Goal: Task Accomplishment & Management: Complete application form

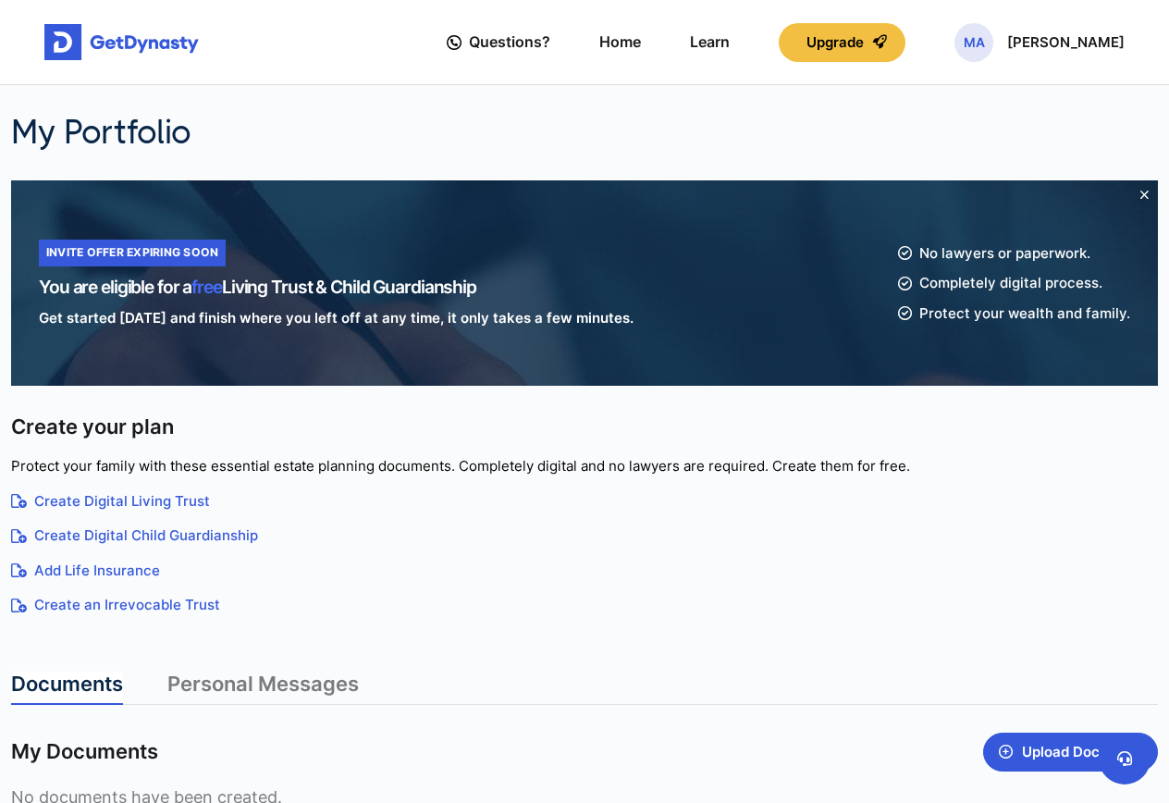
click at [157, 500] on link "Create Digital Living Trust" at bounding box center [584, 501] width 1147 height 21
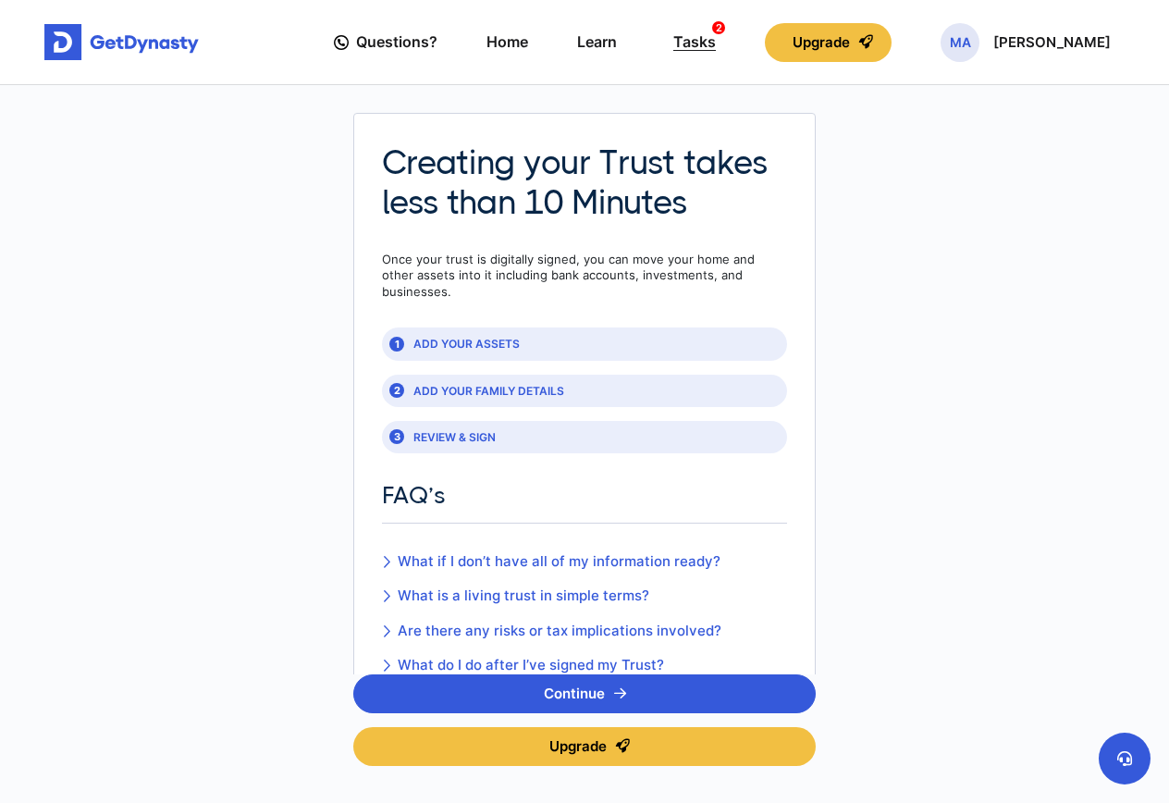
click at [716, 41] on div "Tasks 2" at bounding box center [694, 42] width 43 height 34
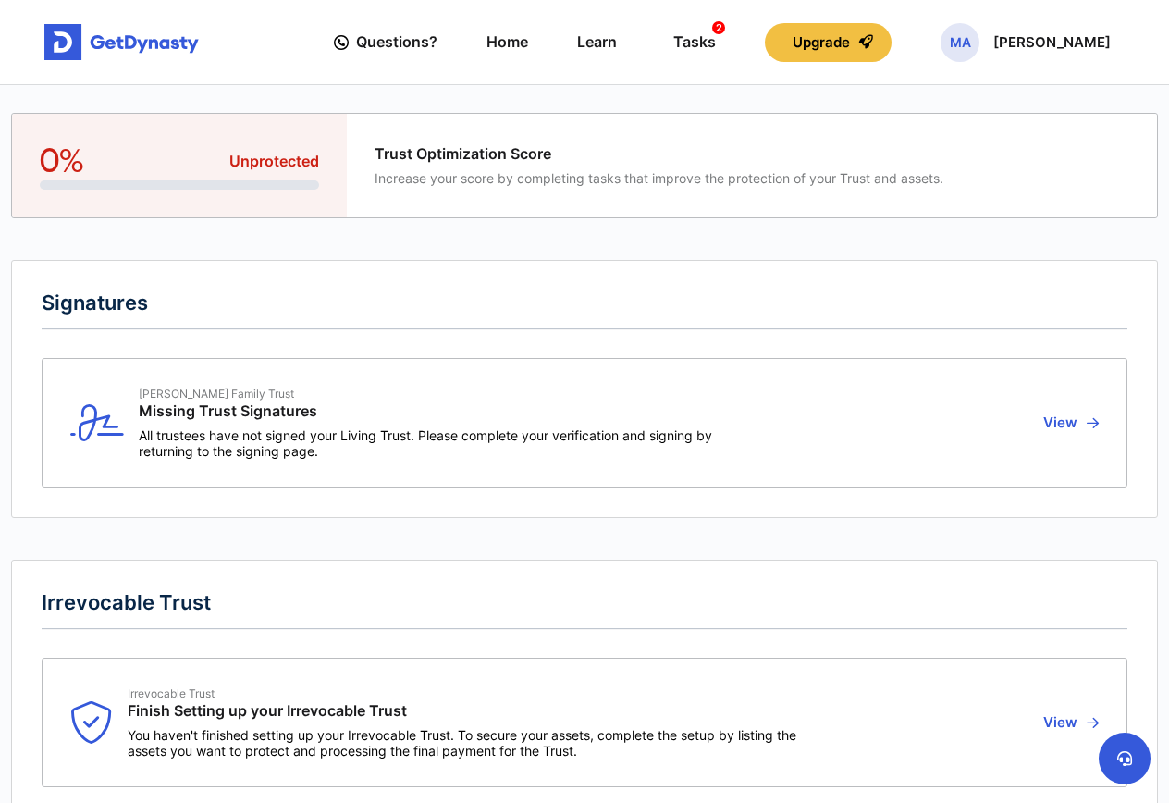
click at [1070, 418] on button "View" at bounding box center [1068, 423] width 61 height 72
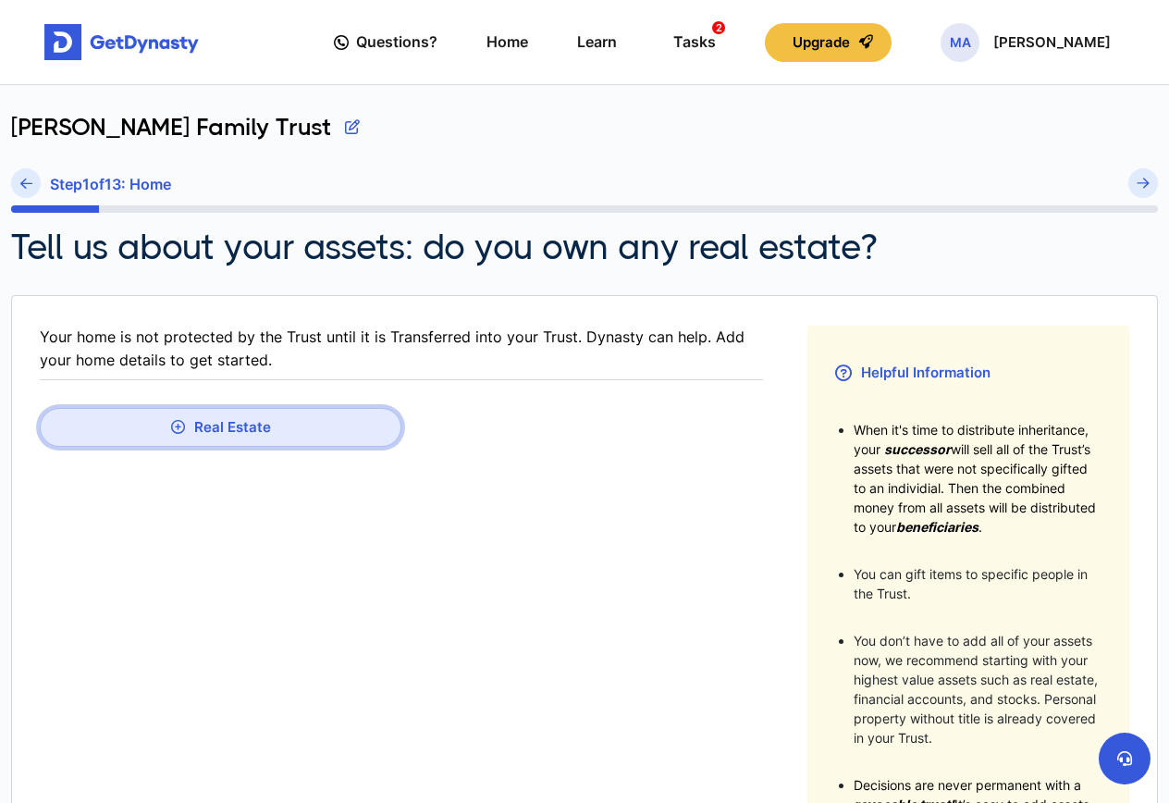
click at [280, 422] on button "Real Estate" at bounding box center [221, 427] width 362 height 39
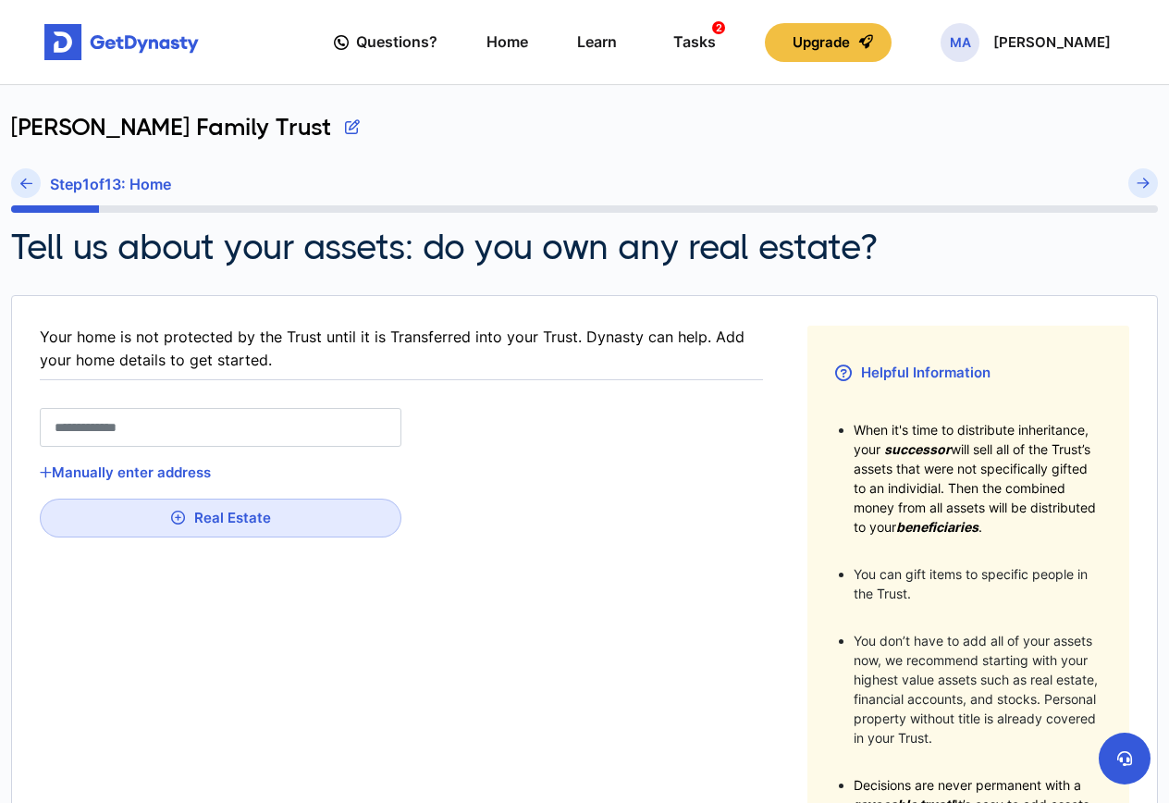
click at [216, 422] on input "text" at bounding box center [221, 427] width 362 height 39
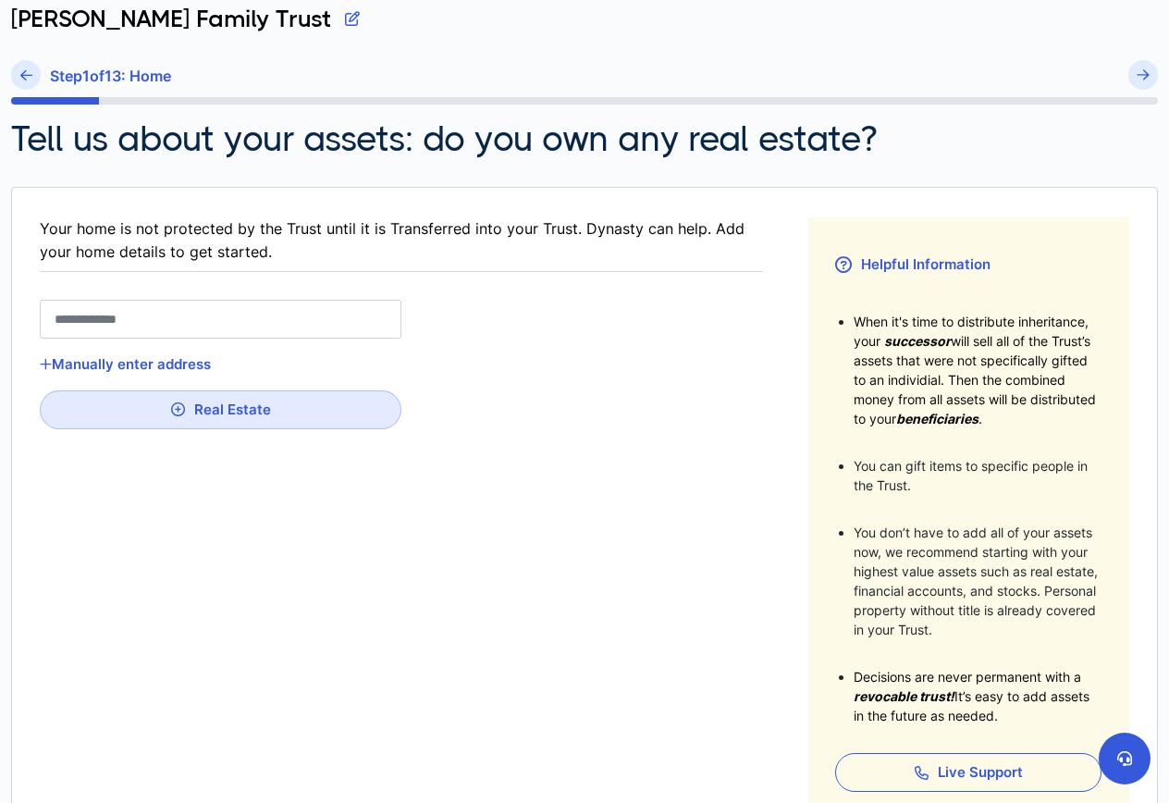
scroll to position [339, 0]
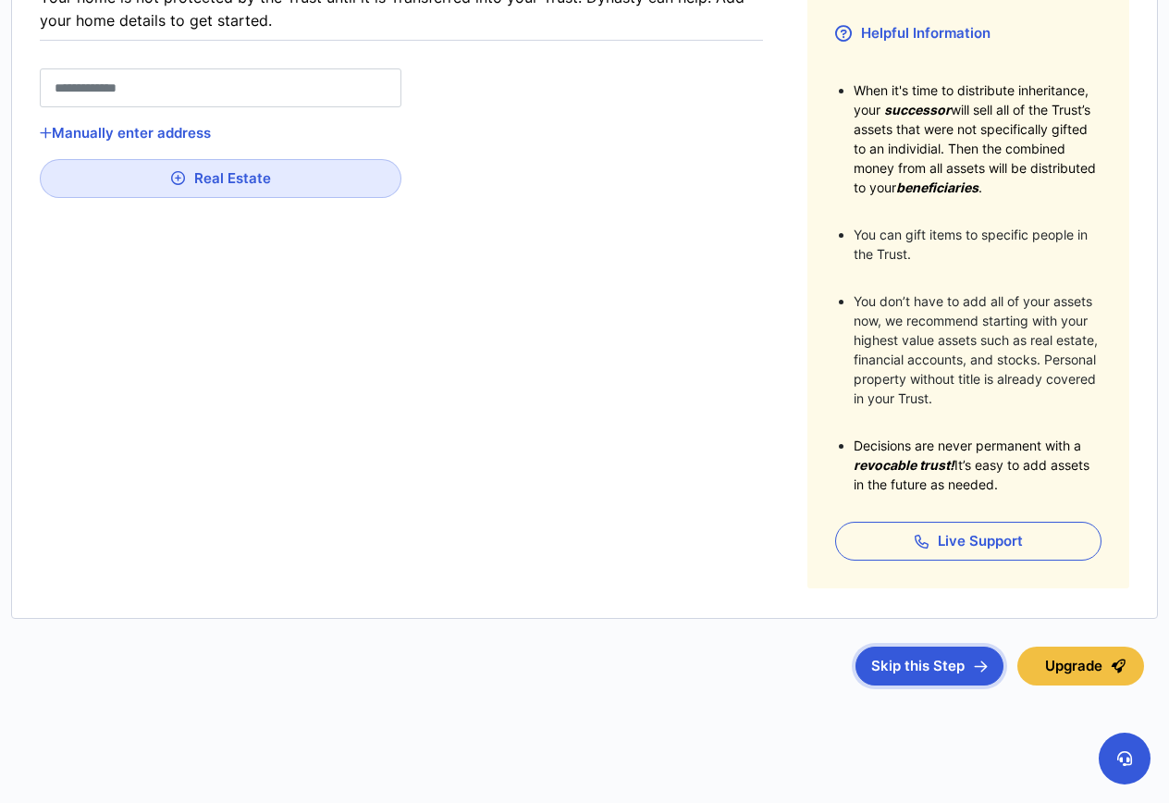
click at [932, 650] on button "Skip this Step" at bounding box center [930, 666] width 148 height 39
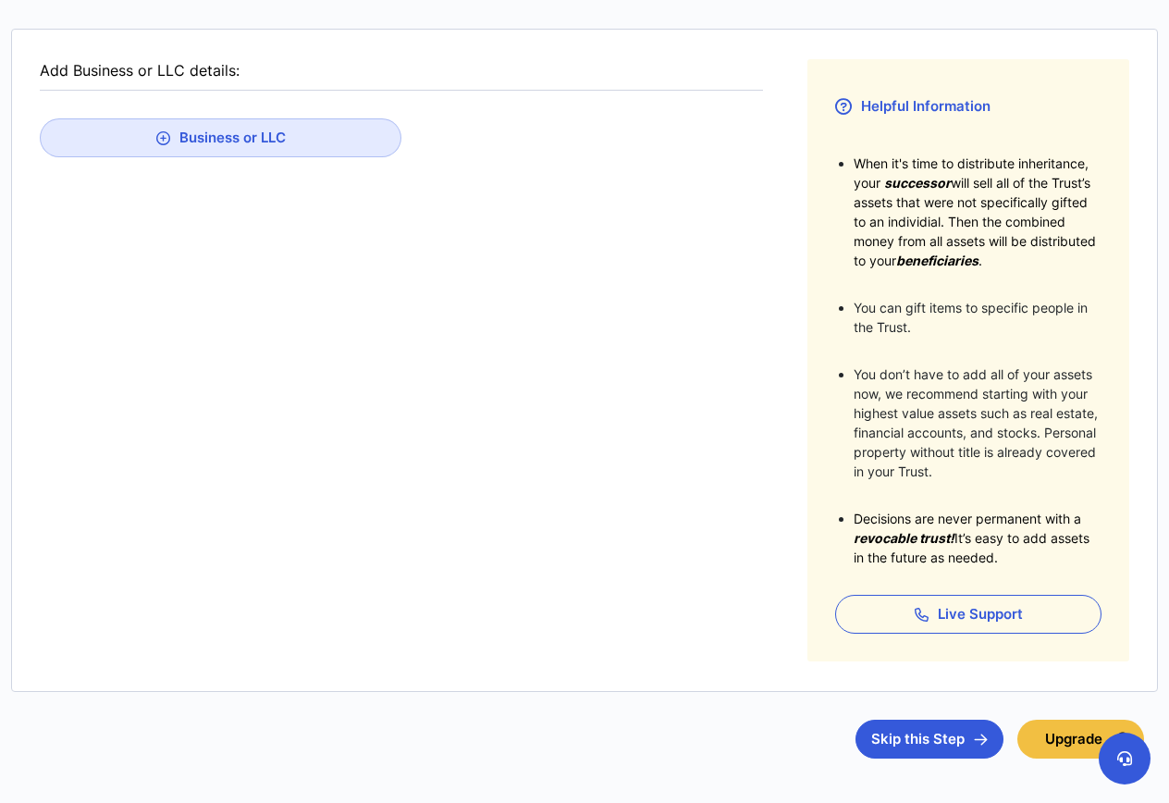
scroll to position [339, 0]
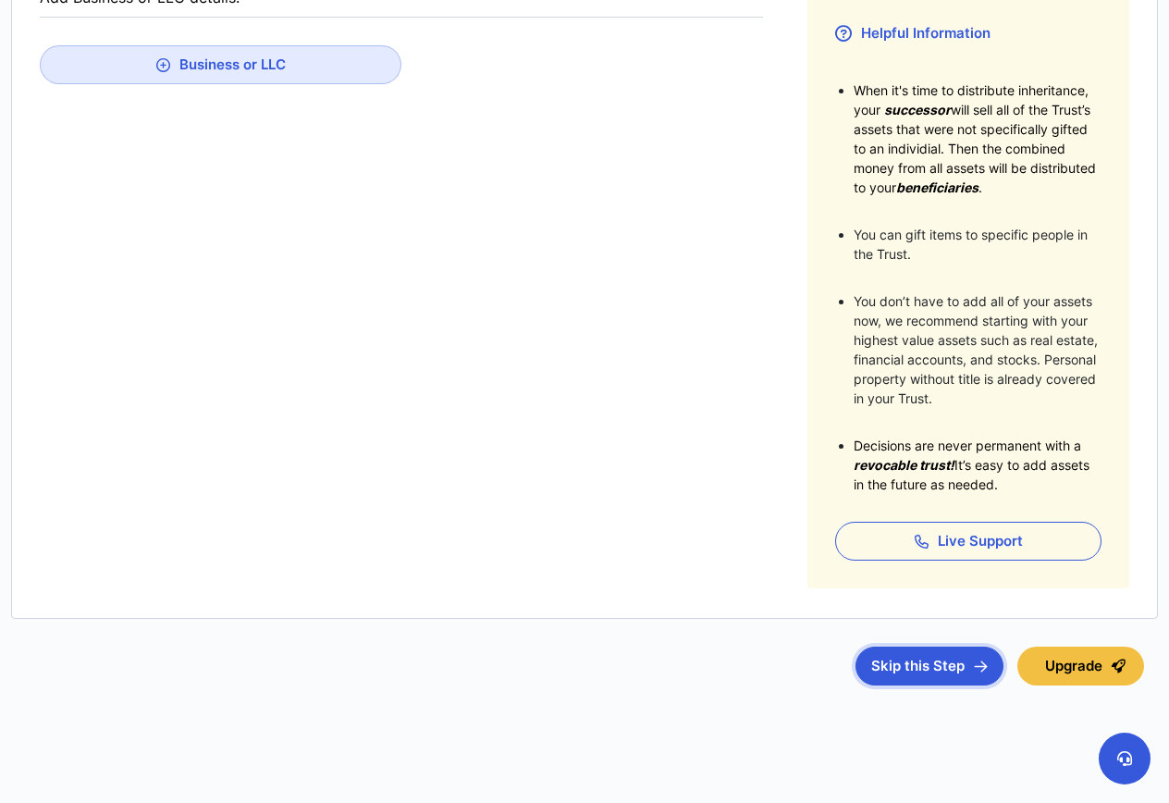
click at [918, 658] on button "Skip this Step" at bounding box center [930, 666] width 148 height 39
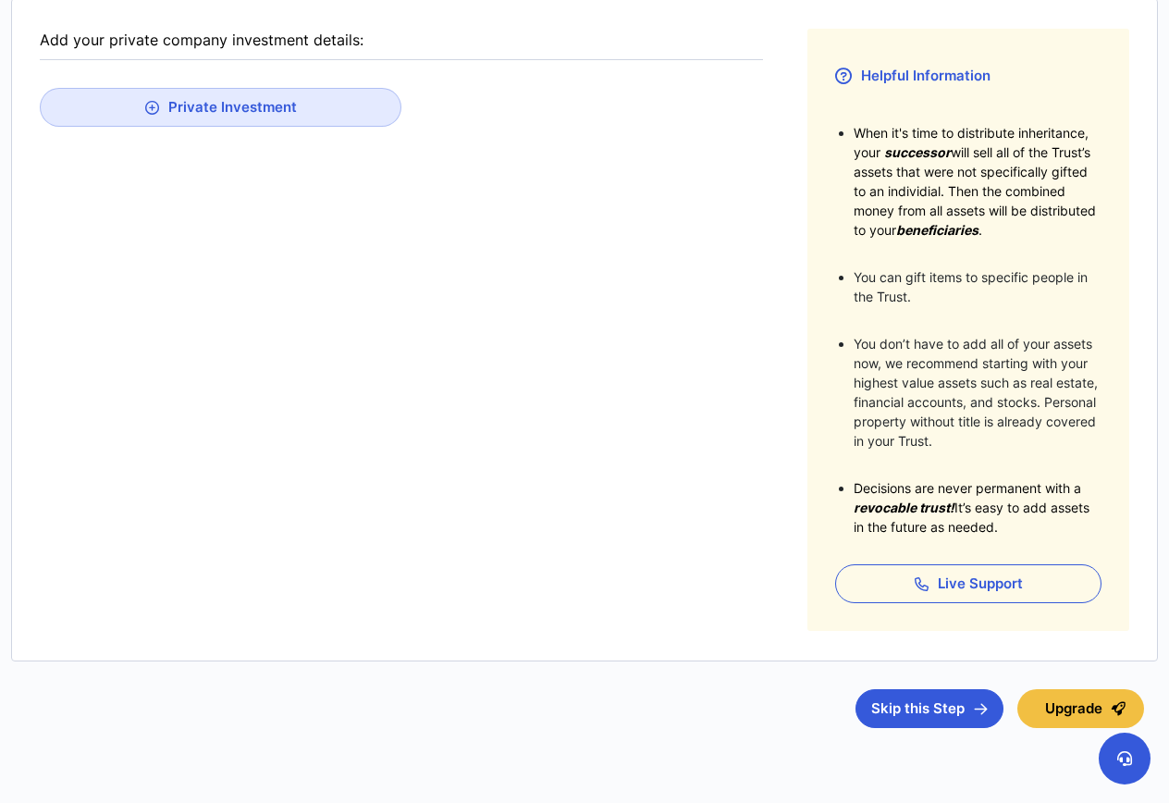
scroll to position [339, 0]
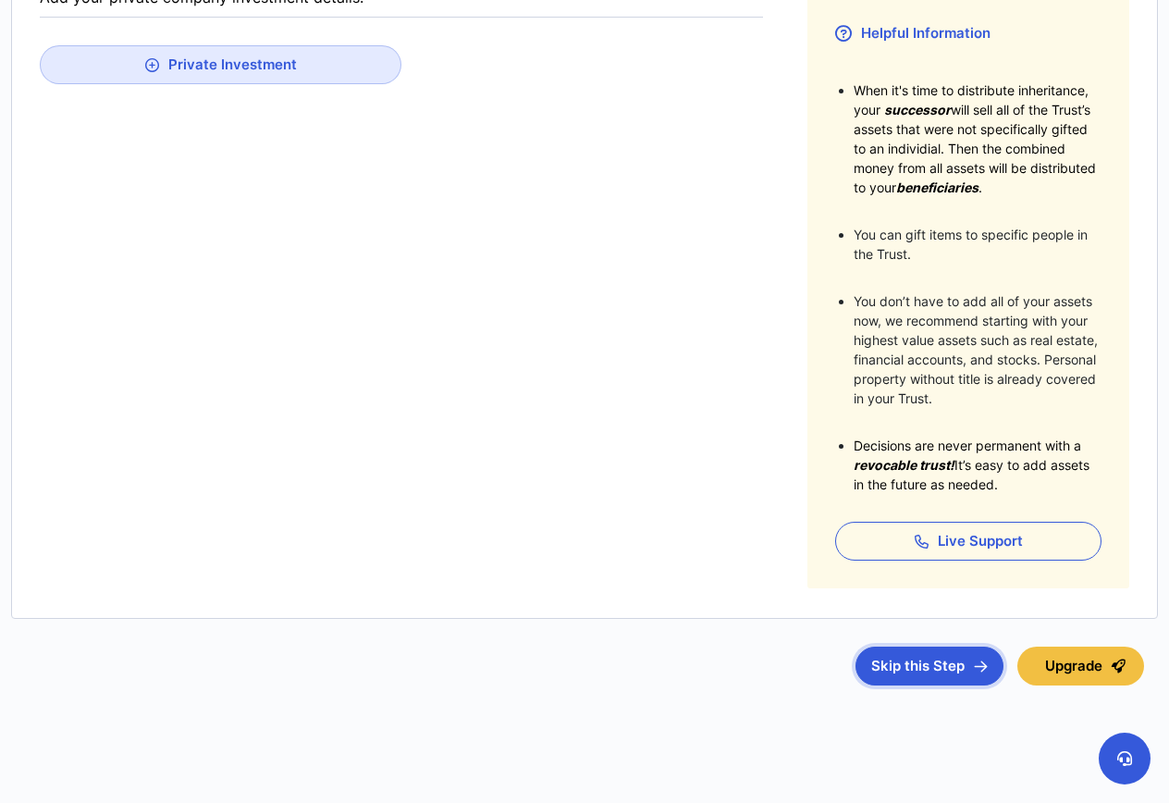
click at [958, 663] on button "Skip this Step" at bounding box center [930, 666] width 148 height 39
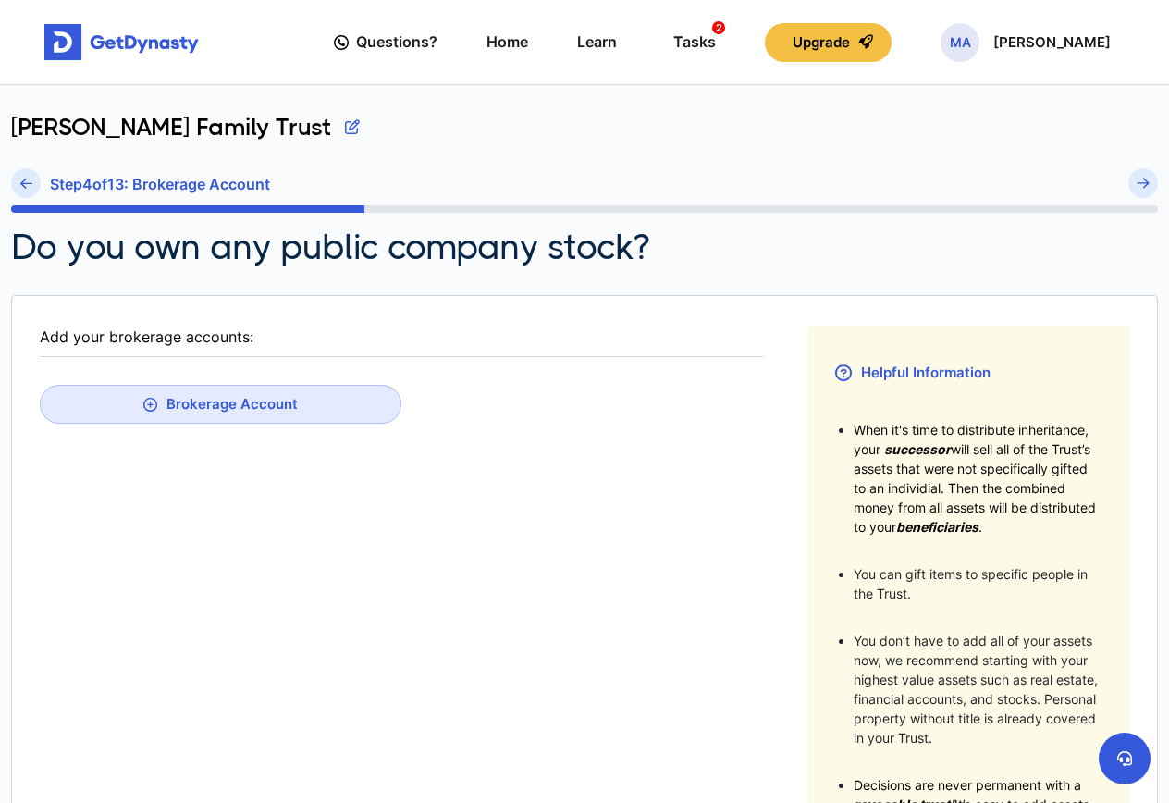
scroll to position [339, 0]
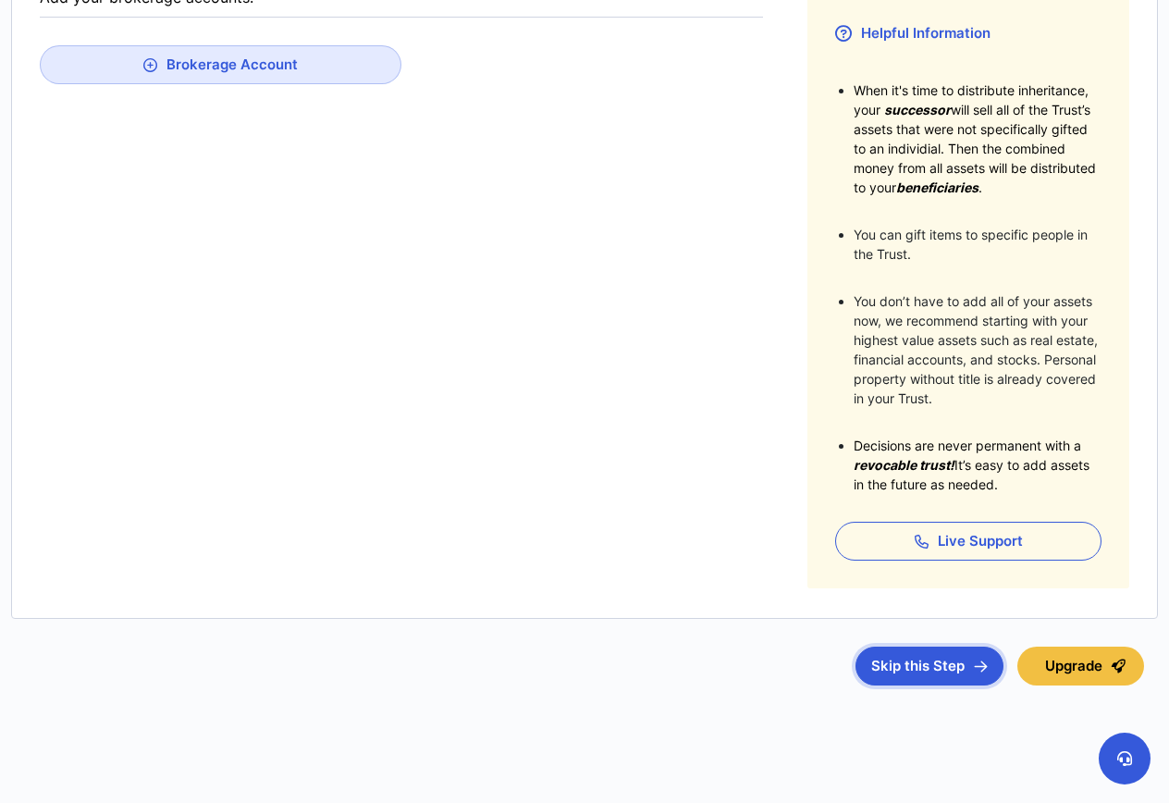
click at [932, 665] on button "Skip this Step" at bounding box center [930, 666] width 148 height 39
click at [901, 663] on button "Save & Continue" at bounding box center [920, 666] width 167 height 39
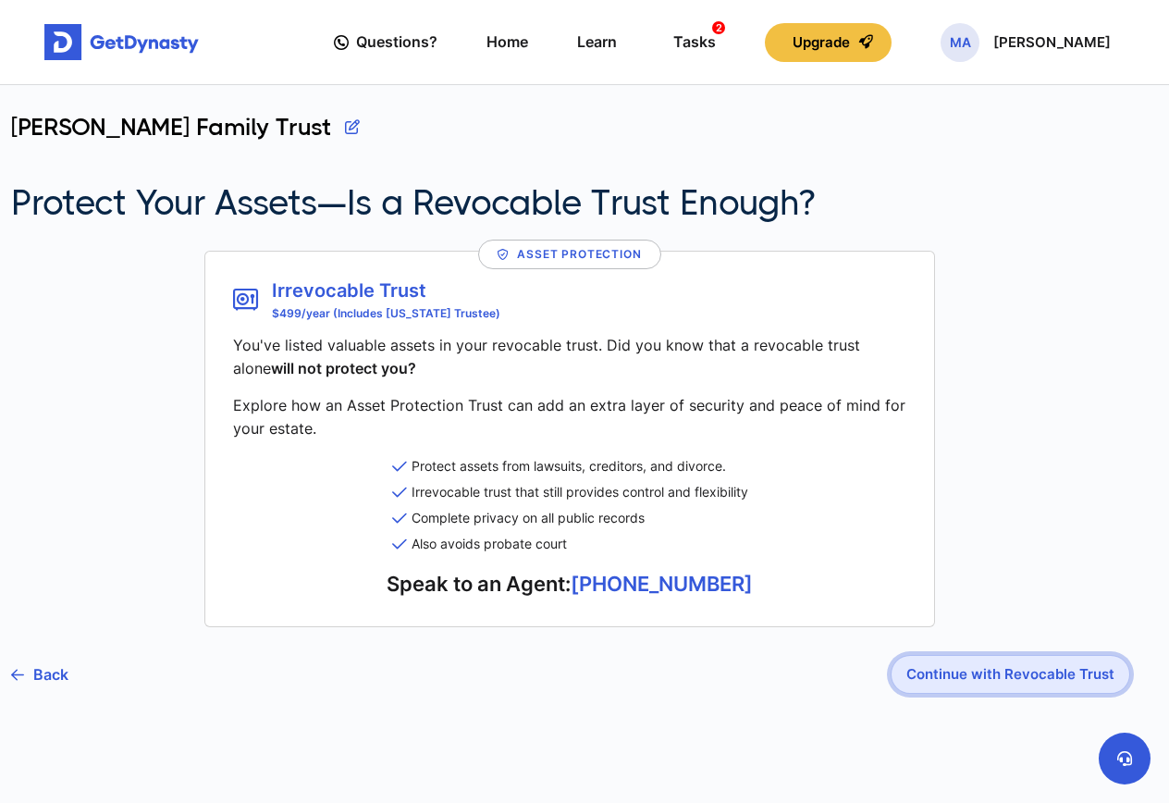
click at [1028, 672] on button "Continue with Revocable Trust" at bounding box center [1011, 674] width 240 height 39
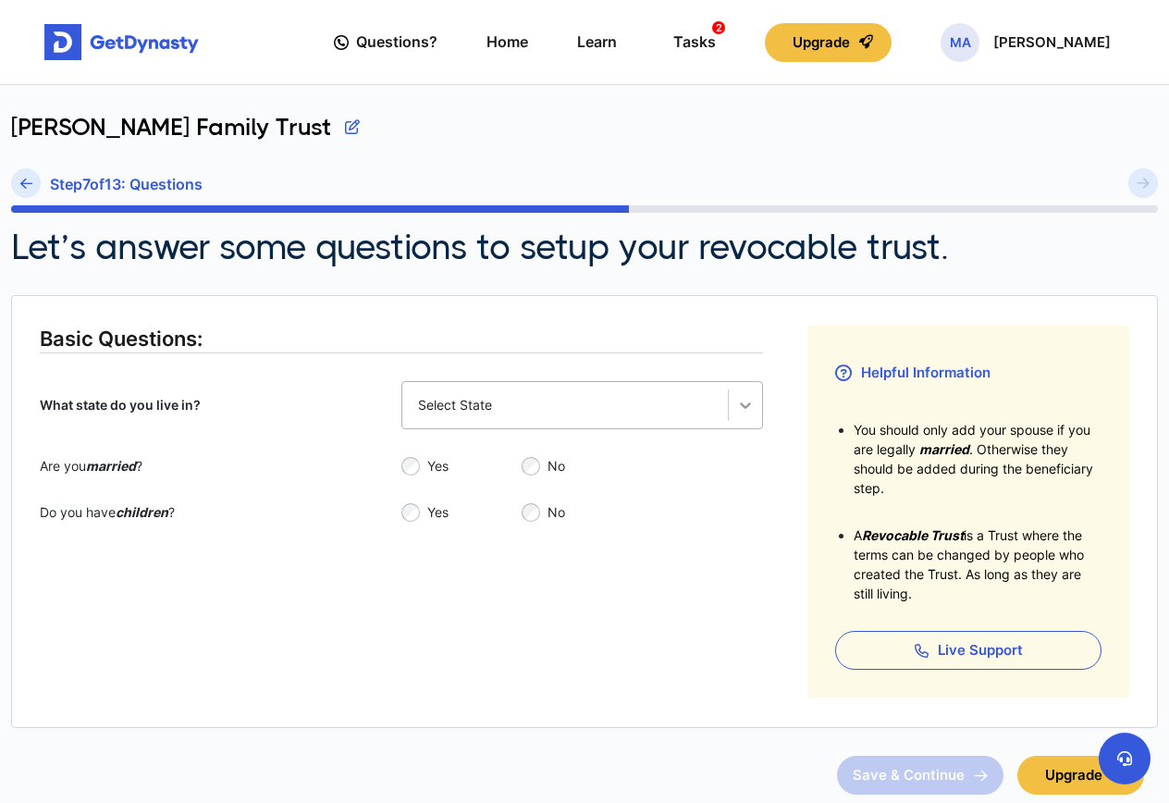
click at [748, 403] on icon at bounding box center [745, 405] width 19 height 19
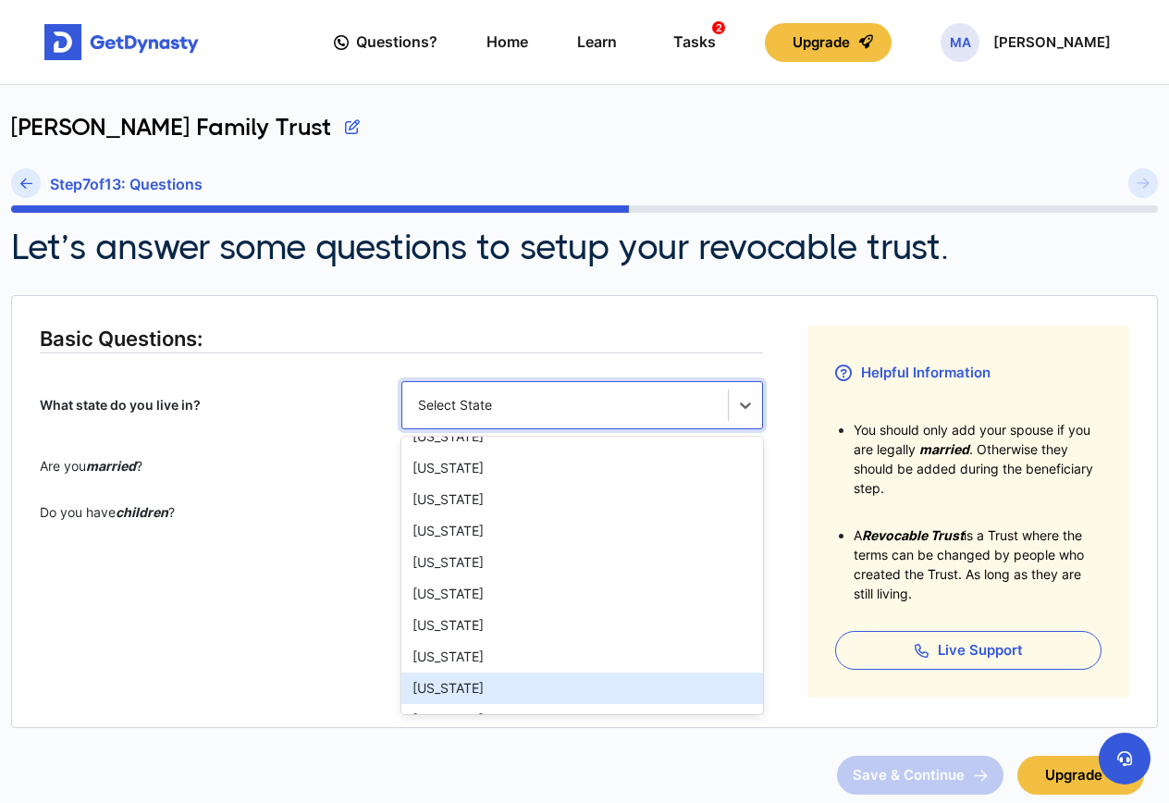
scroll to position [185, 0]
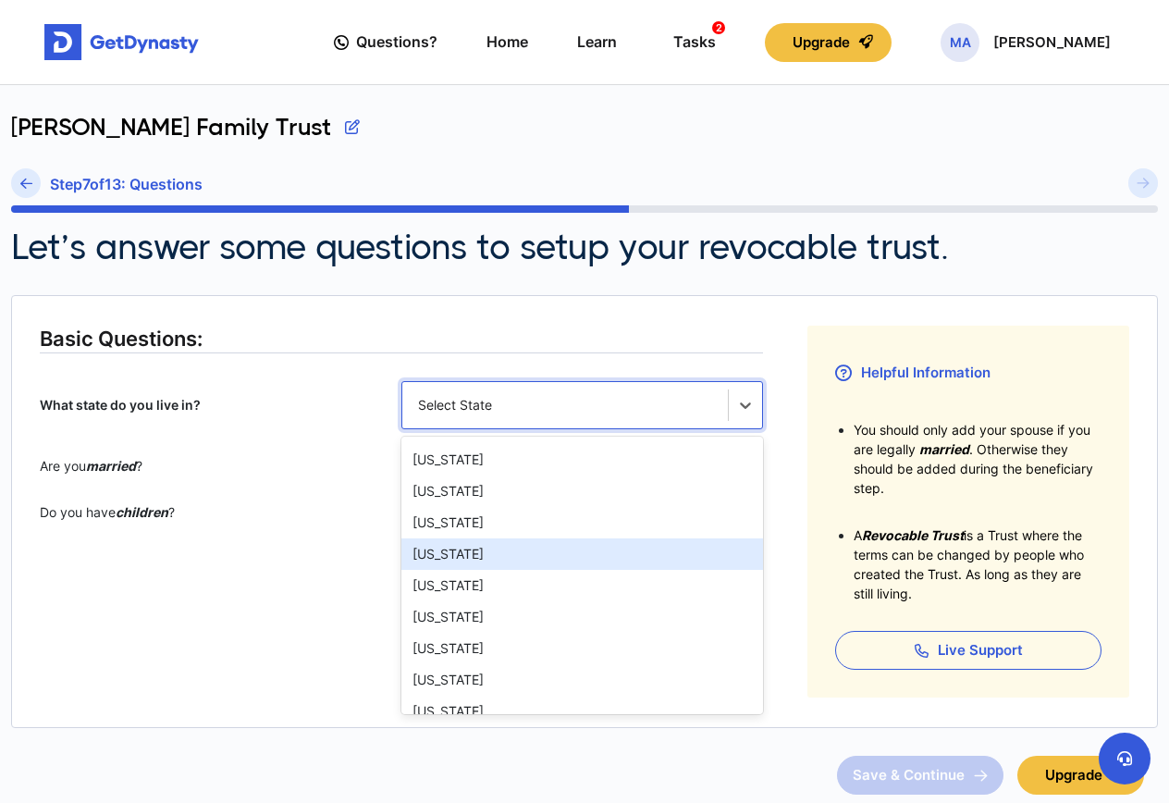
click at [438, 559] on div "Florida" at bounding box center [582, 553] width 362 height 31
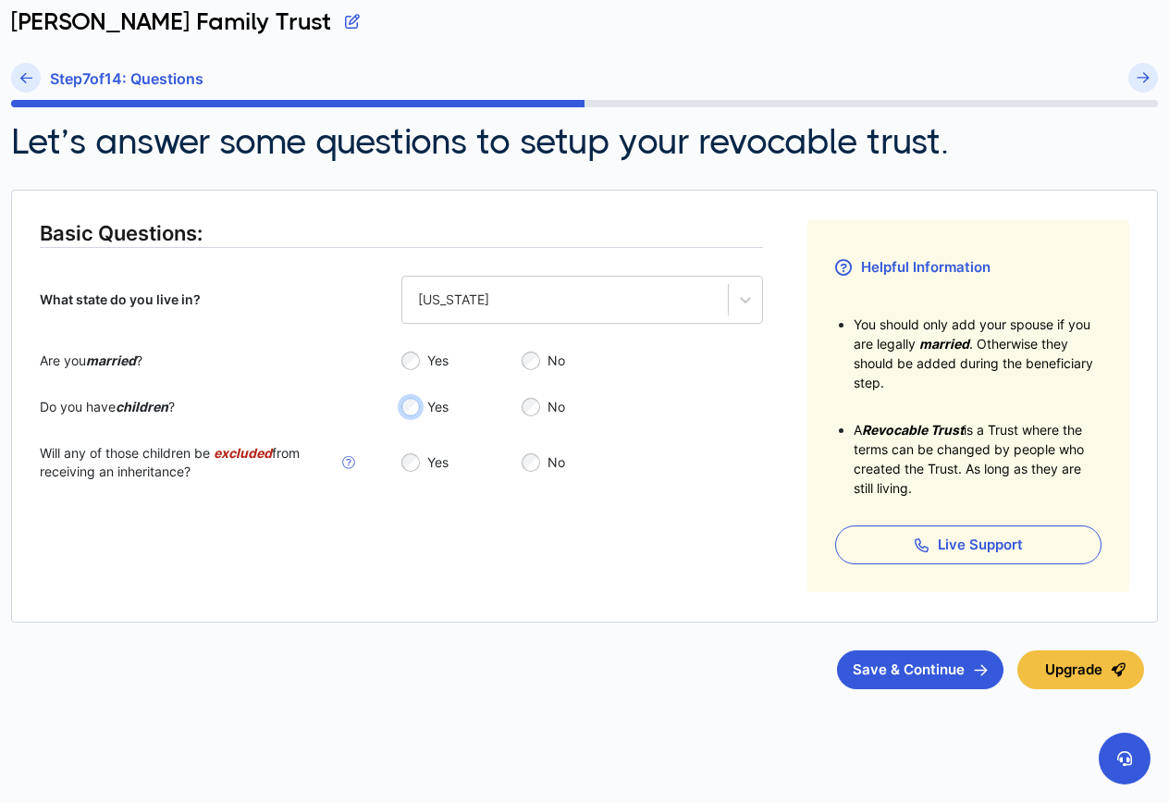
scroll to position [109, 0]
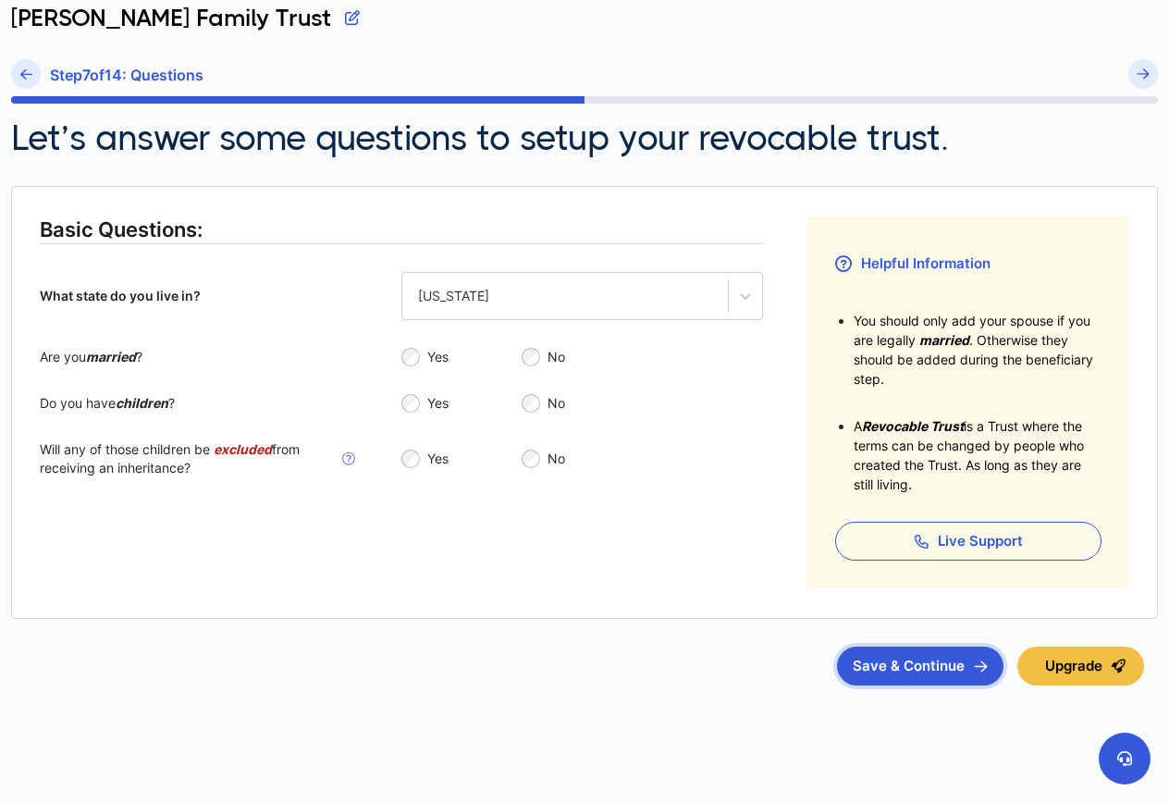
click at [895, 660] on button "Save & Continue" at bounding box center [920, 666] width 167 height 39
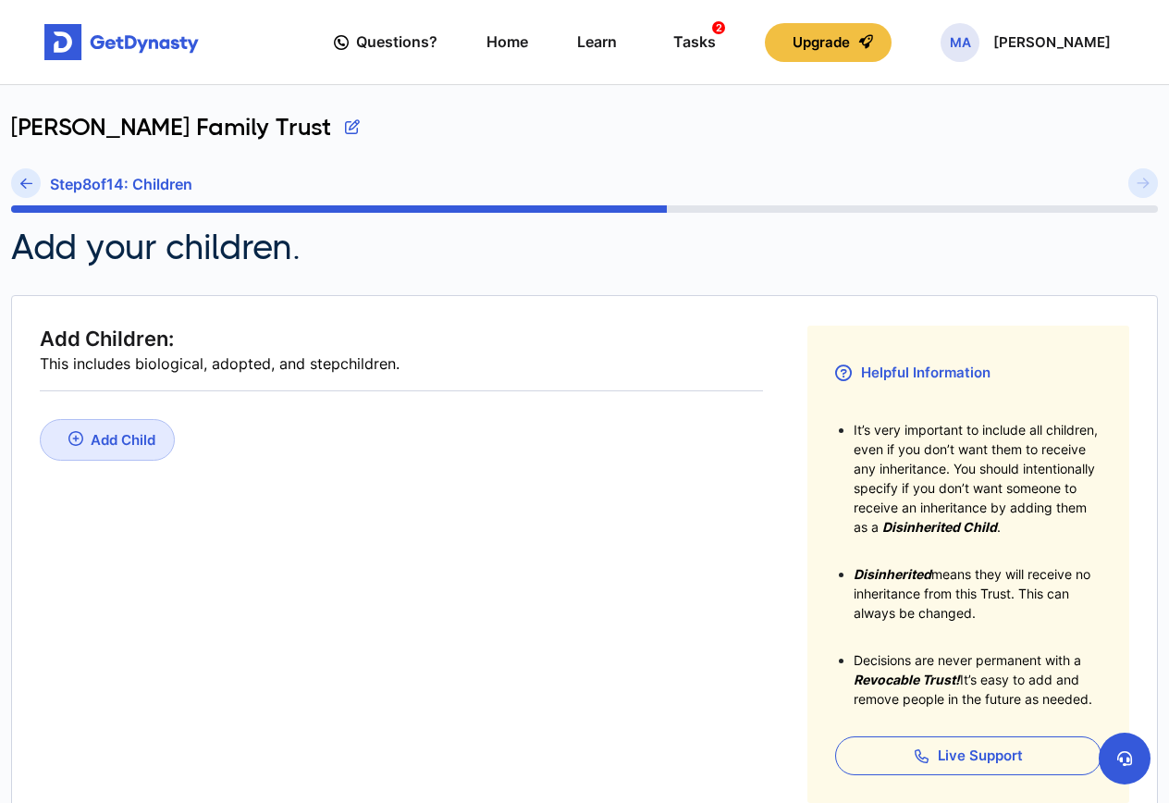
click at [139, 441] on div "Add Child" at bounding box center [123, 440] width 65 height 18
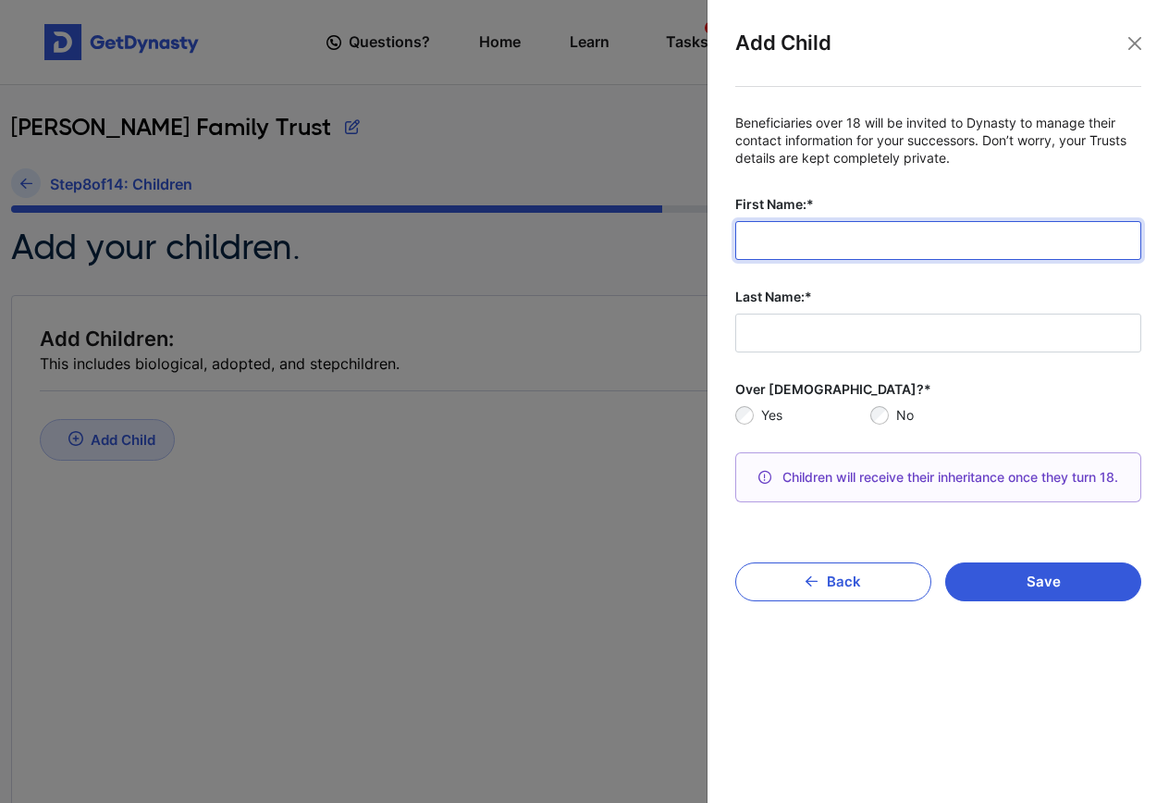
click at [813, 230] on input "First Name:*" at bounding box center [938, 240] width 406 height 39
type input "****"
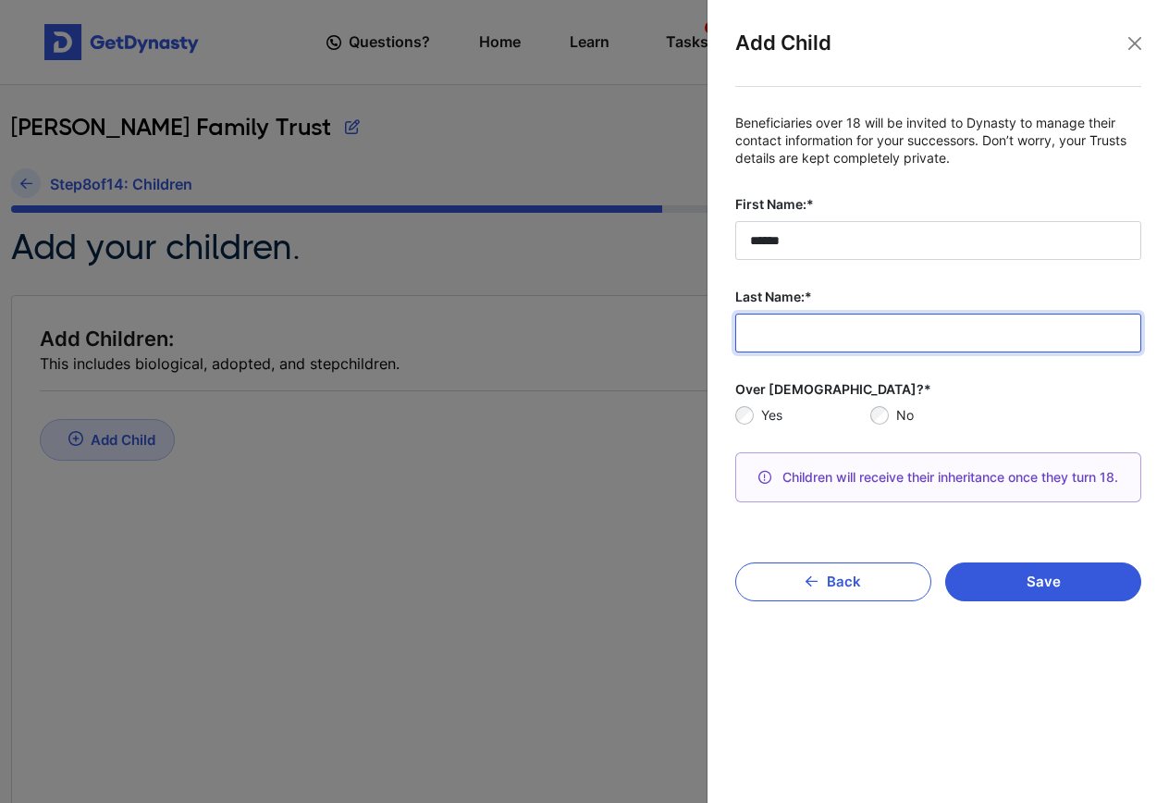
click at [793, 331] on input "Last Name:*" at bounding box center [938, 333] width 406 height 39
type input "*******"
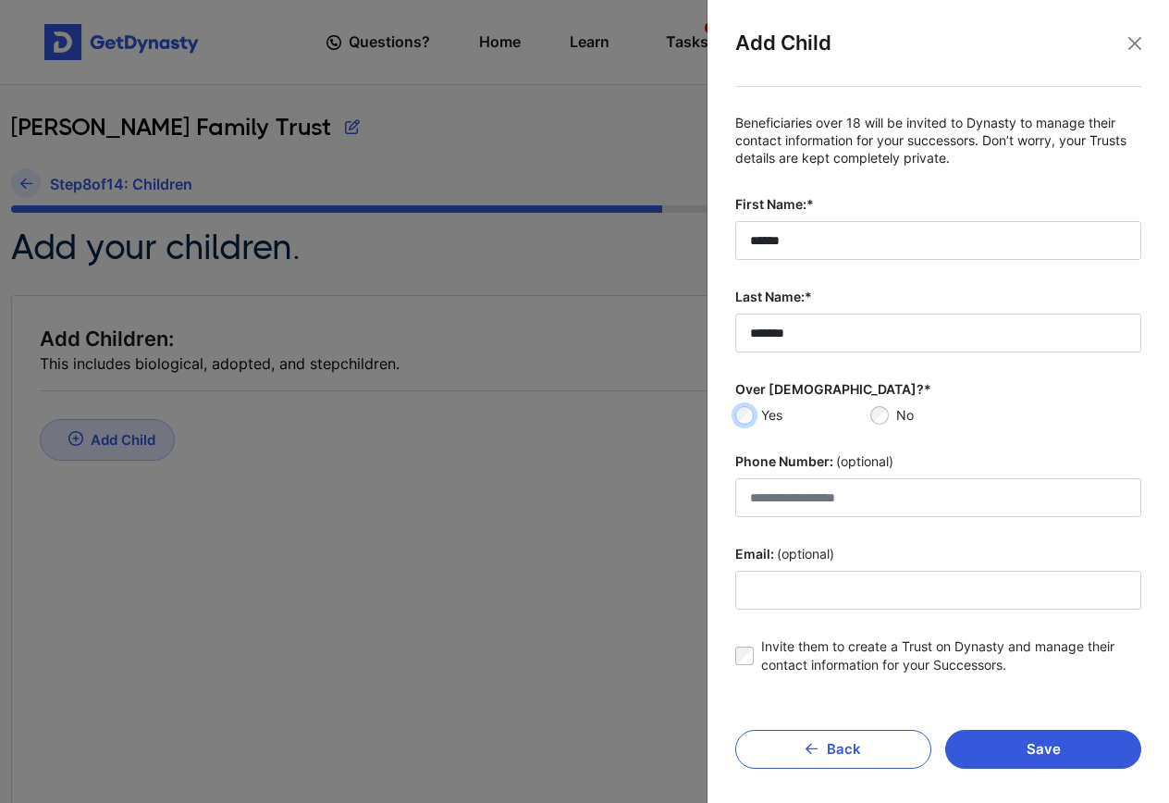
scroll to position [8, 0]
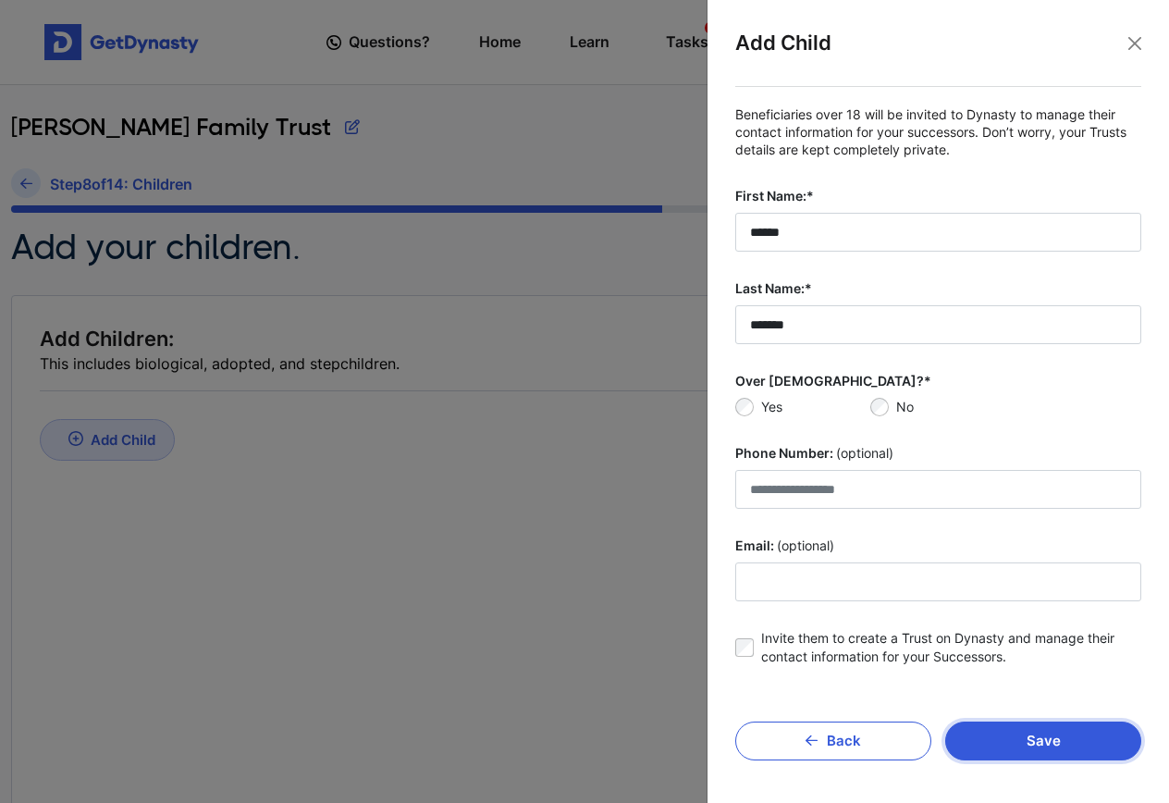
click at [1037, 741] on button "Save" at bounding box center [1043, 741] width 196 height 39
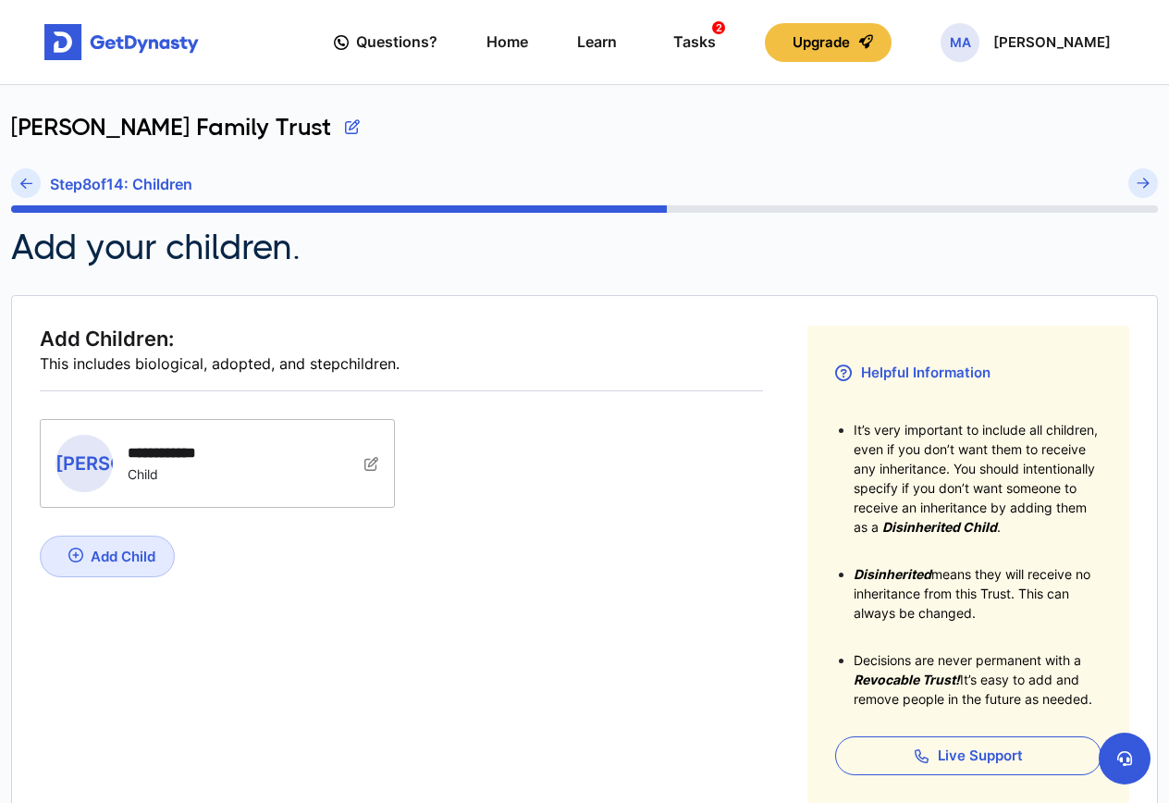
click at [142, 556] on div "Add Child" at bounding box center [123, 557] width 65 height 18
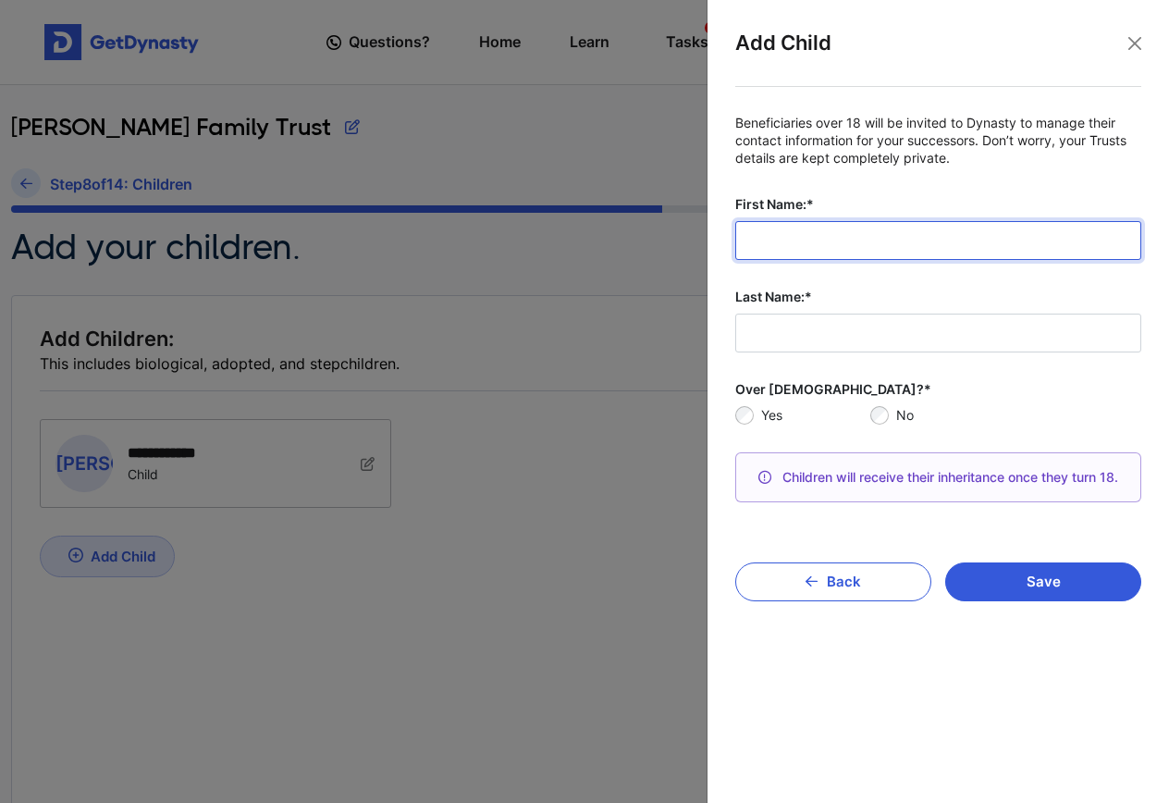
click at [865, 239] on input "First Name:*" at bounding box center [938, 240] width 406 height 39
type input "*******"
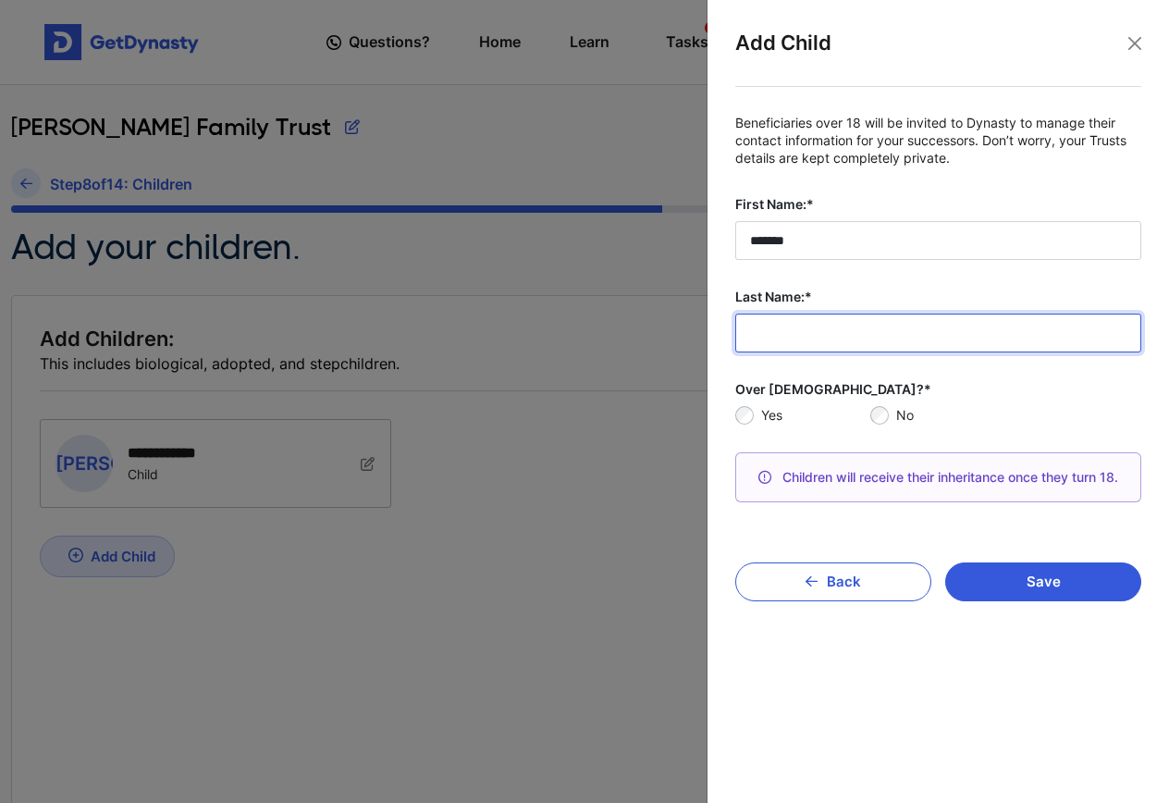
click at [762, 328] on input "Last Name:*" at bounding box center [938, 333] width 406 height 39
type input "*******"
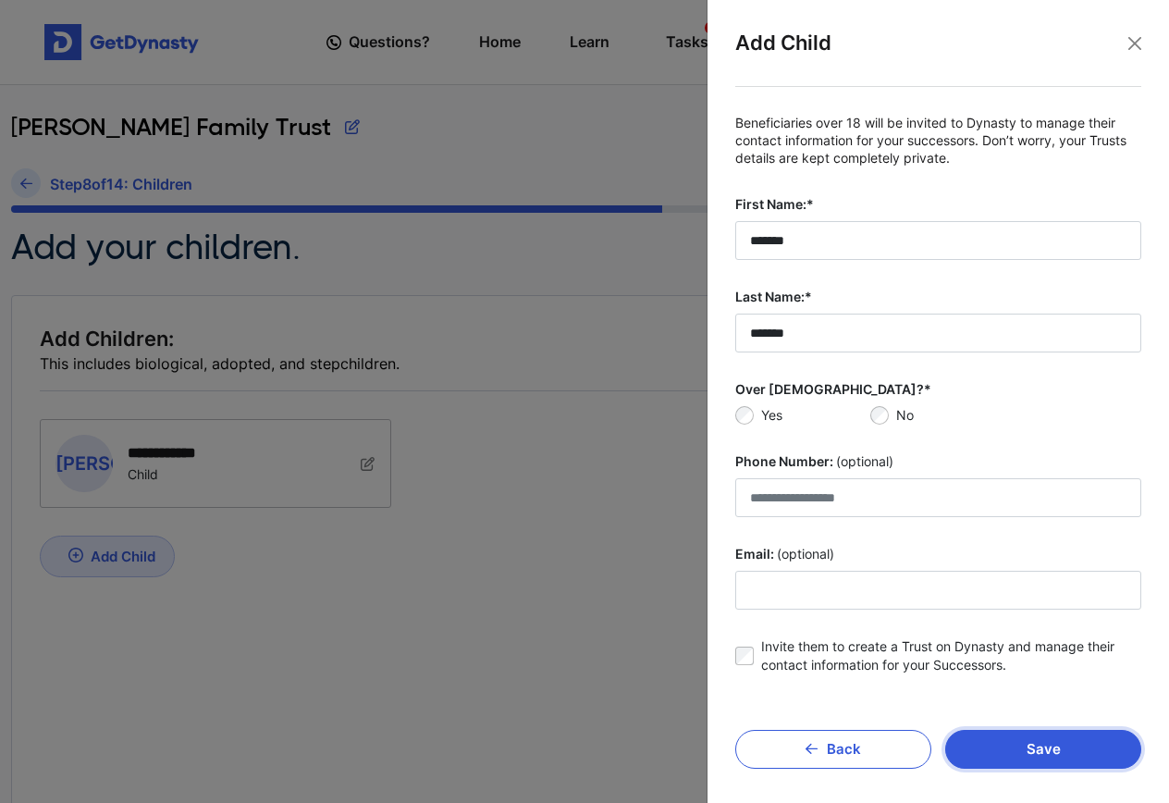
click at [1027, 742] on button "Save" at bounding box center [1043, 749] width 196 height 39
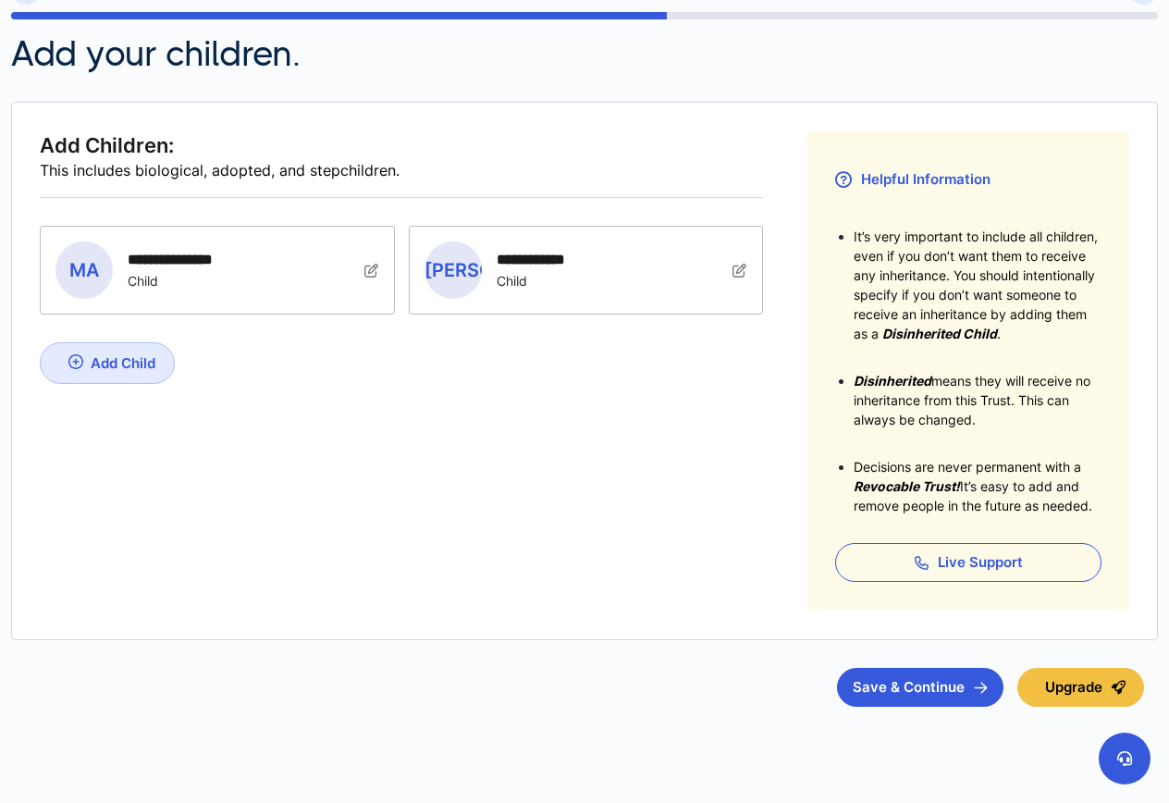
scroll to position [215, 0]
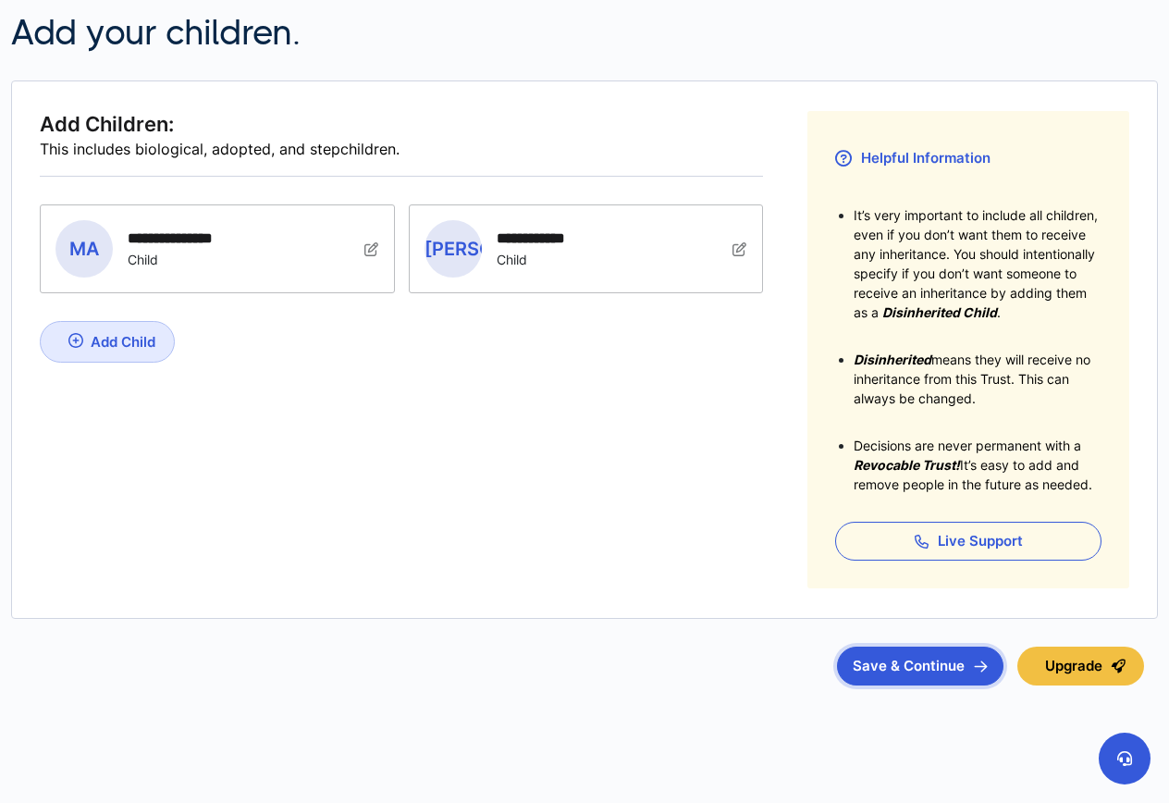
click at [893, 668] on button "Save & Continue" at bounding box center [920, 666] width 167 height 39
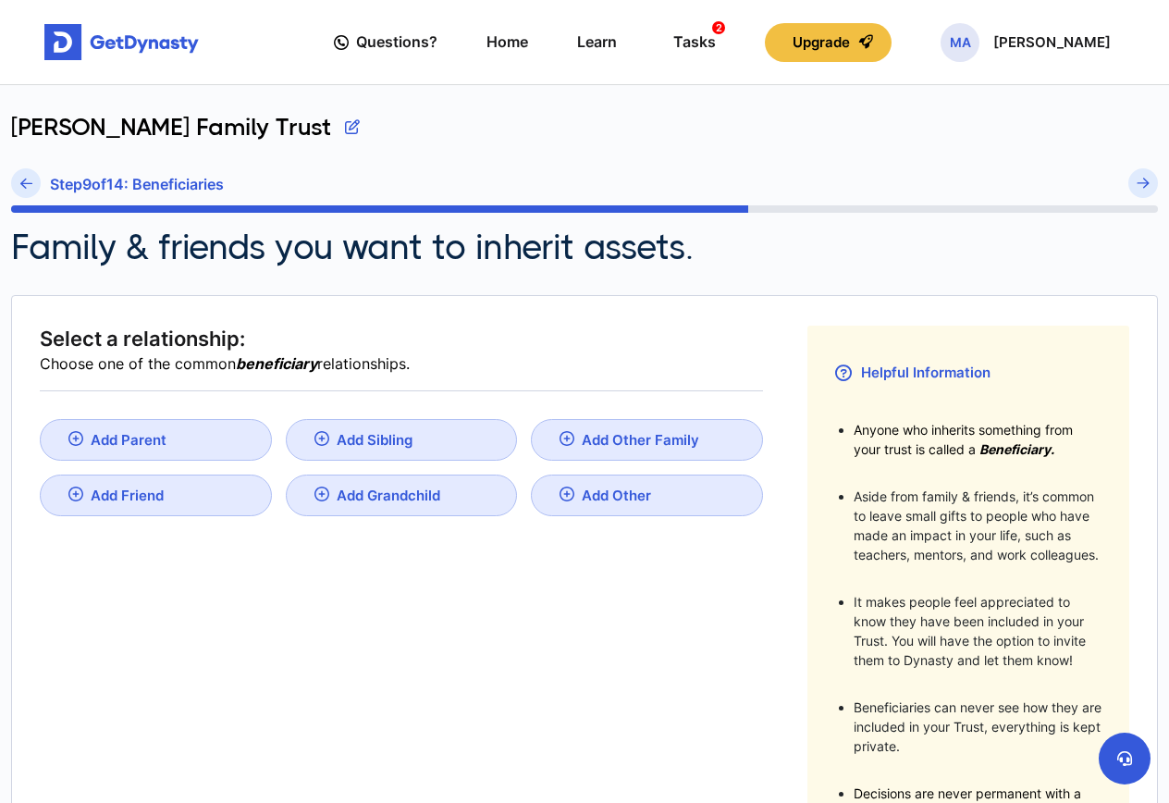
click at [361, 484] on link "Add Grandchild" at bounding box center [402, 496] width 232 height 42
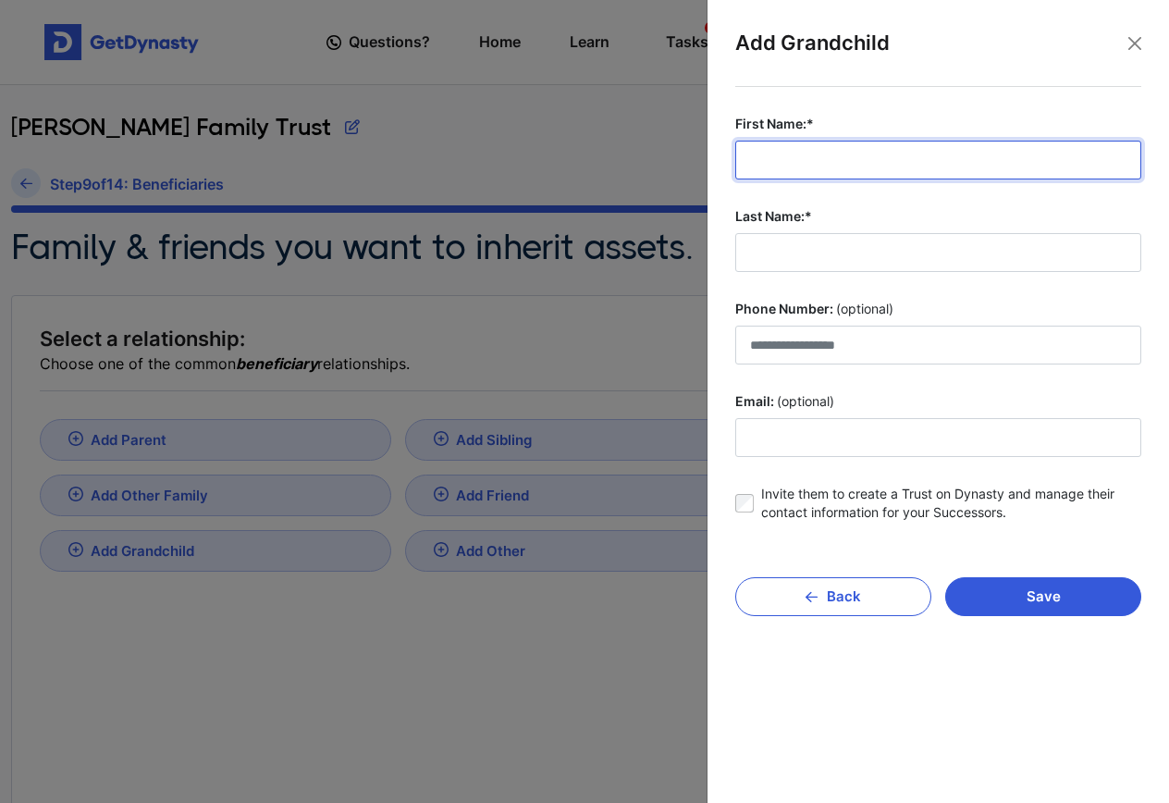
click at [812, 155] on input "First Name:*" at bounding box center [938, 160] width 406 height 39
type input "**********"
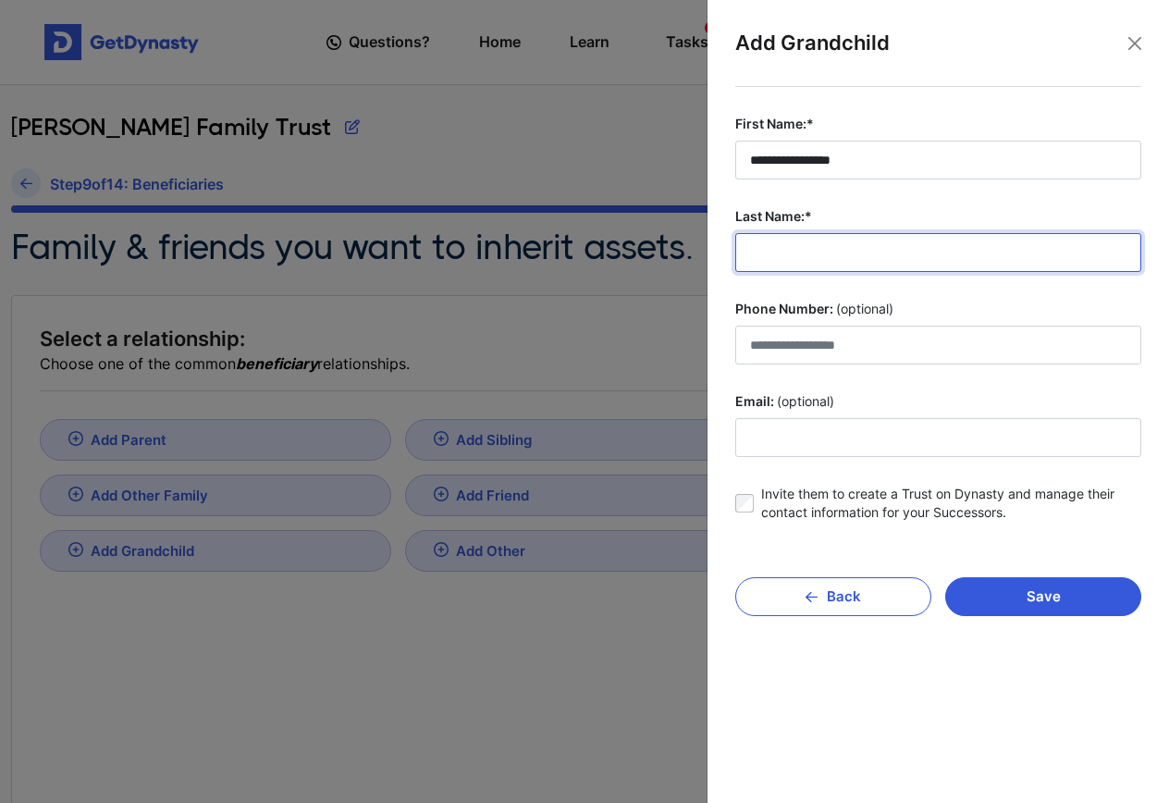
click at [833, 248] on input "Last Name:*" at bounding box center [938, 252] width 406 height 39
type input "**********"
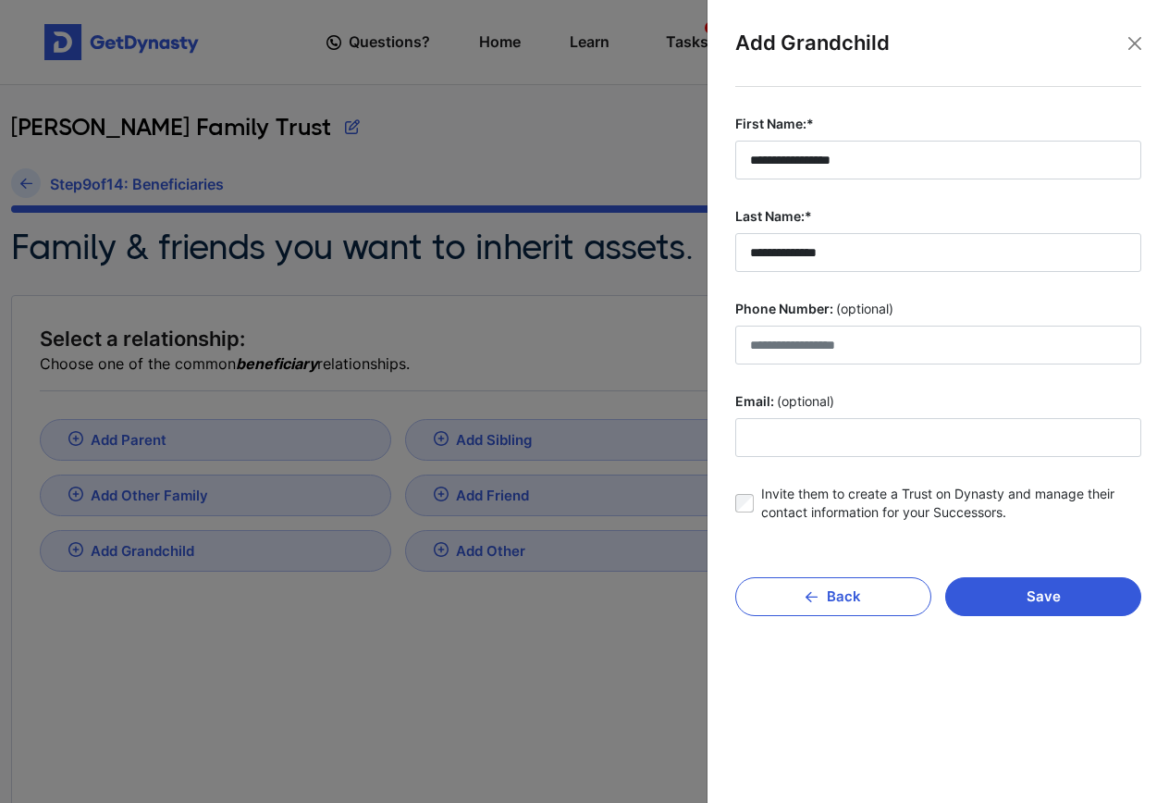
click at [1034, 575] on div "Save Back" at bounding box center [938, 587] width 406 height 57
click at [1036, 591] on button "Save" at bounding box center [1043, 596] width 196 height 39
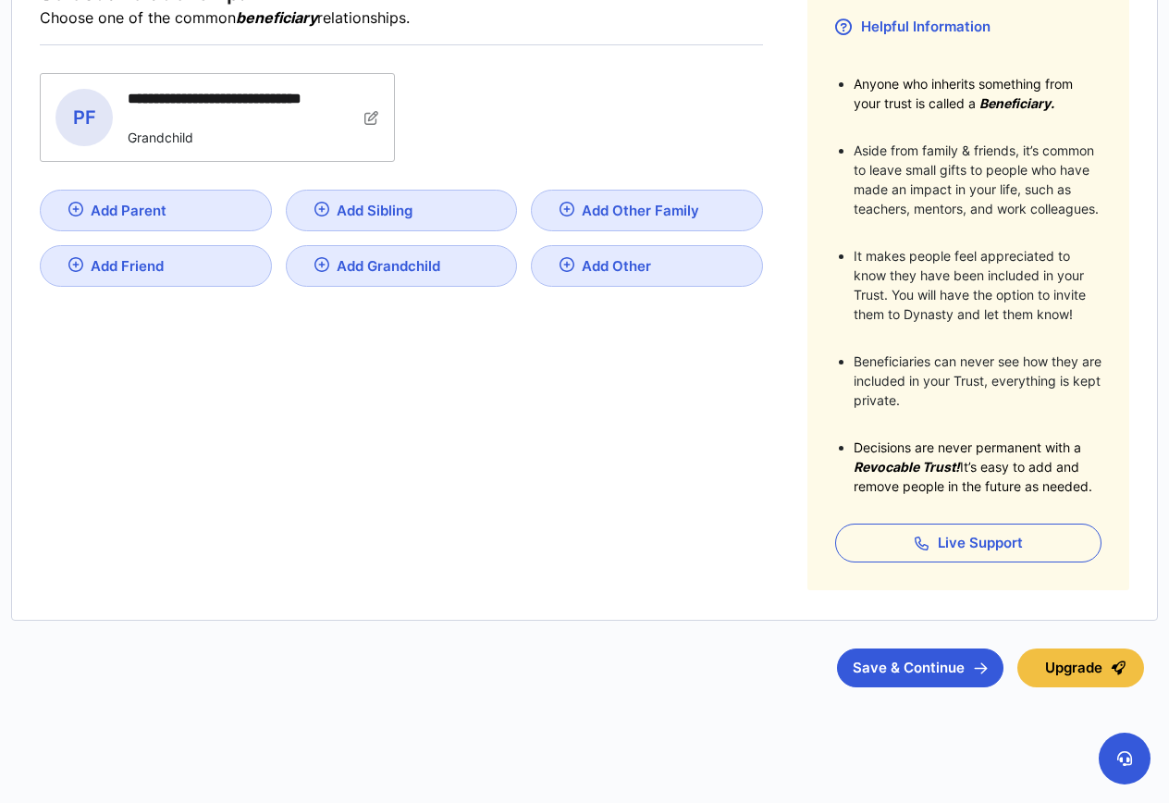
scroll to position [348, 0]
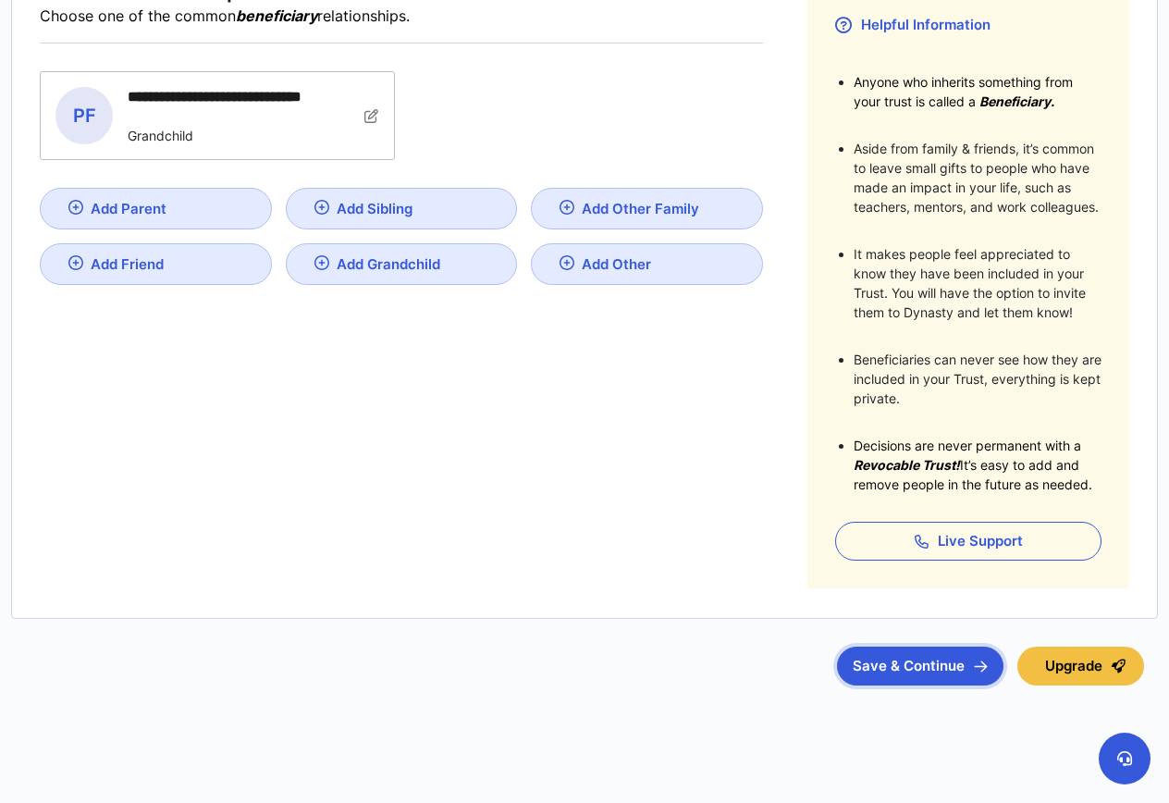
click at [892, 665] on button "Save & Continue" at bounding box center [920, 666] width 167 height 39
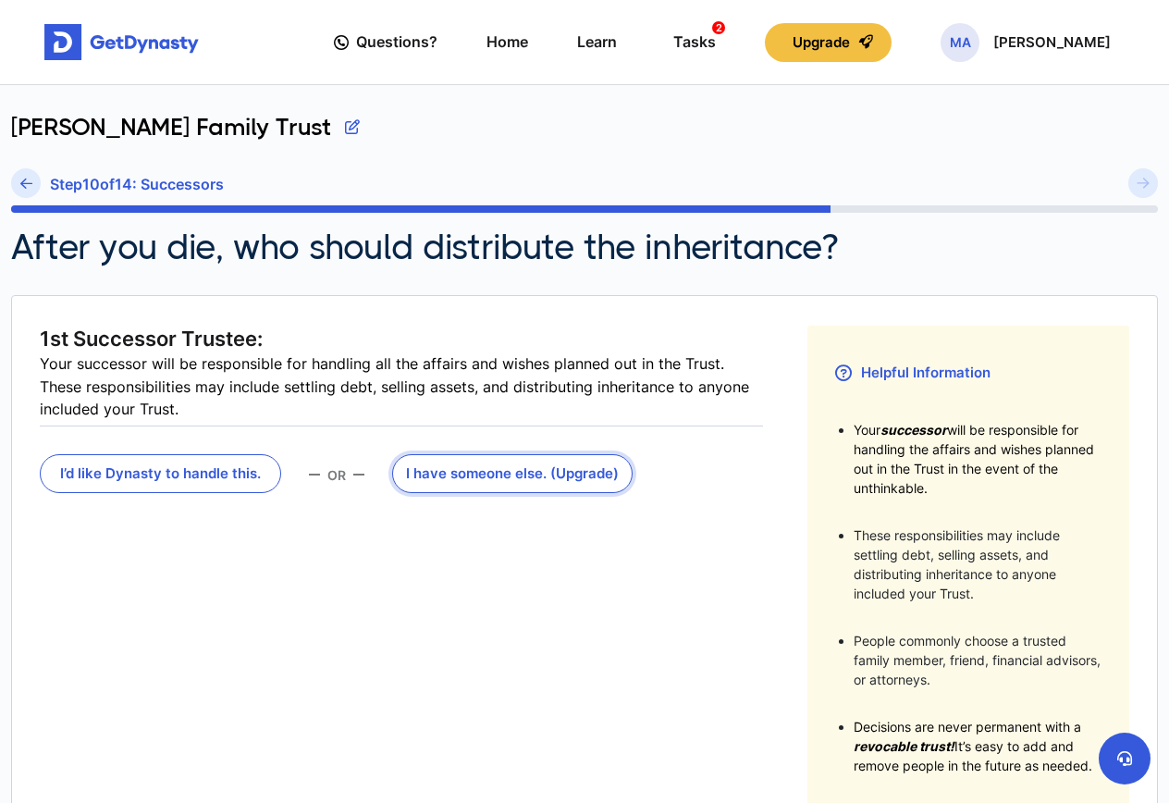
click at [500, 469] on button "I have someone else . (Upgrade)" at bounding box center [512, 473] width 241 height 39
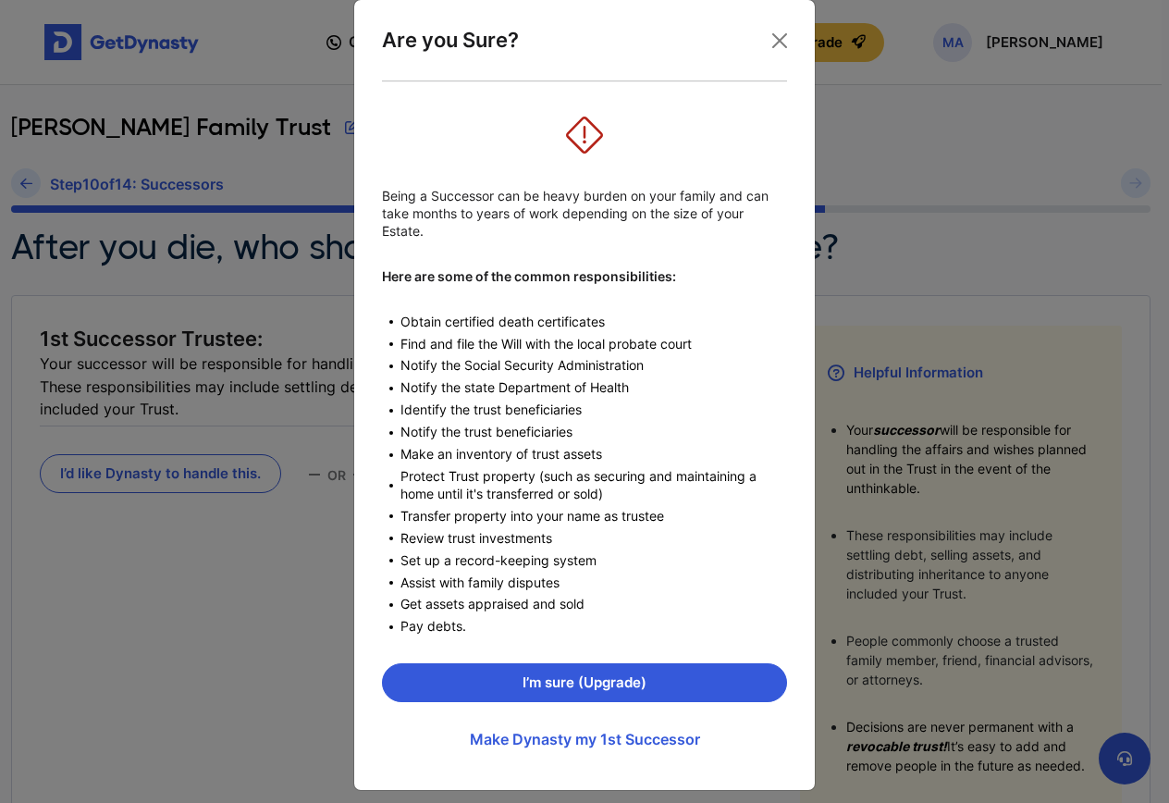
scroll to position [41, 0]
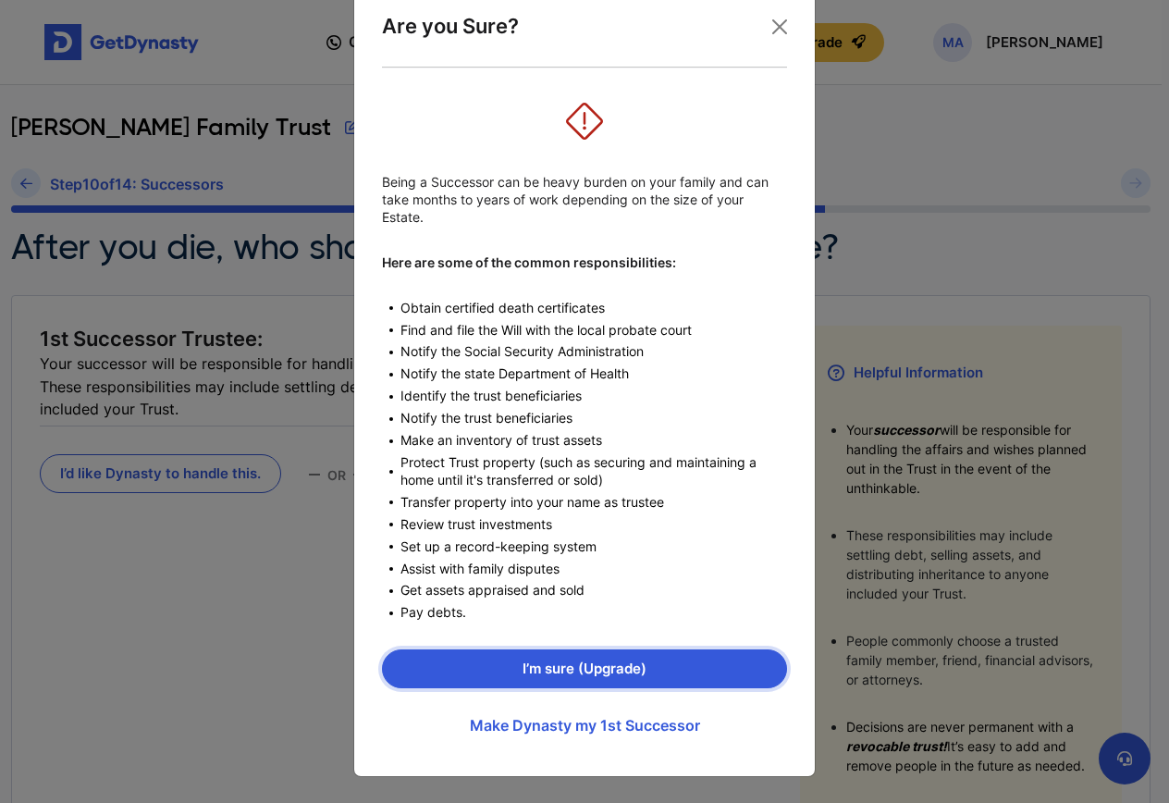
click at [553, 664] on button "I’m sure (Upgrade)" at bounding box center [584, 668] width 405 height 39
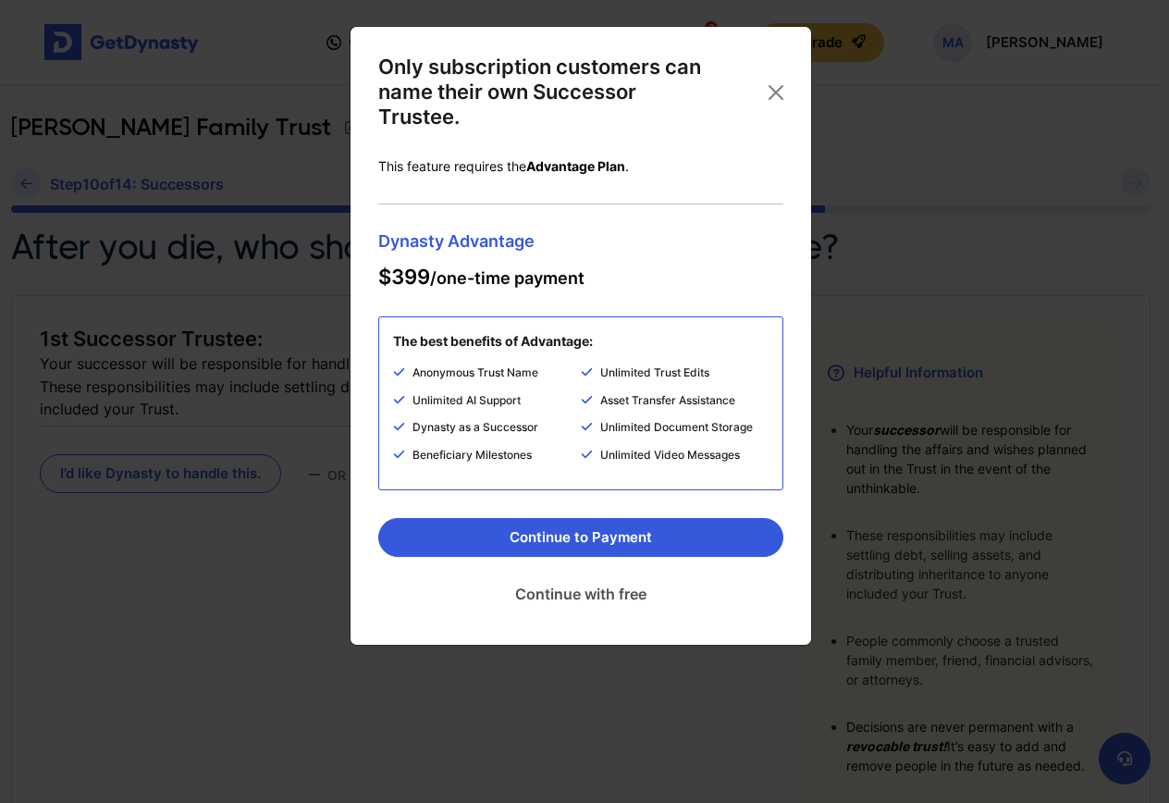
click at [609, 596] on link "Continue with free" at bounding box center [580, 594] width 405 height 46
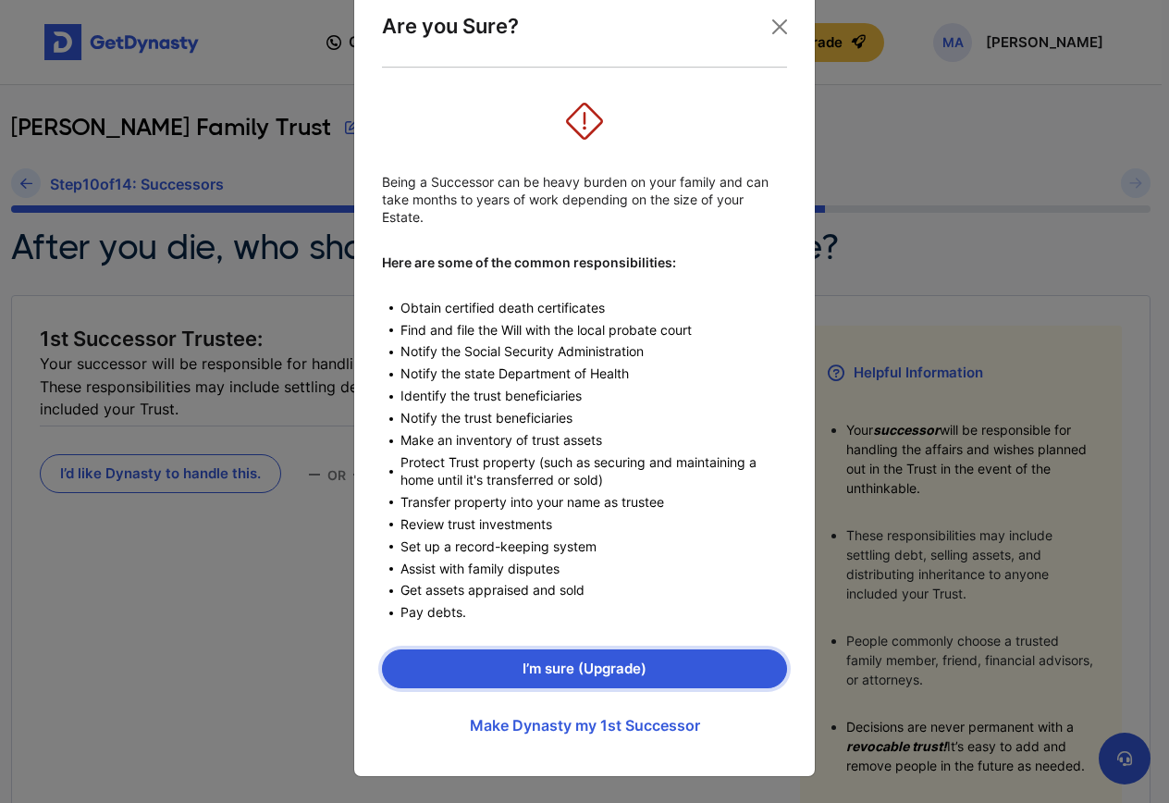
click at [700, 669] on button "I’m sure (Upgrade)" at bounding box center [584, 668] width 405 height 39
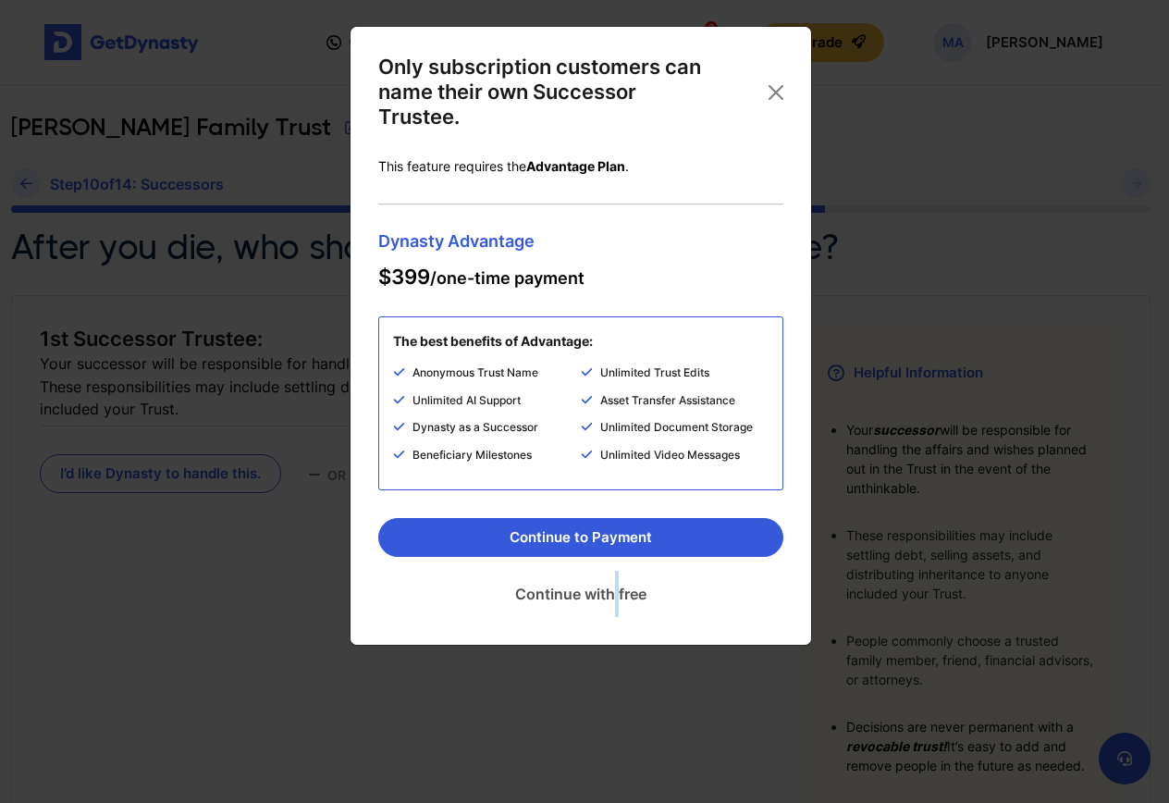
click at [616, 587] on link "Continue with free" at bounding box center [580, 594] width 405 height 46
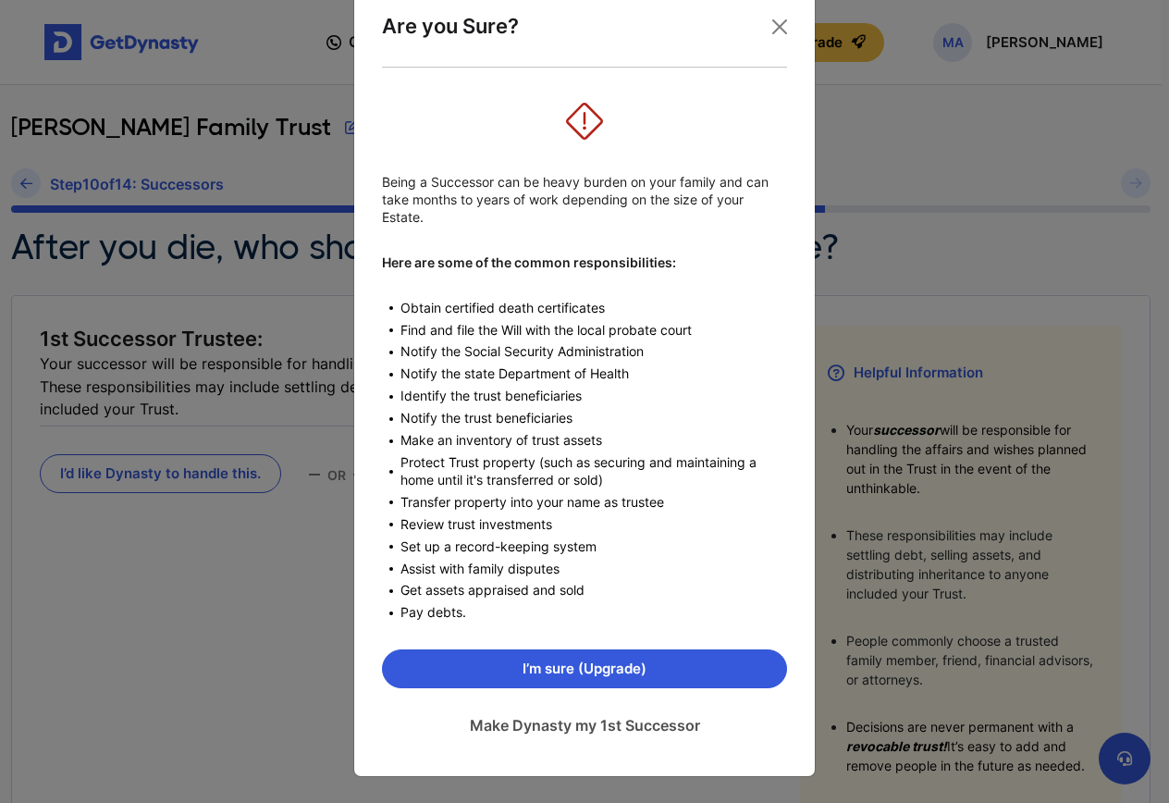
click at [643, 721] on link "Make Dynasty my 1st Successor" at bounding box center [584, 725] width 405 height 46
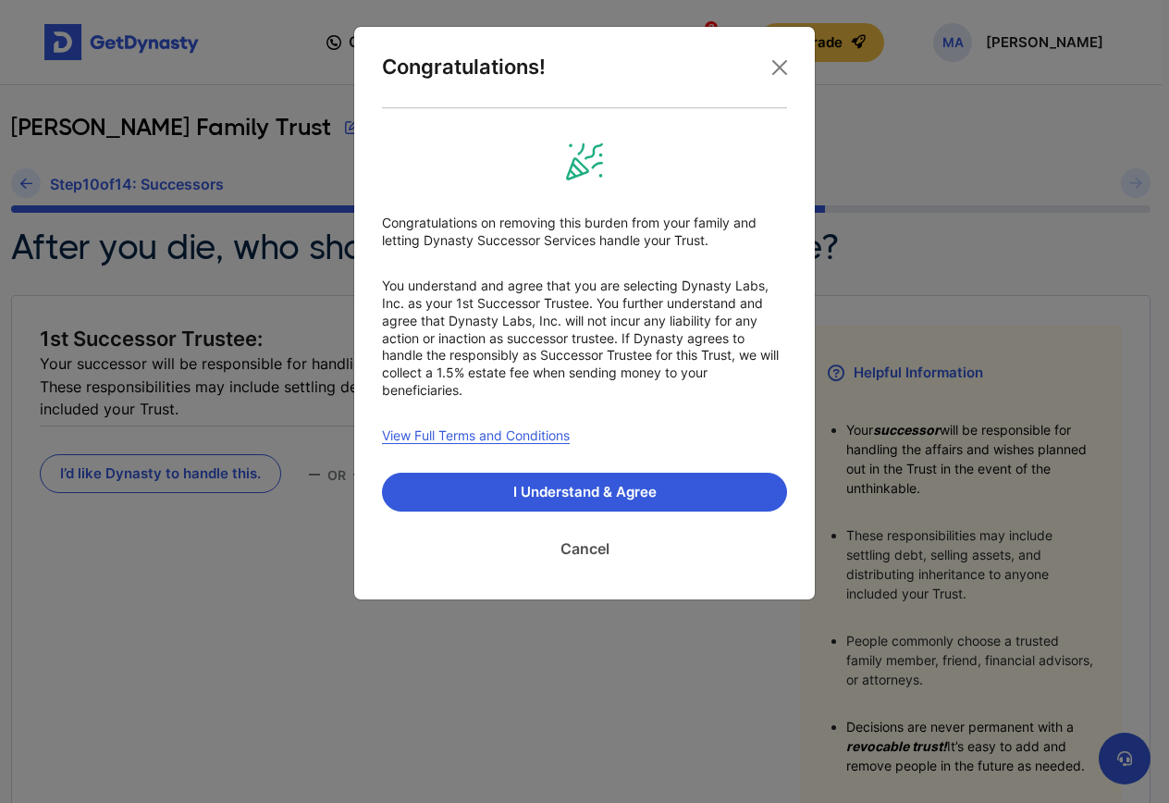
scroll to position [0, 0]
click at [619, 486] on button "I Understand & Agree" at bounding box center [584, 492] width 405 height 39
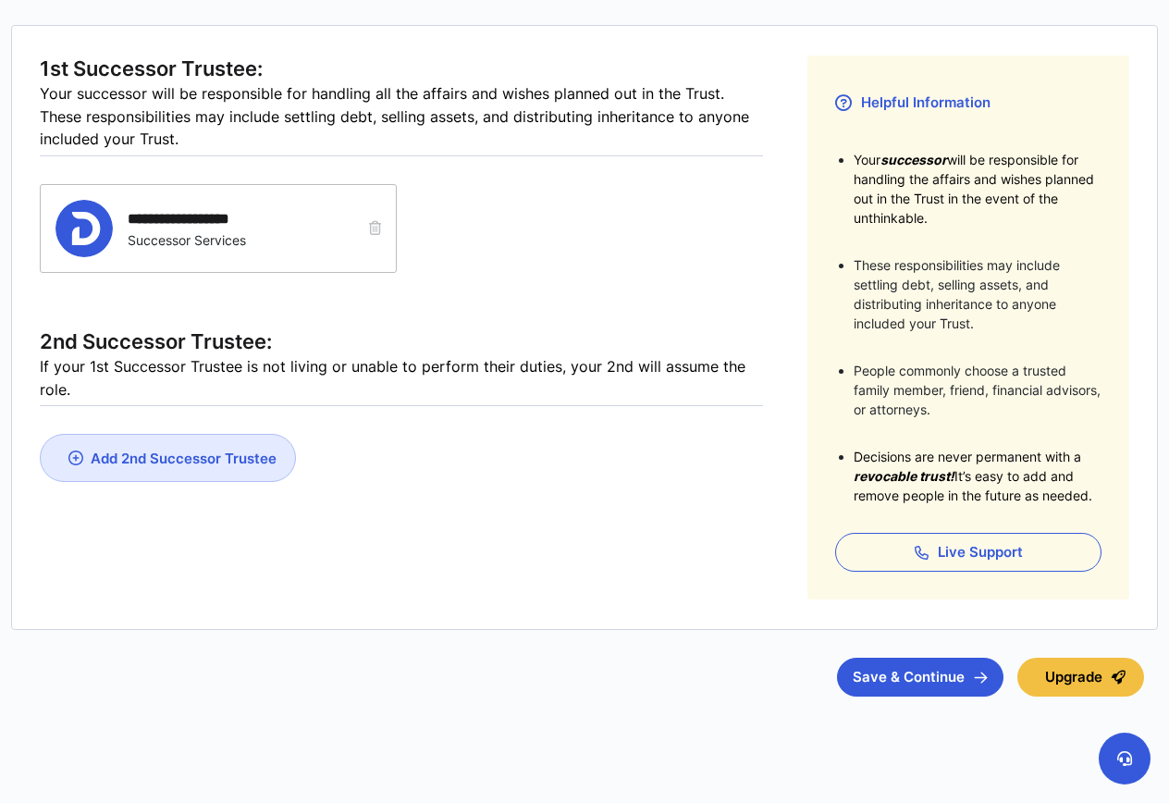
scroll to position [281, 0]
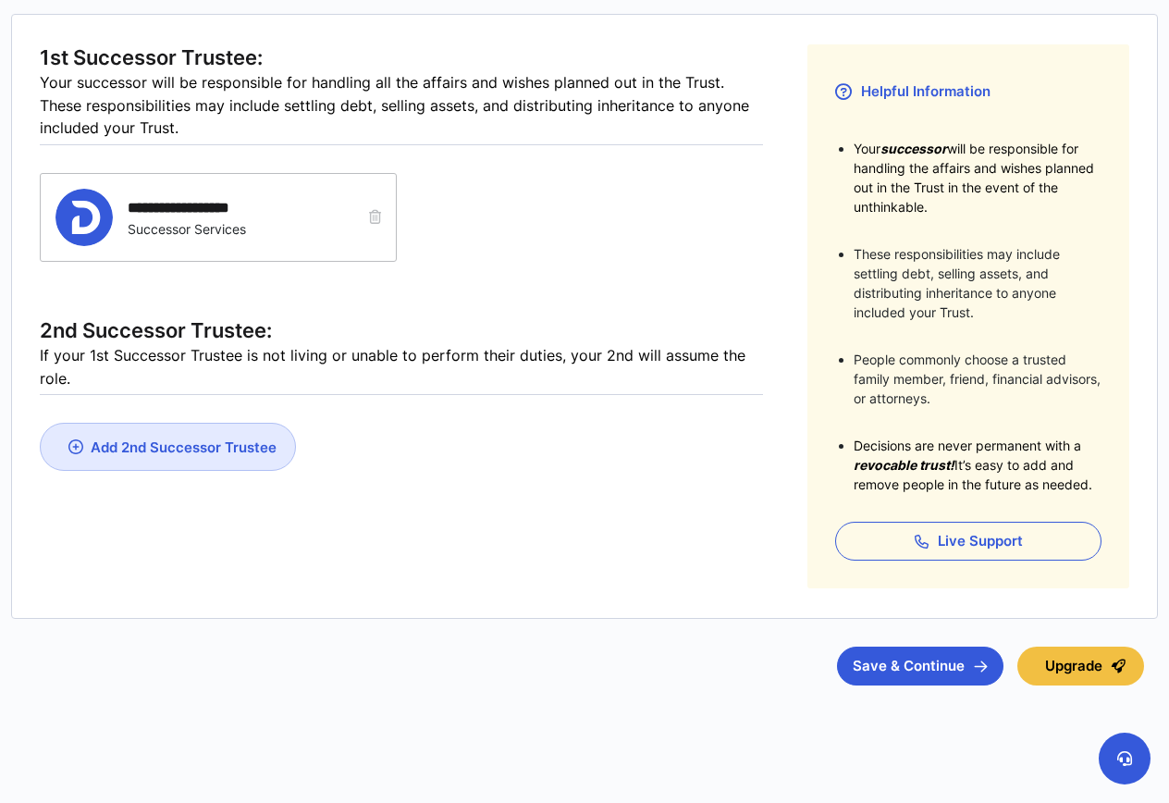
click at [376, 217] on icon "button" at bounding box center [375, 217] width 12 height 14
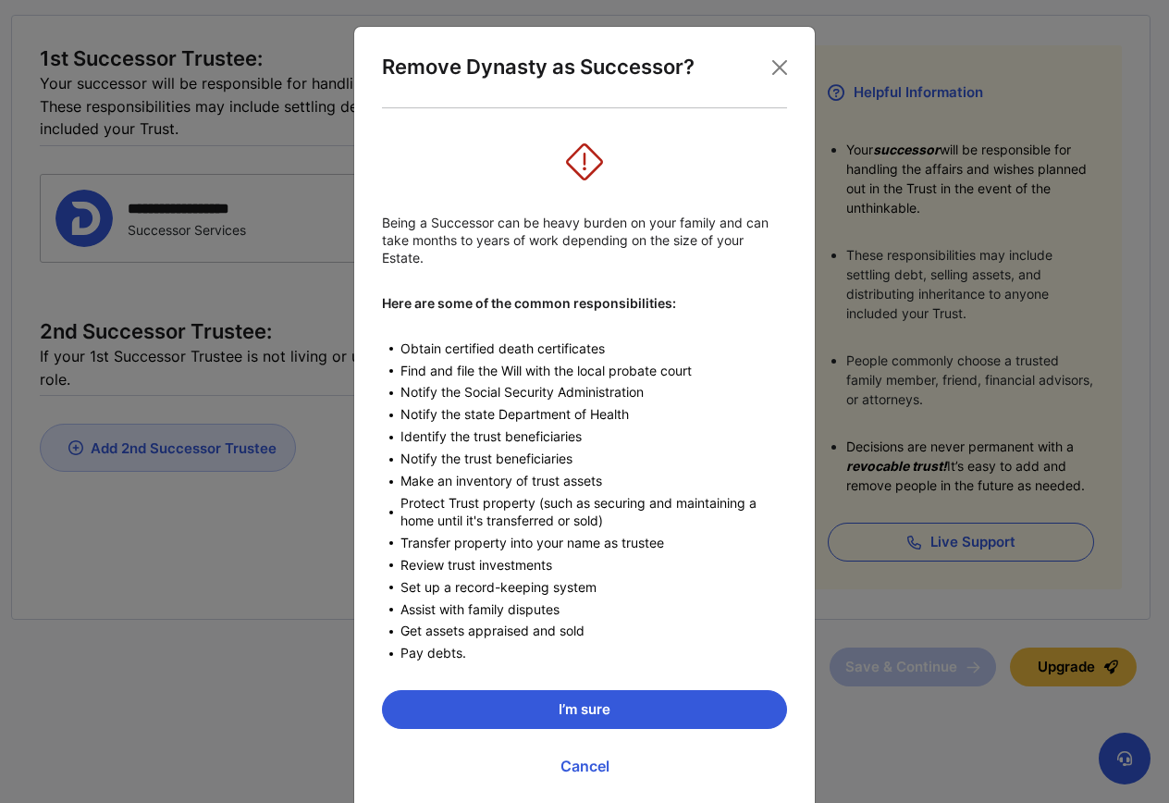
scroll to position [280, 0]
click at [637, 713] on button "I’m sure" at bounding box center [584, 709] width 405 height 39
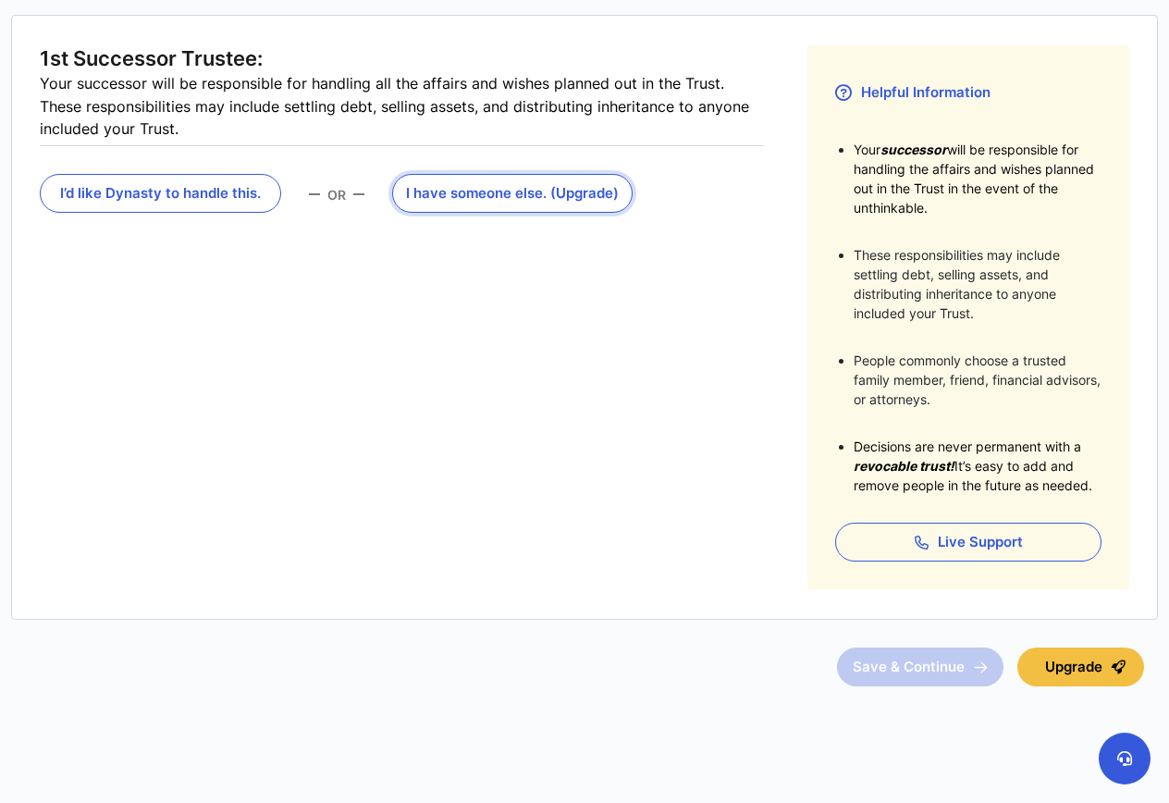
click at [512, 189] on button "I have someone else . (Upgrade)" at bounding box center [512, 193] width 241 height 39
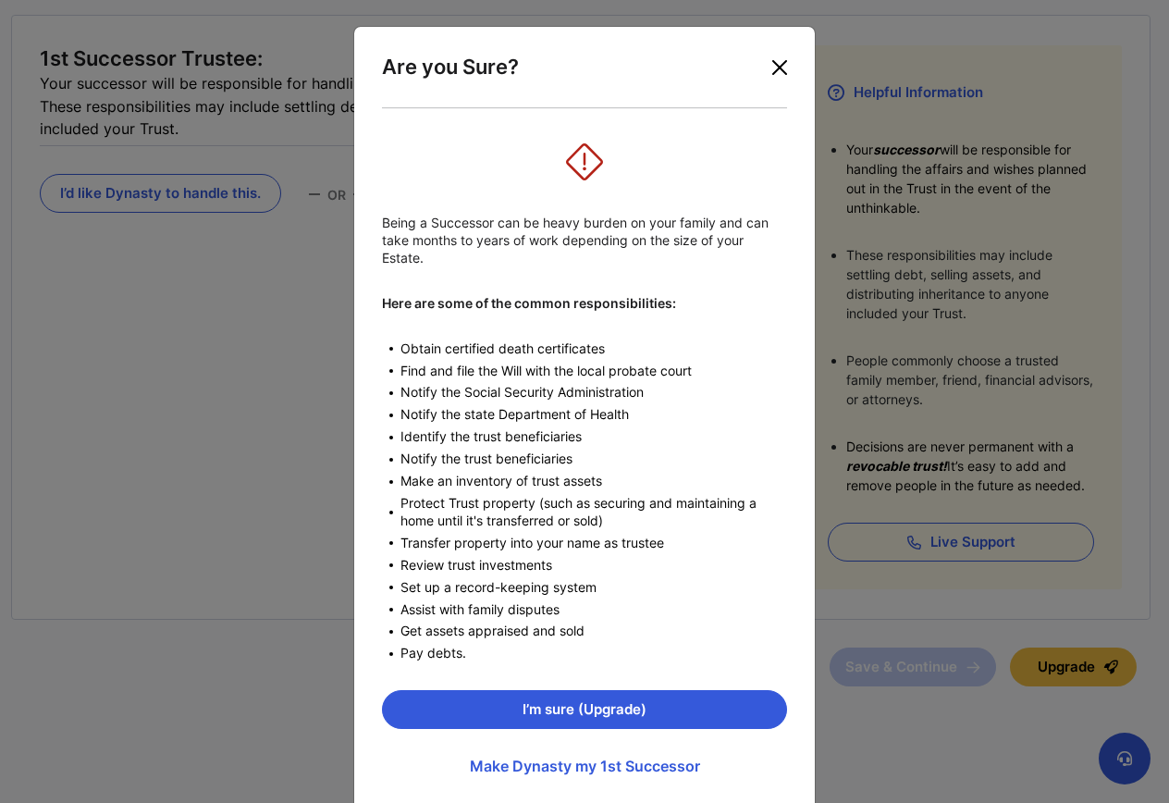
click at [777, 67] on button "Close" at bounding box center [780, 68] width 30 height 30
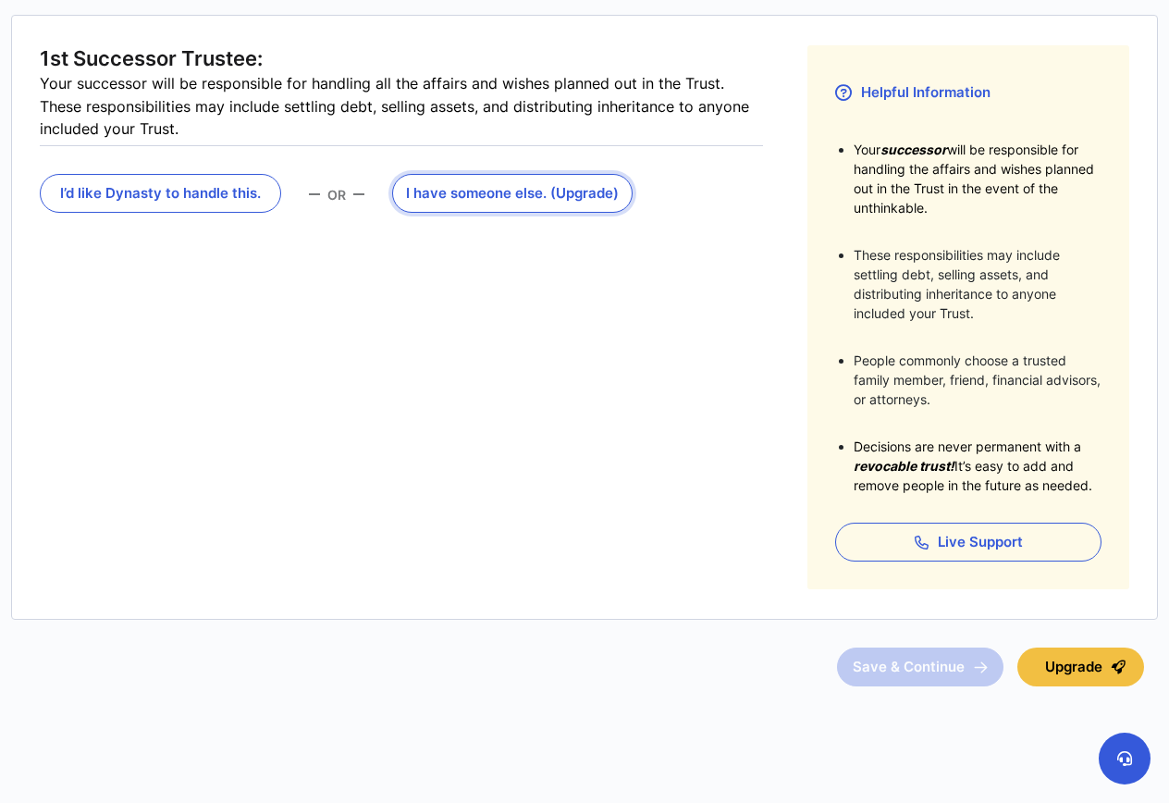
scroll to position [281, 0]
click at [478, 189] on button "I have someone else . (Upgrade)" at bounding box center [512, 192] width 241 height 39
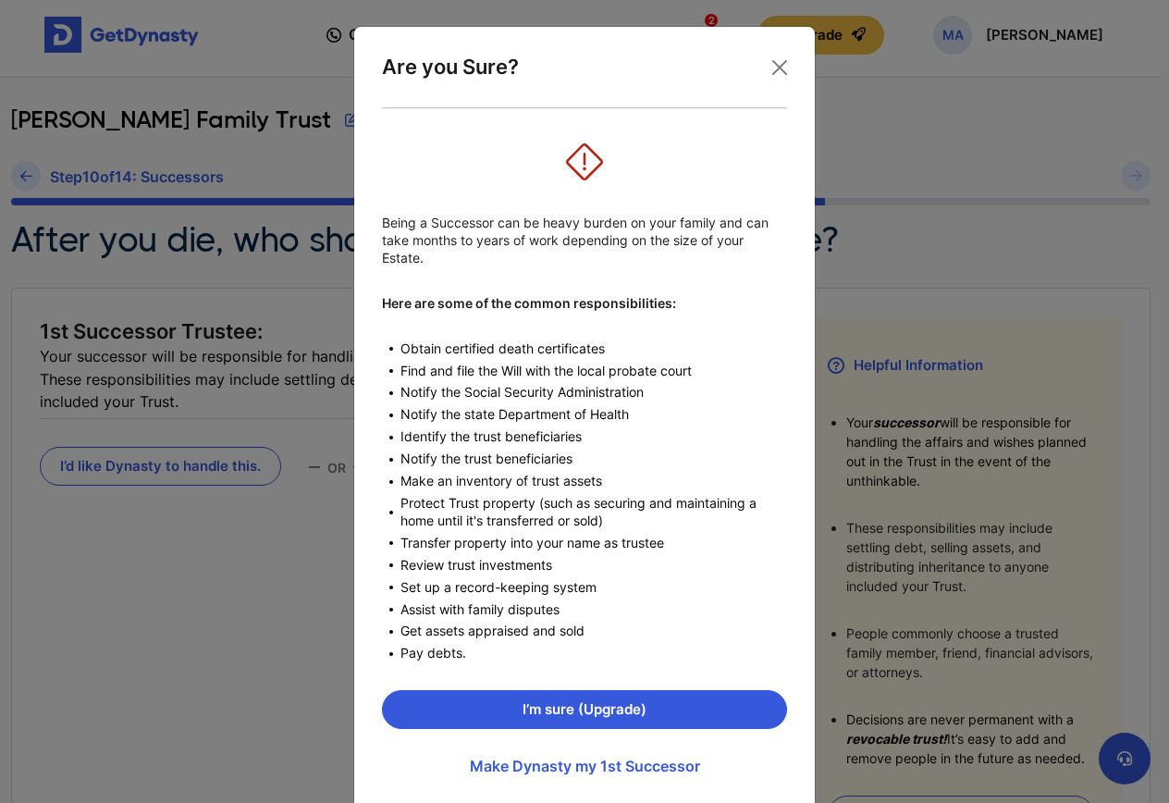
scroll to position [0, 0]
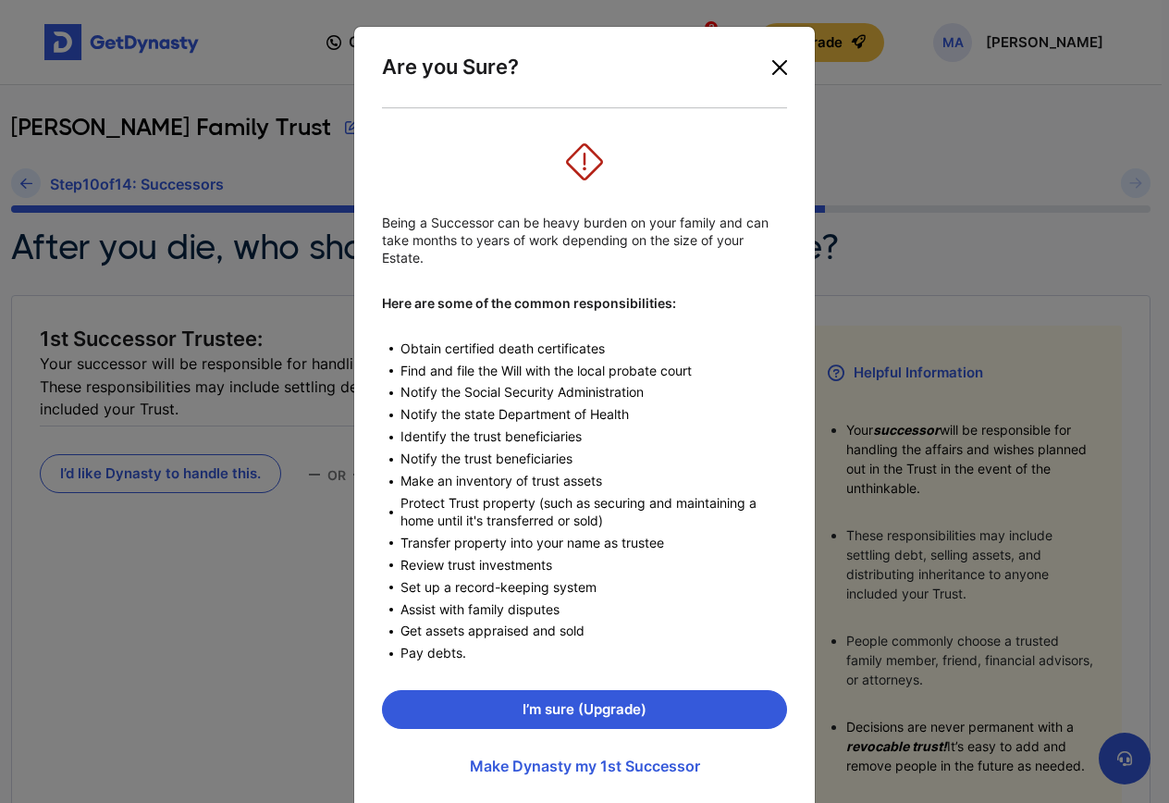
click at [771, 64] on button "Close" at bounding box center [780, 68] width 30 height 30
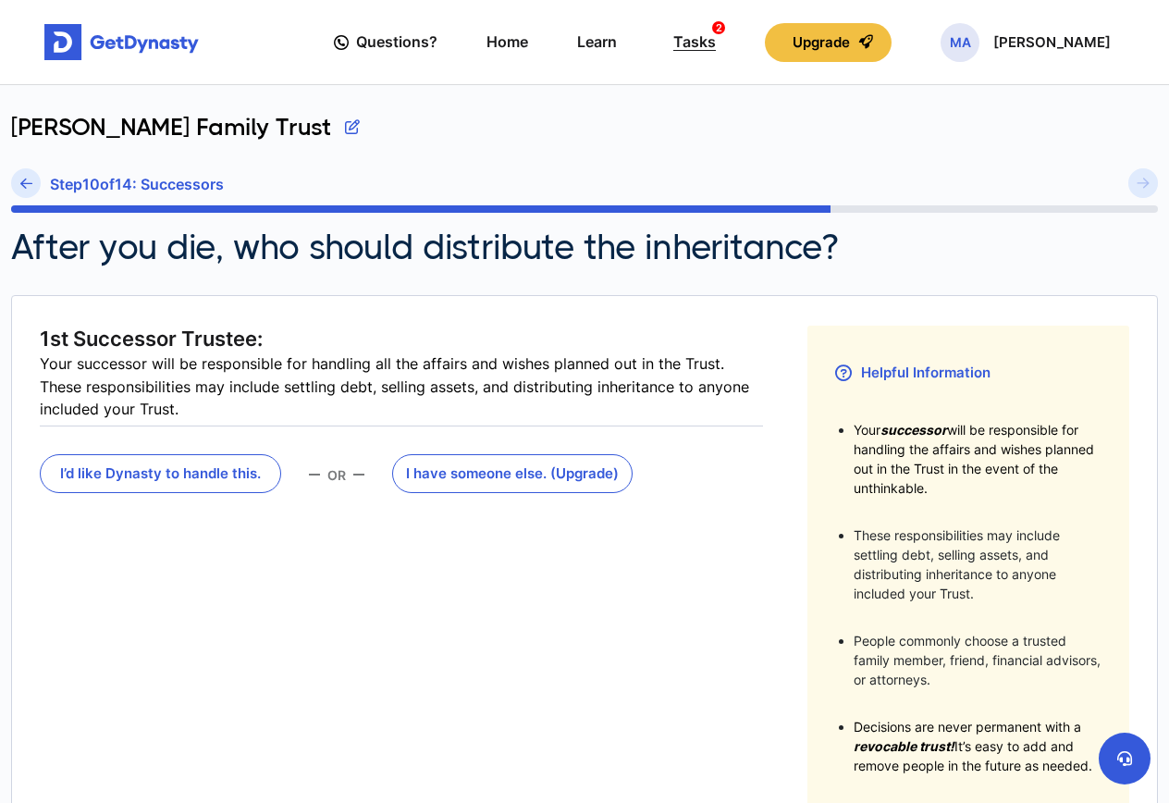
click at [715, 39] on div "Tasks 2" at bounding box center [694, 42] width 43 height 34
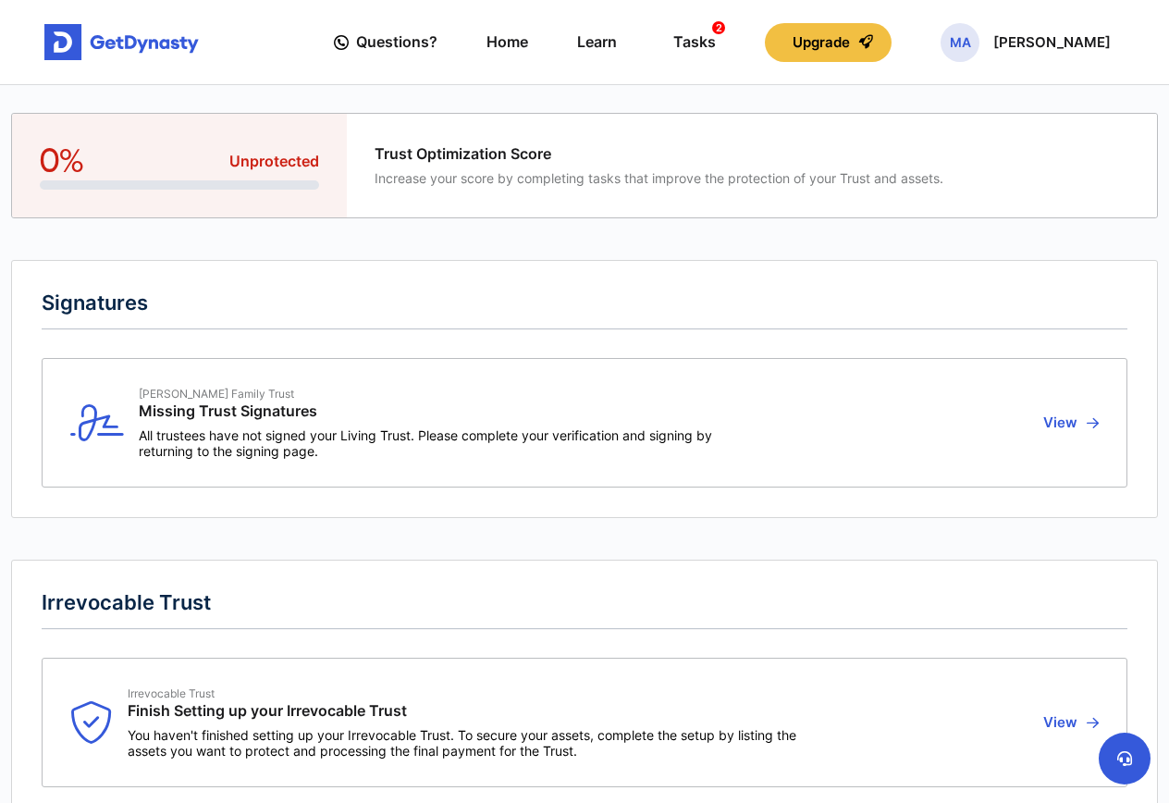
click at [1067, 418] on button "View" at bounding box center [1068, 423] width 61 height 72
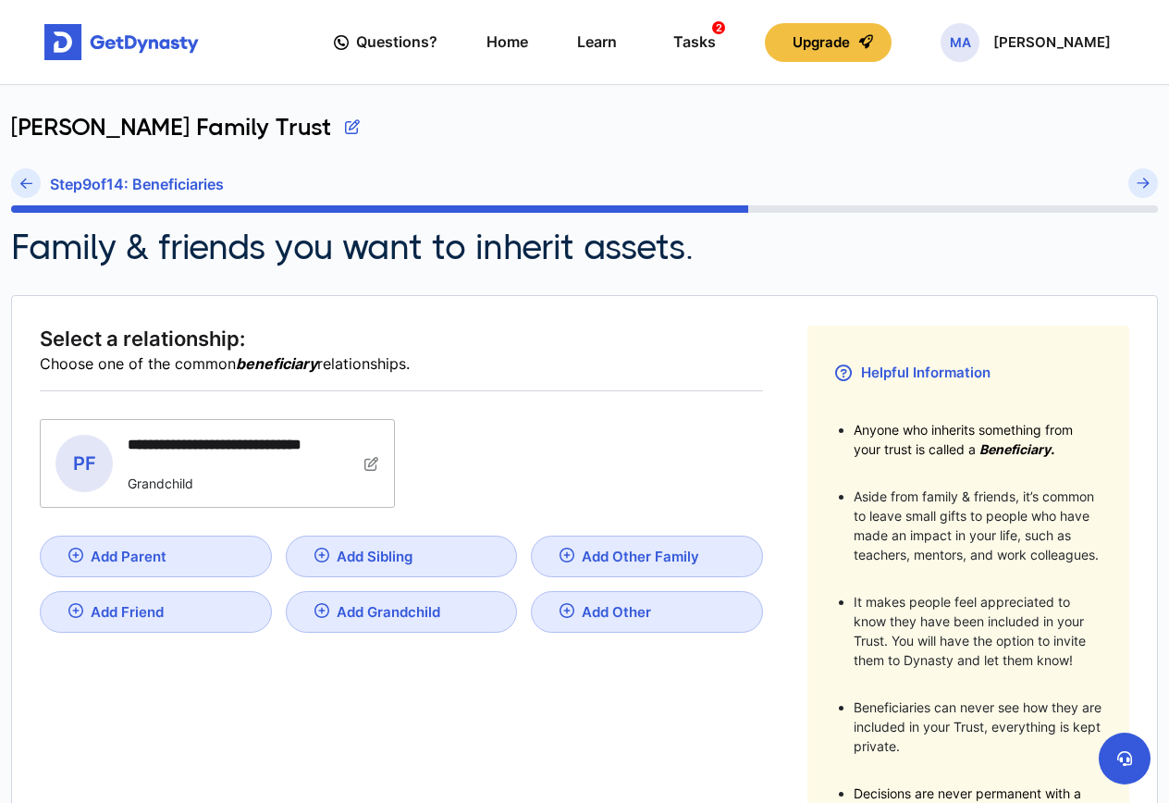
scroll to position [348, 0]
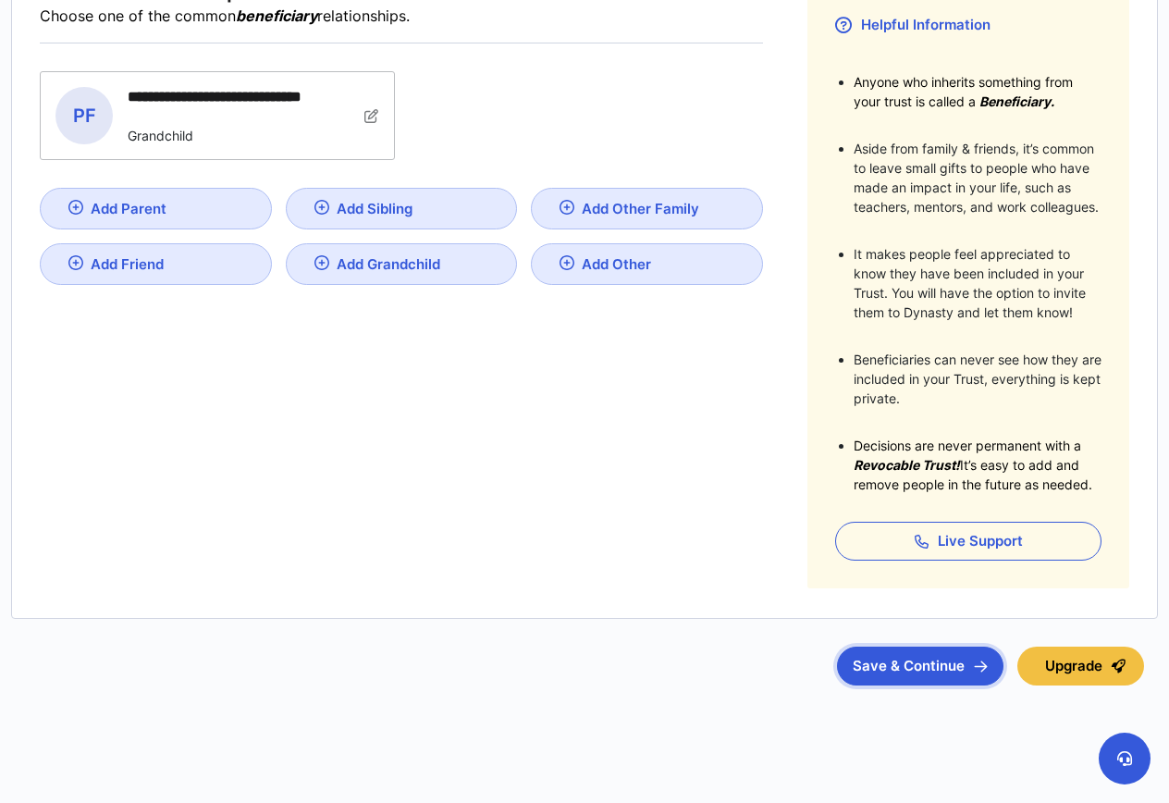
click at [920, 666] on button "Save & Continue" at bounding box center [920, 666] width 167 height 39
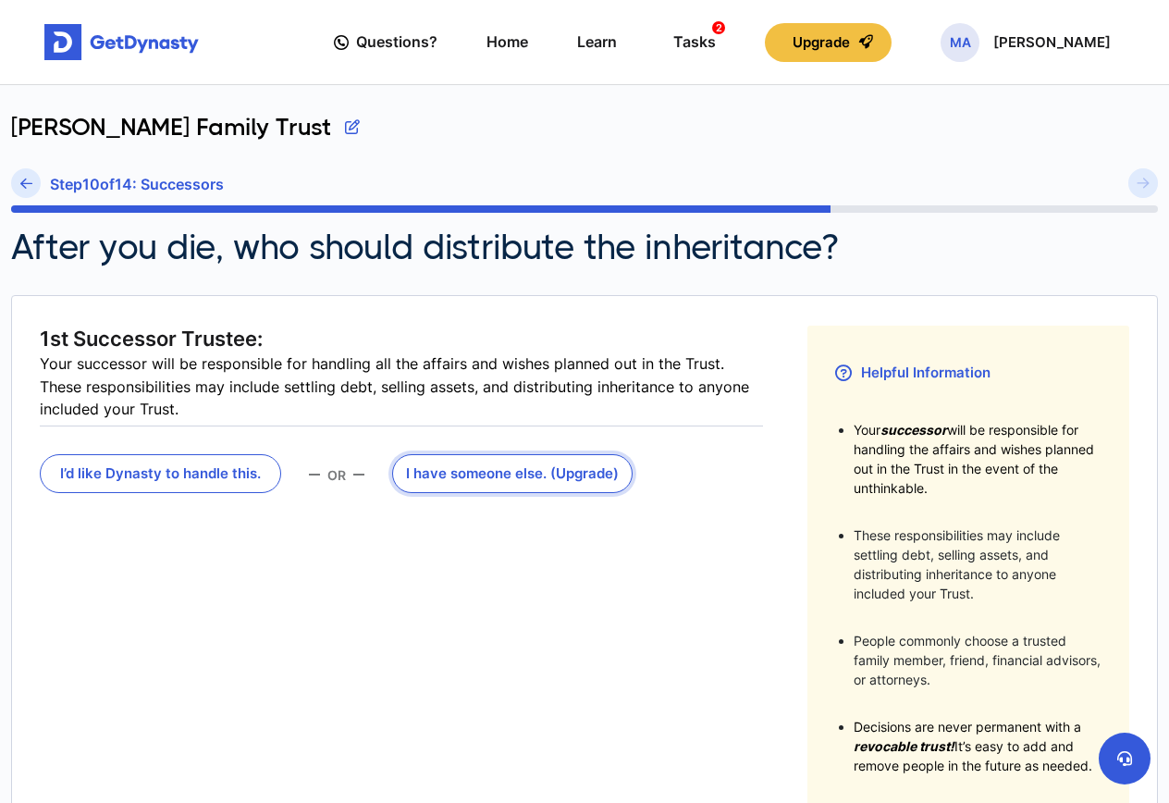
click at [549, 469] on button "I have someone else . (Upgrade)" at bounding box center [512, 473] width 241 height 39
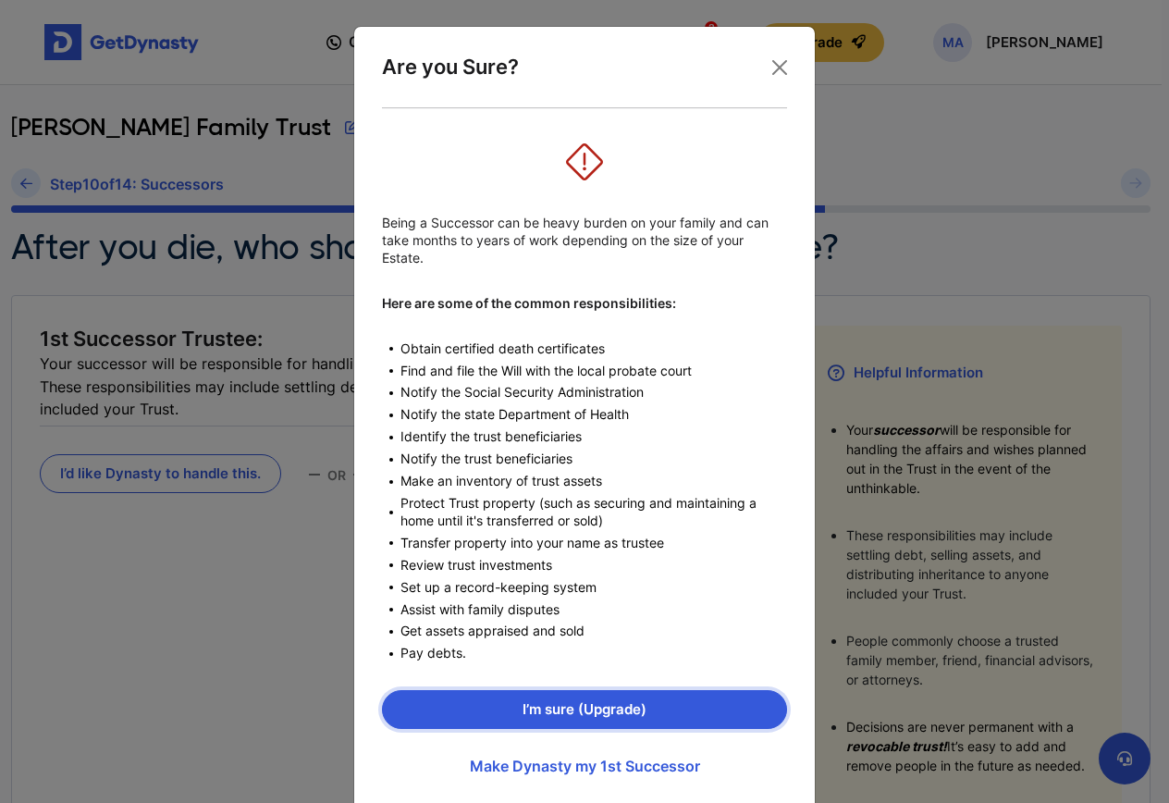
click at [584, 699] on button "I’m sure (Upgrade)" at bounding box center [584, 709] width 405 height 39
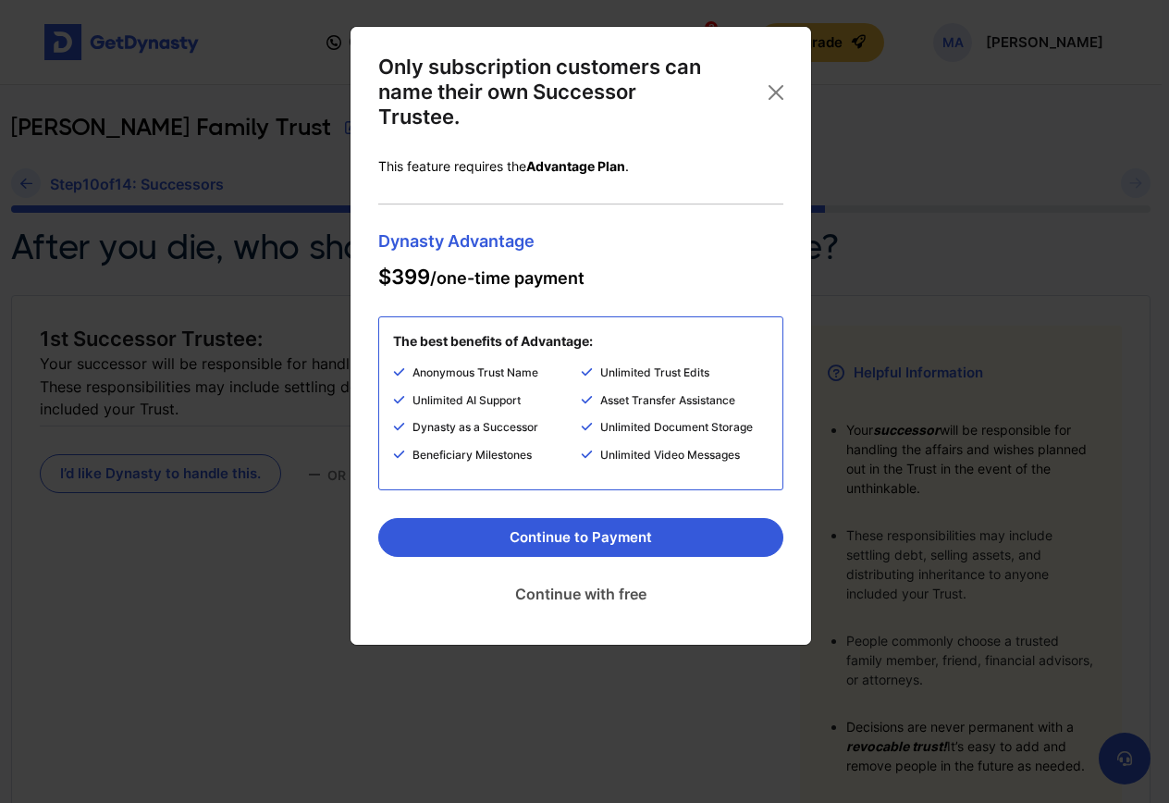
click at [603, 590] on link "Continue with free" at bounding box center [580, 594] width 405 height 46
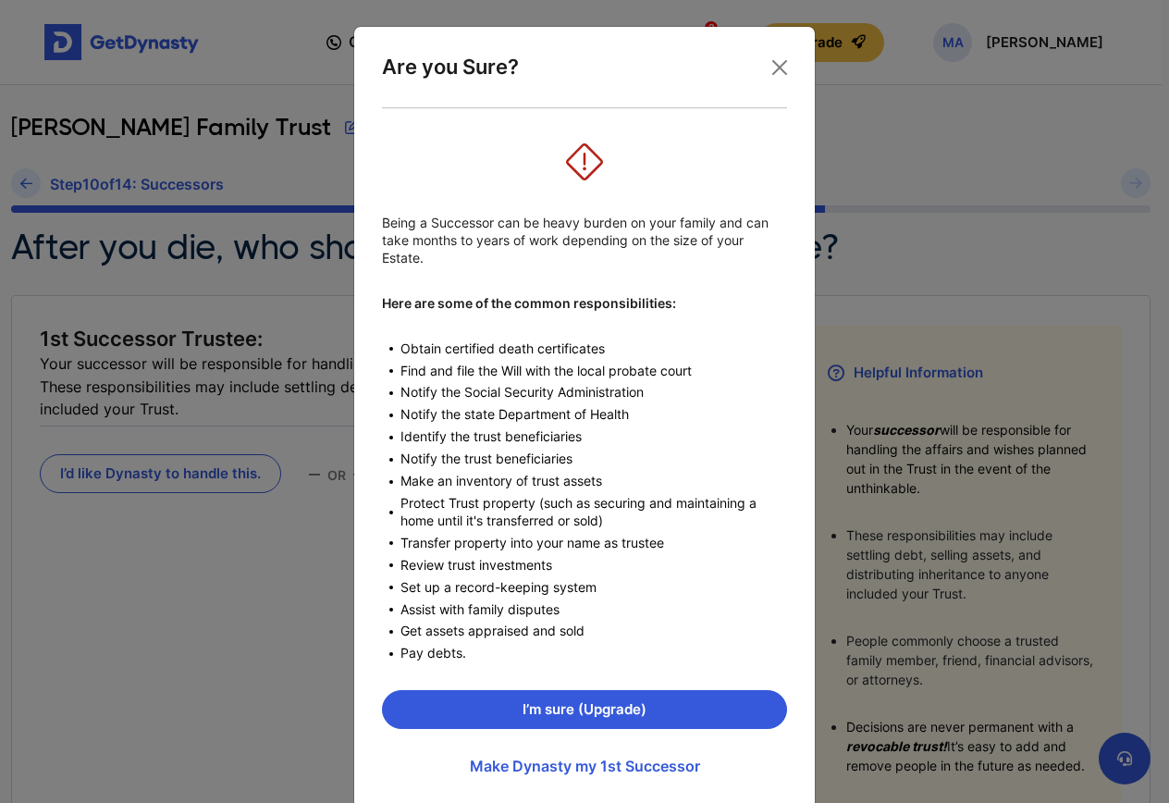
click at [611, 759] on link "Make Dynasty my 1st Successor" at bounding box center [584, 766] width 405 height 46
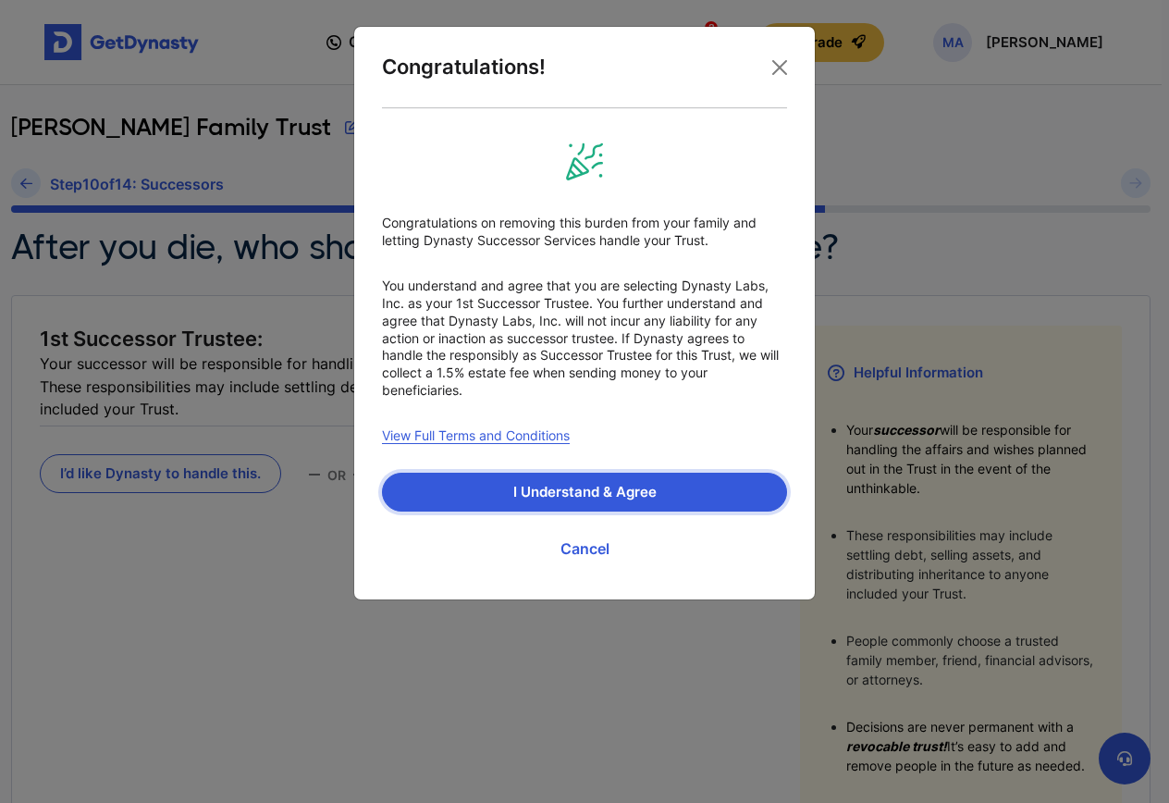
click at [595, 489] on button "I Understand & Agree" at bounding box center [584, 492] width 405 height 39
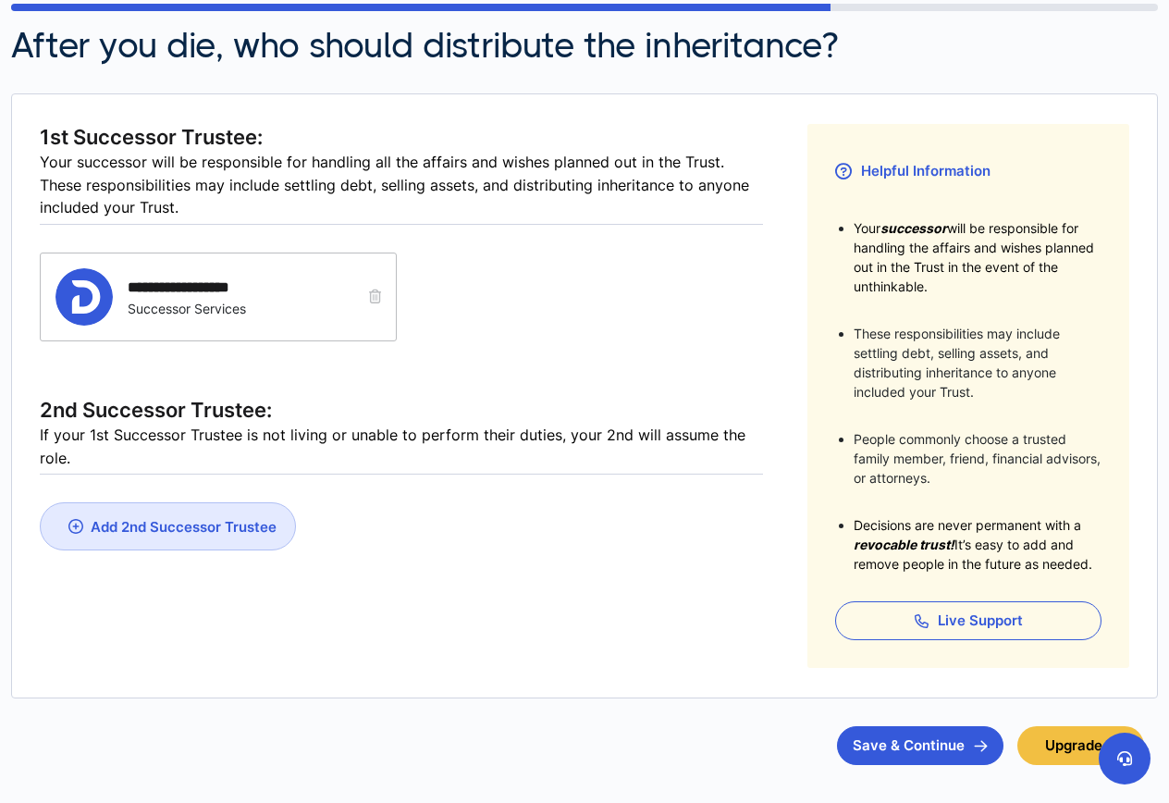
scroll to position [281, 0]
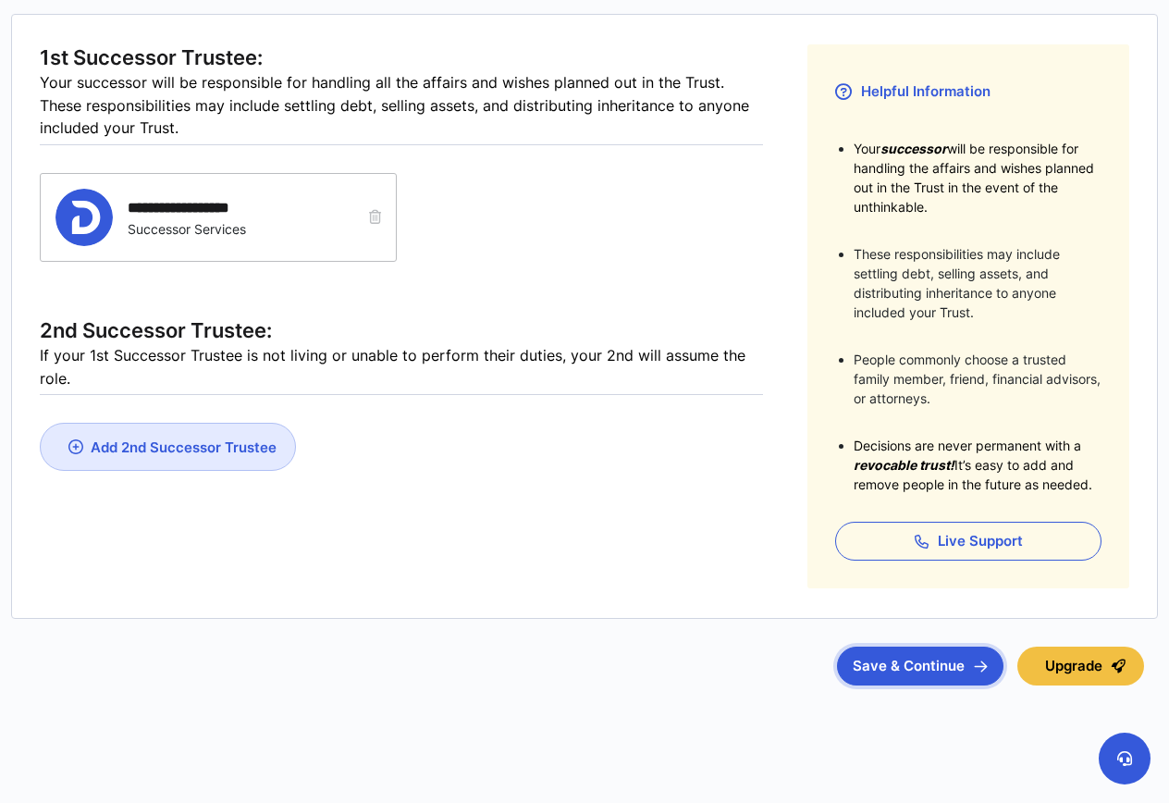
click at [918, 668] on button "Save & Continue" at bounding box center [920, 666] width 167 height 39
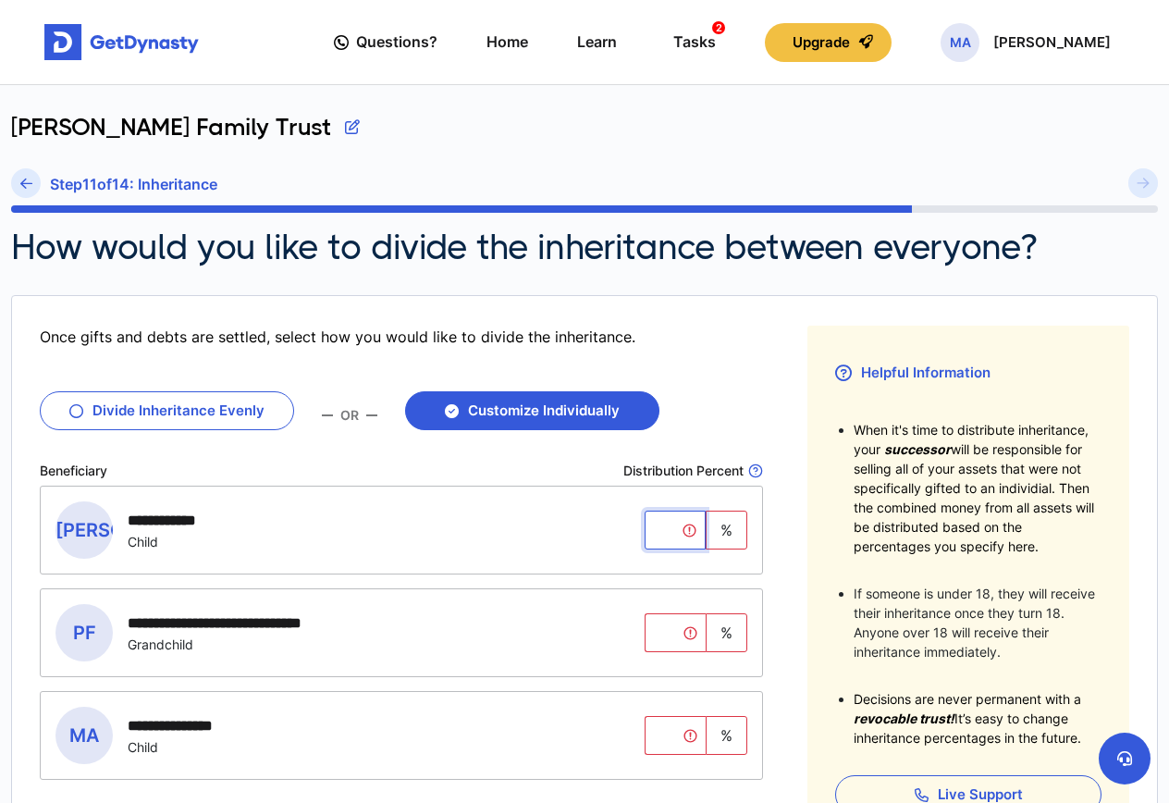
click at [678, 535] on input "tel" at bounding box center [675, 530] width 61 height 39
type input "**"
click at [668, 630] on input "tel" at bounding box center [675, 632] width 61 height 39
click at [692, 628] on input "**" at bounding box center [675, 632] width 61 height 39
type input "**"
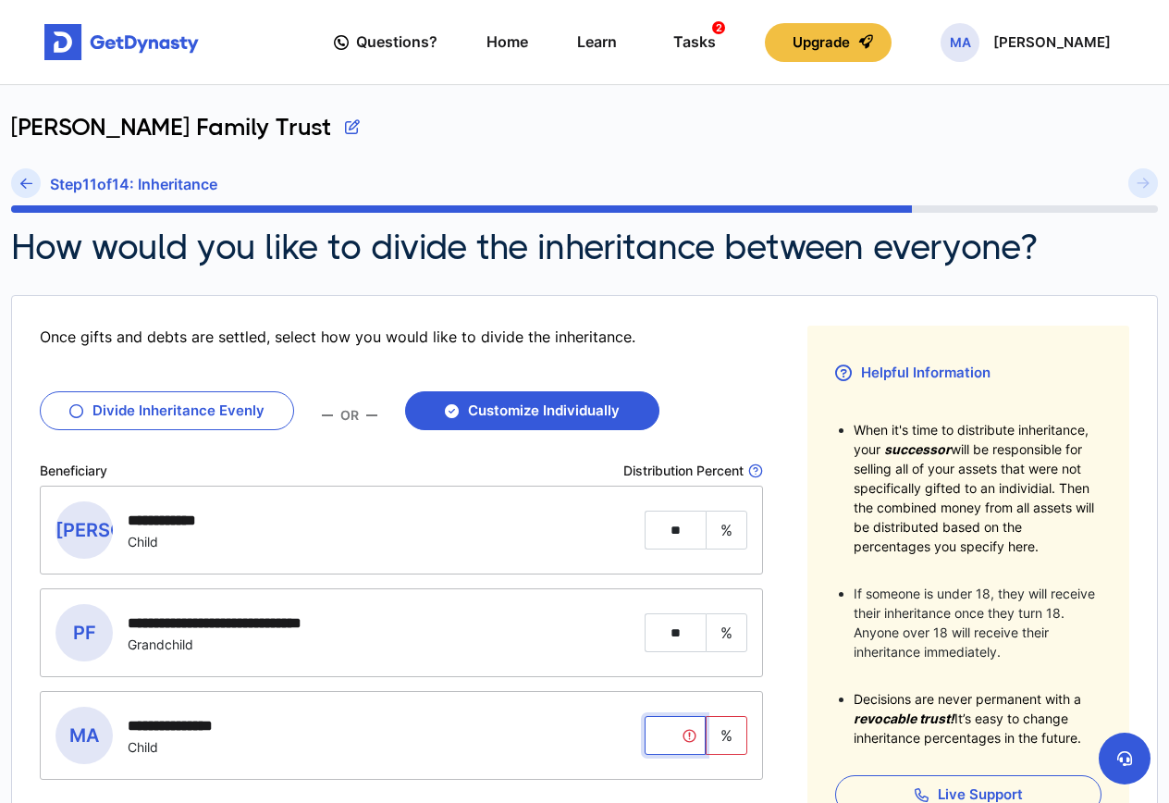
click at [673, 736] on input "tel" at bounding box center [675, 735] width 61 height 39
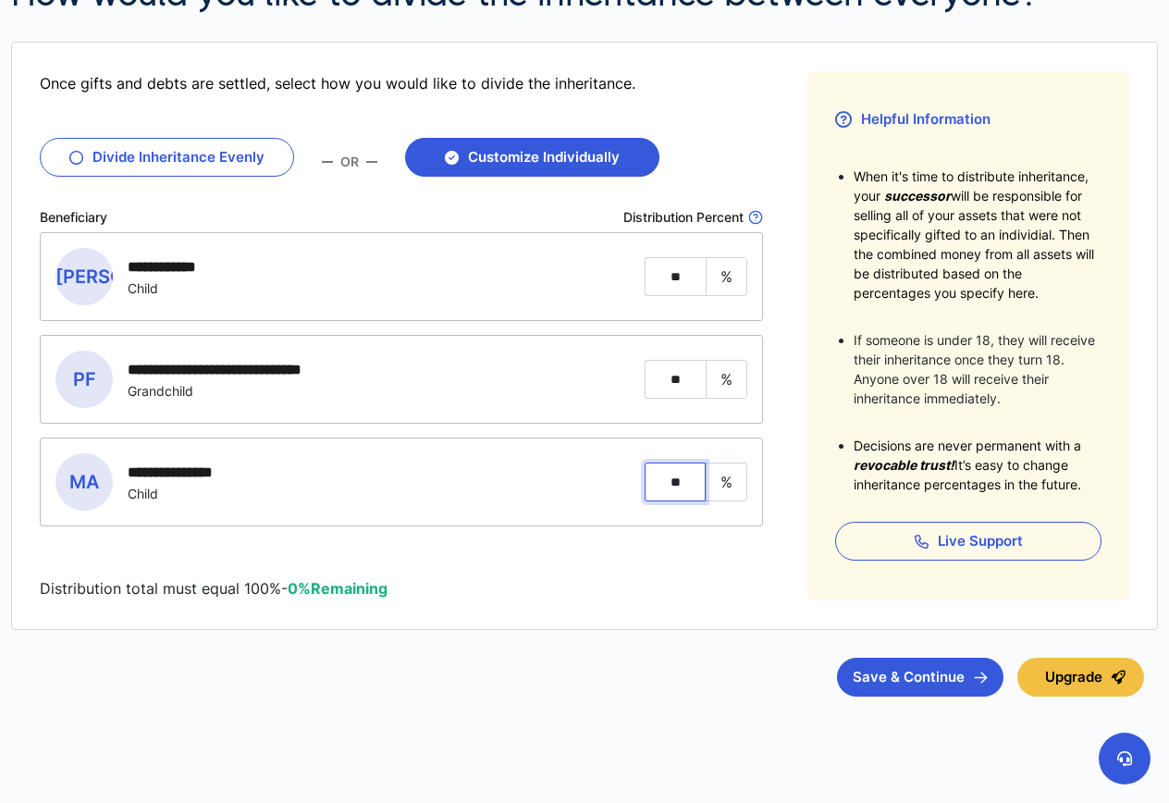
scroll to position [265, 0]
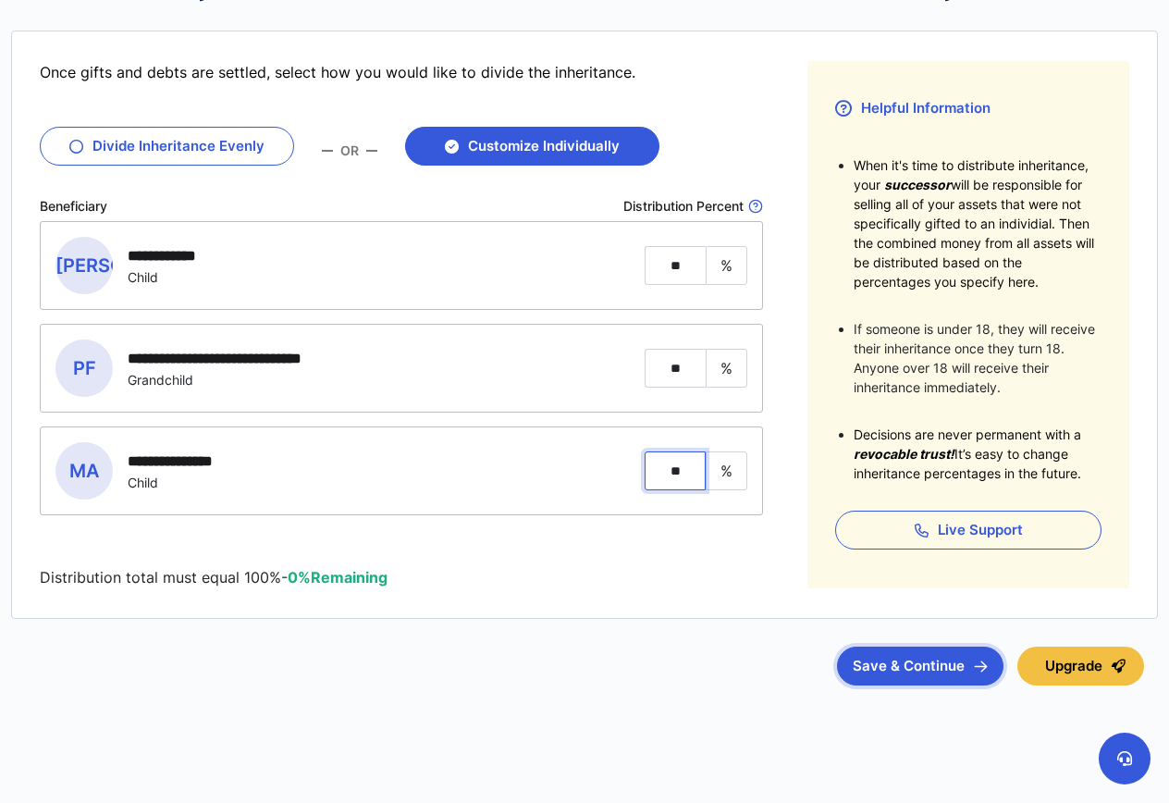
type input "**"
click at [916, 665] on button "Save & Continue" at bounding box center [920, 666] width 167 height 39
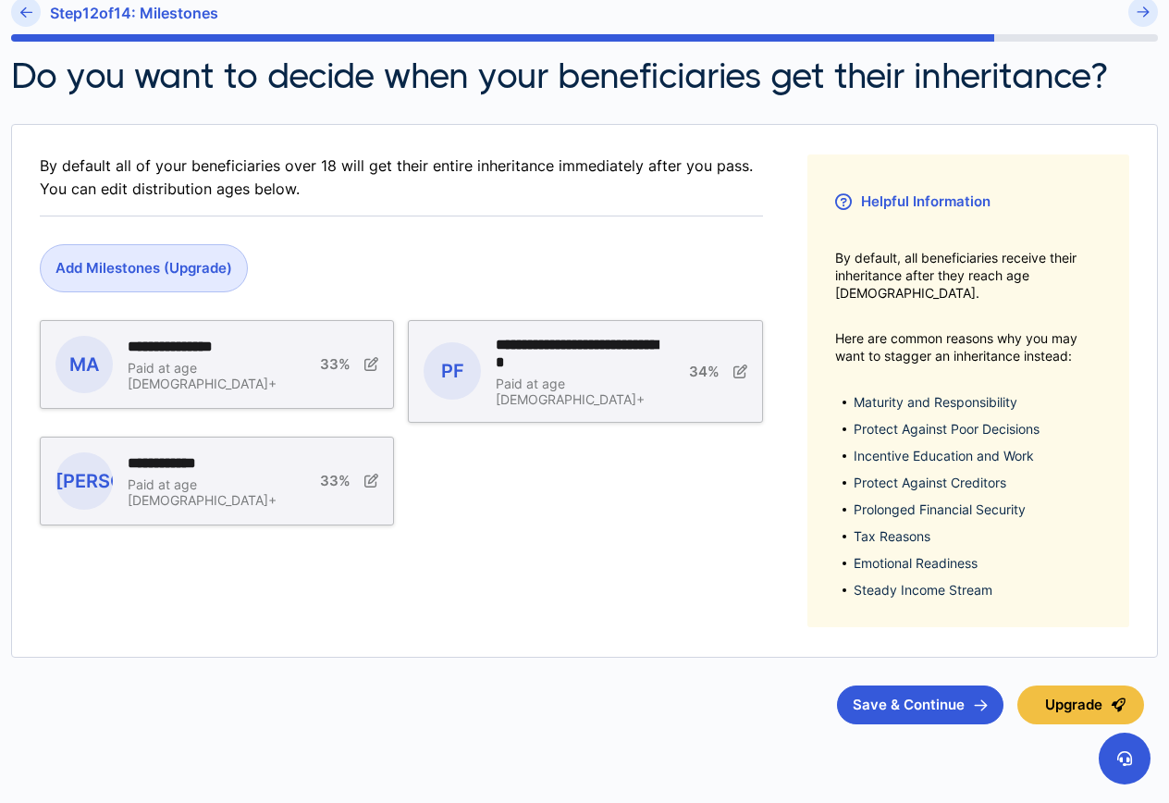
scroll to position [192, 0]
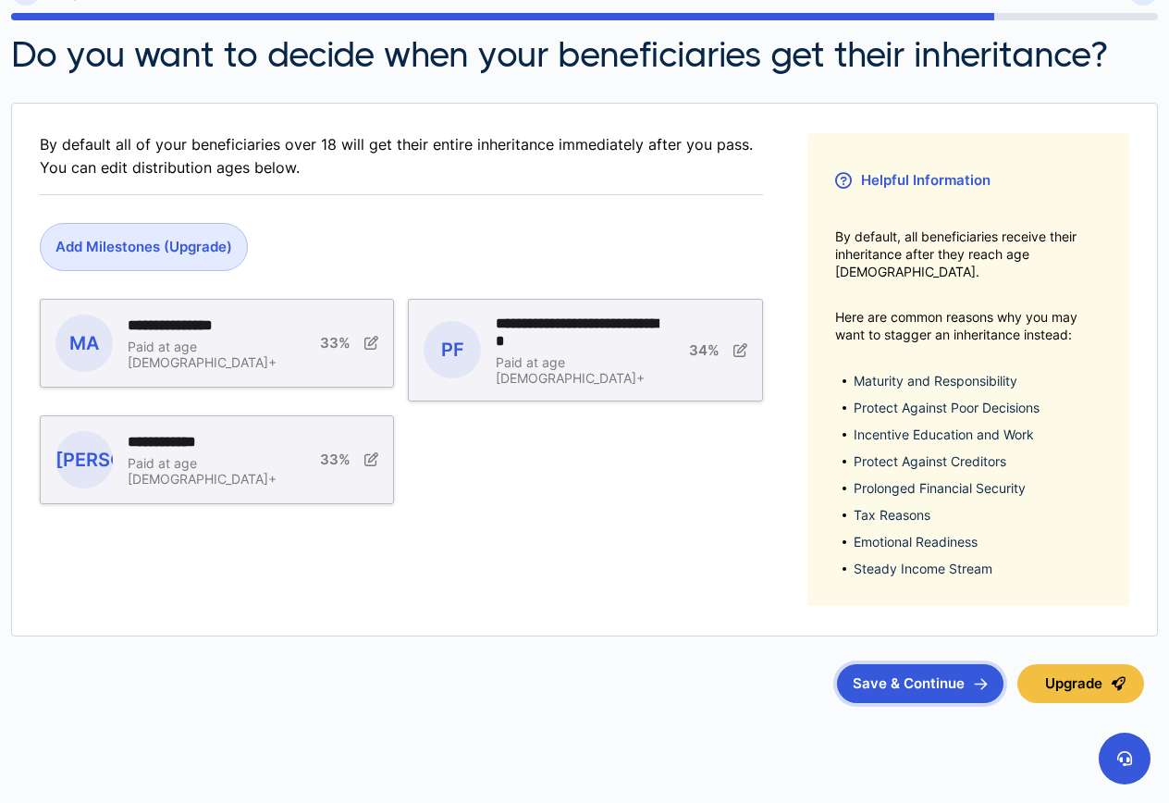
click at [906, 668] on button "Save & Continue" at bounding box center [920, 683] width 167 height 39
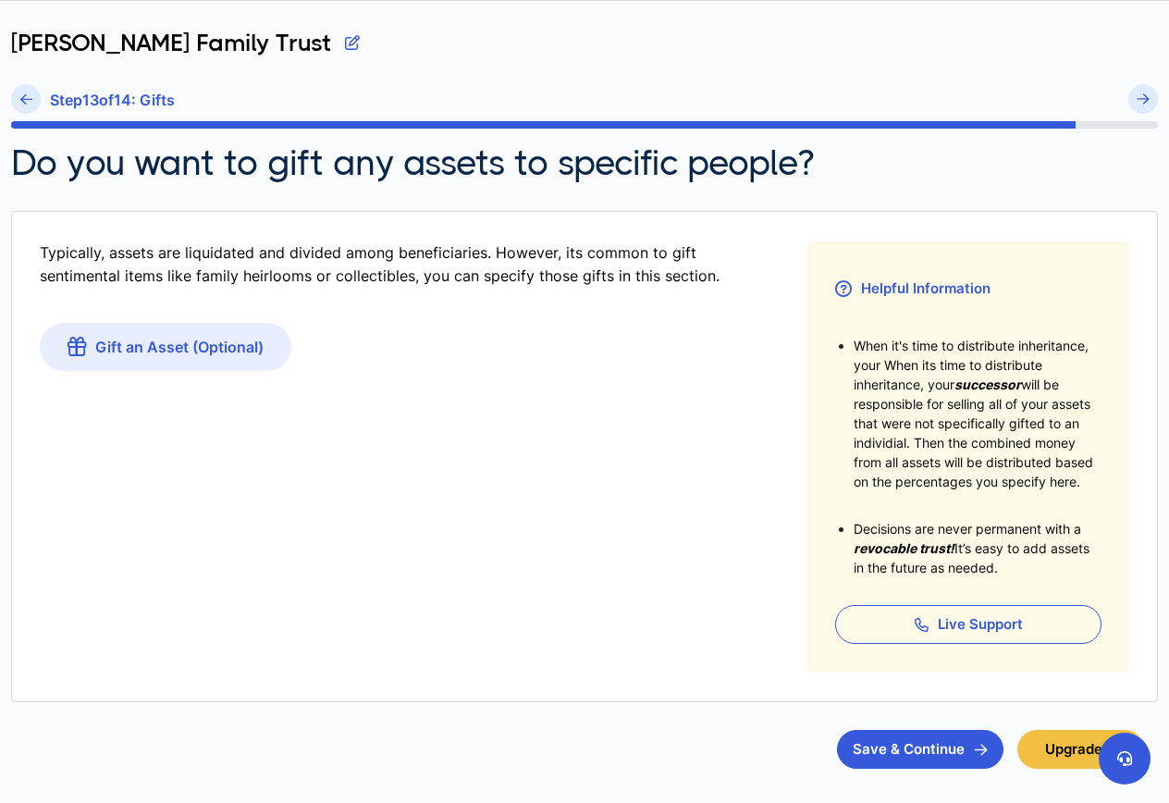
scroll to position [167, 0]
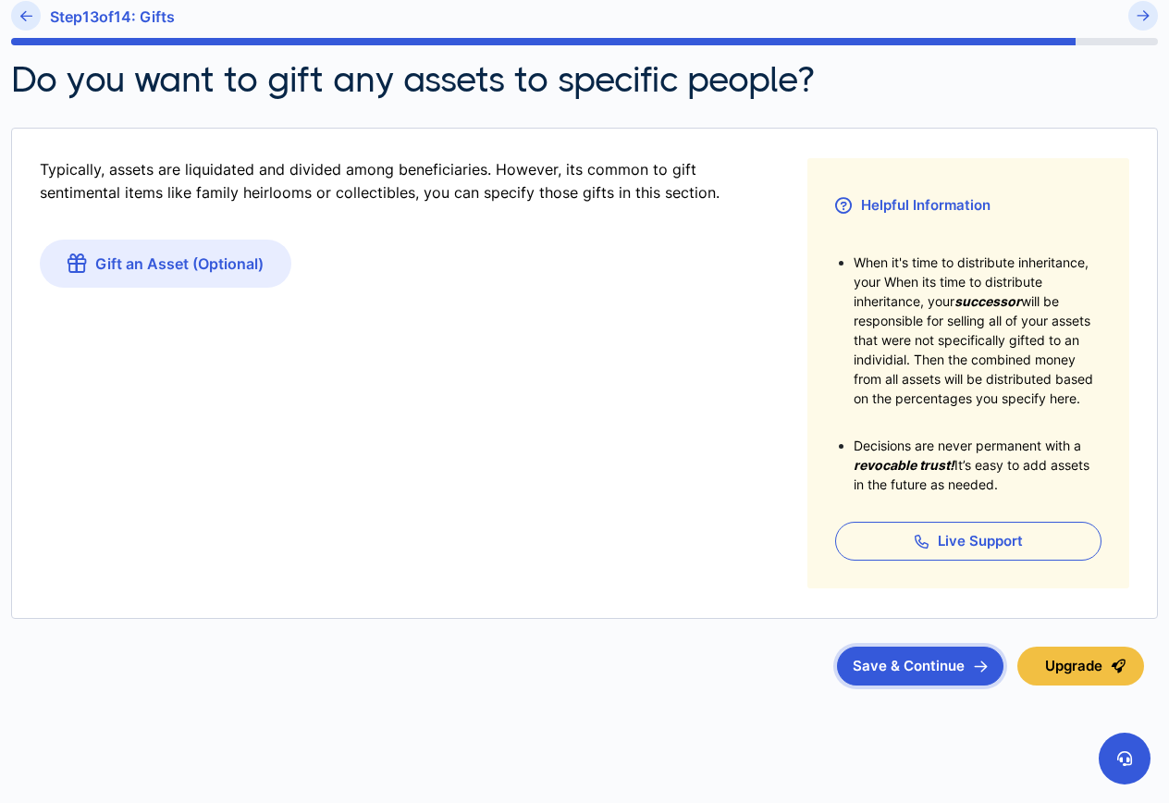
click at [900, 670] on button "Save & Continue" at bounding box center [920, 666] width 167 height 39
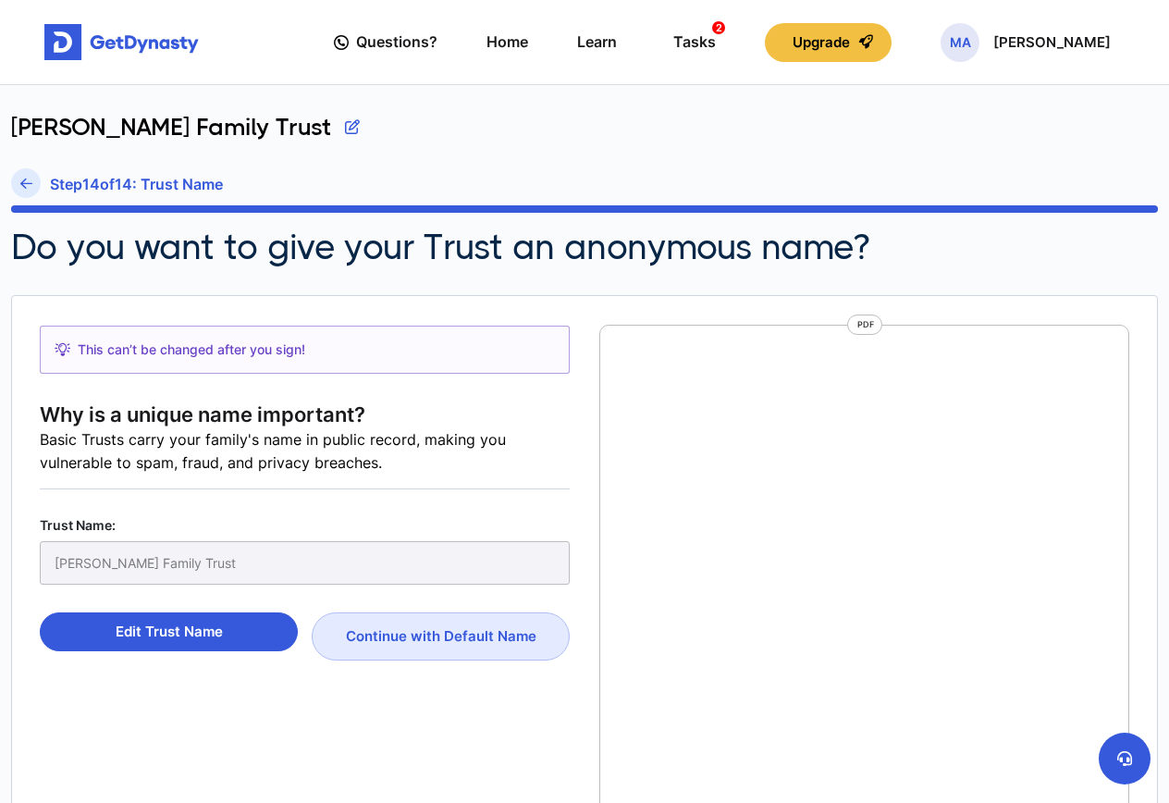
click at [221, 559] on div "Alfonso Family Trust" at bounding box center [305, 562] width 530 height 43
click at [183, 563] on div "Alfonso Family Trust" at bounding box center [305, 562] width 530 height 43
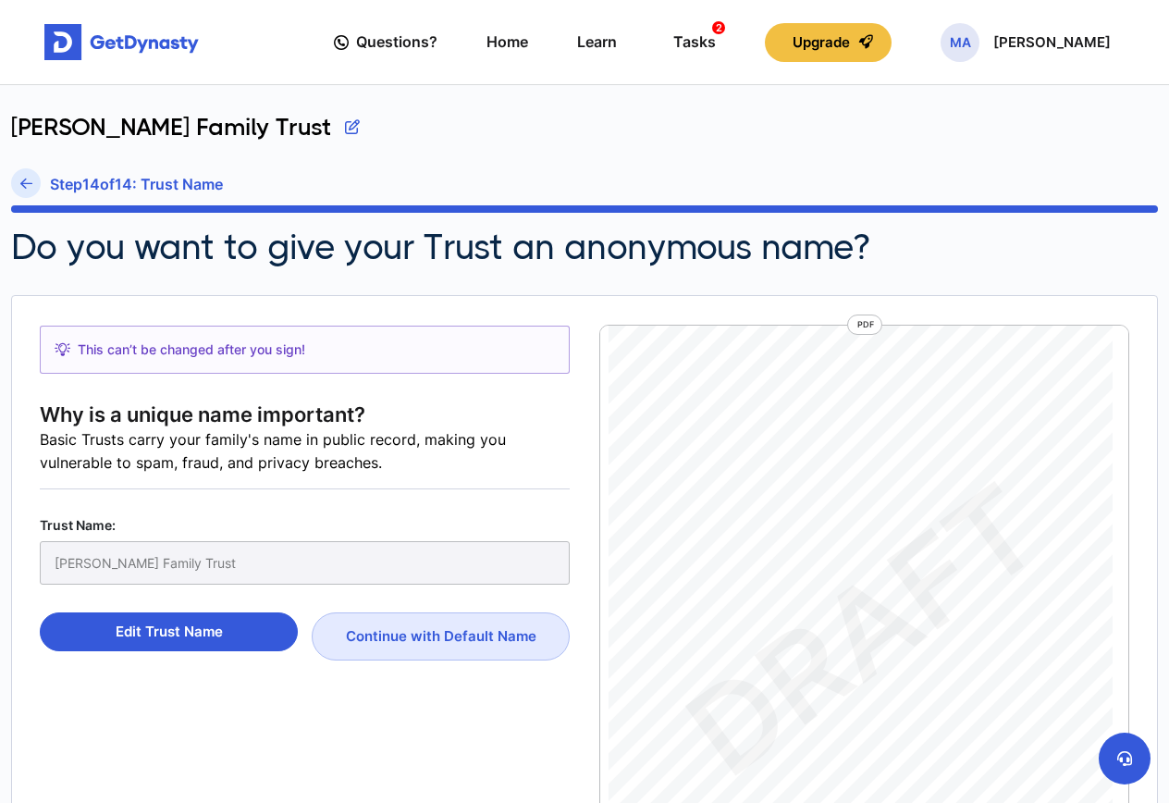
click at [119, 563] on div "Alfonso Family Trust" at bounding box center [305, 562] width 530 height 43
click at [219, 632] on button "Edit Trust Name" at bounding box center [169, 631] width 258 height 39
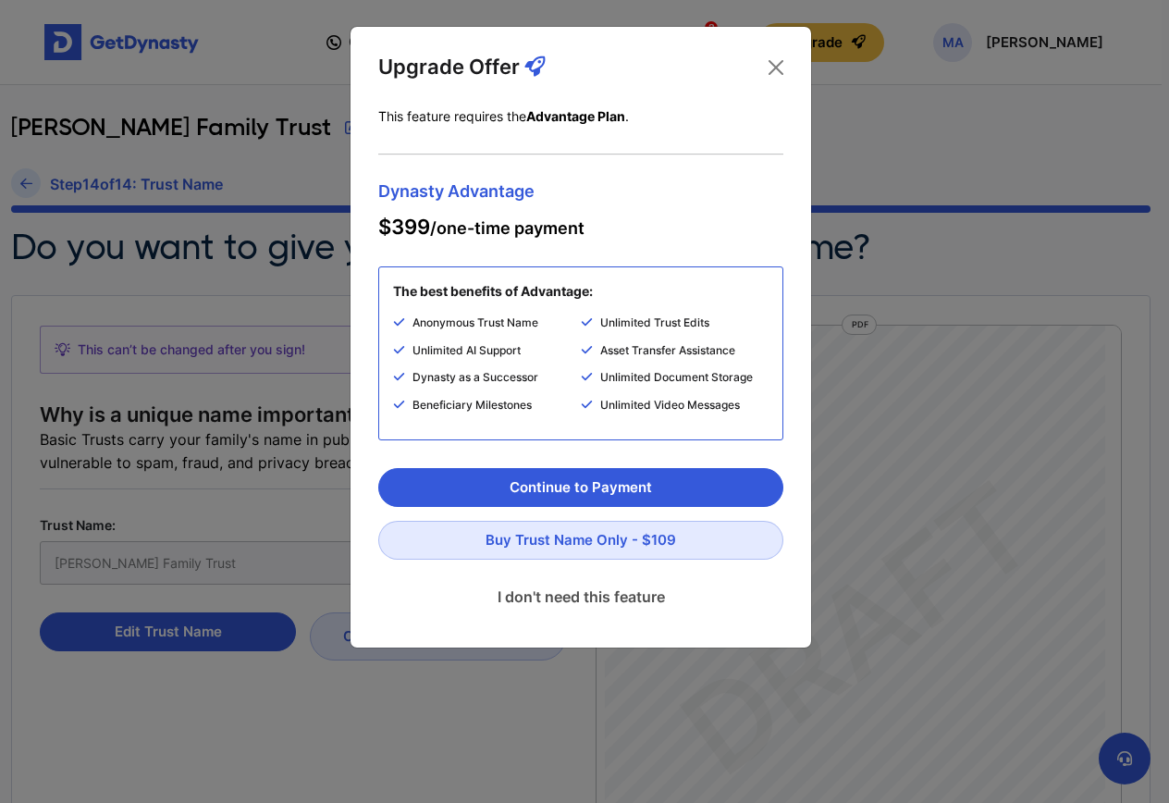
click at [600, 596] on link "I don't need this feature" at bounding box center [580, 597] width 405 height 46
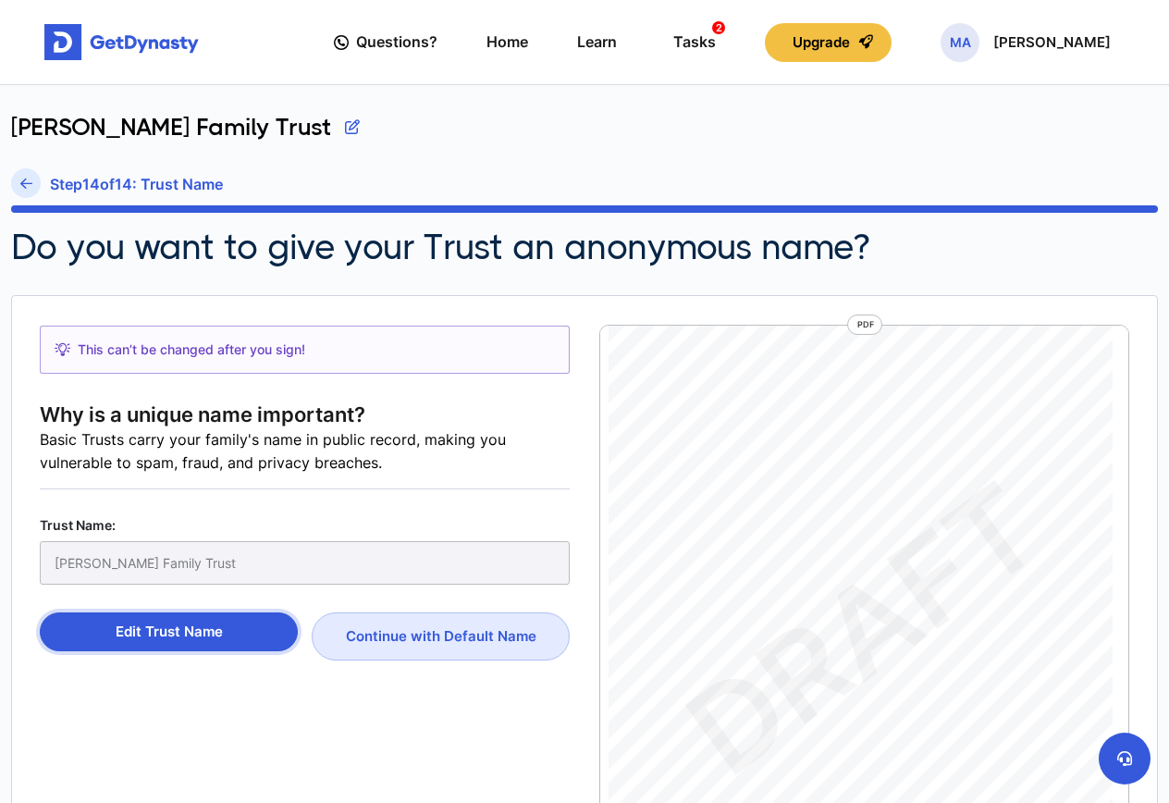
scroll to position [8, 0]
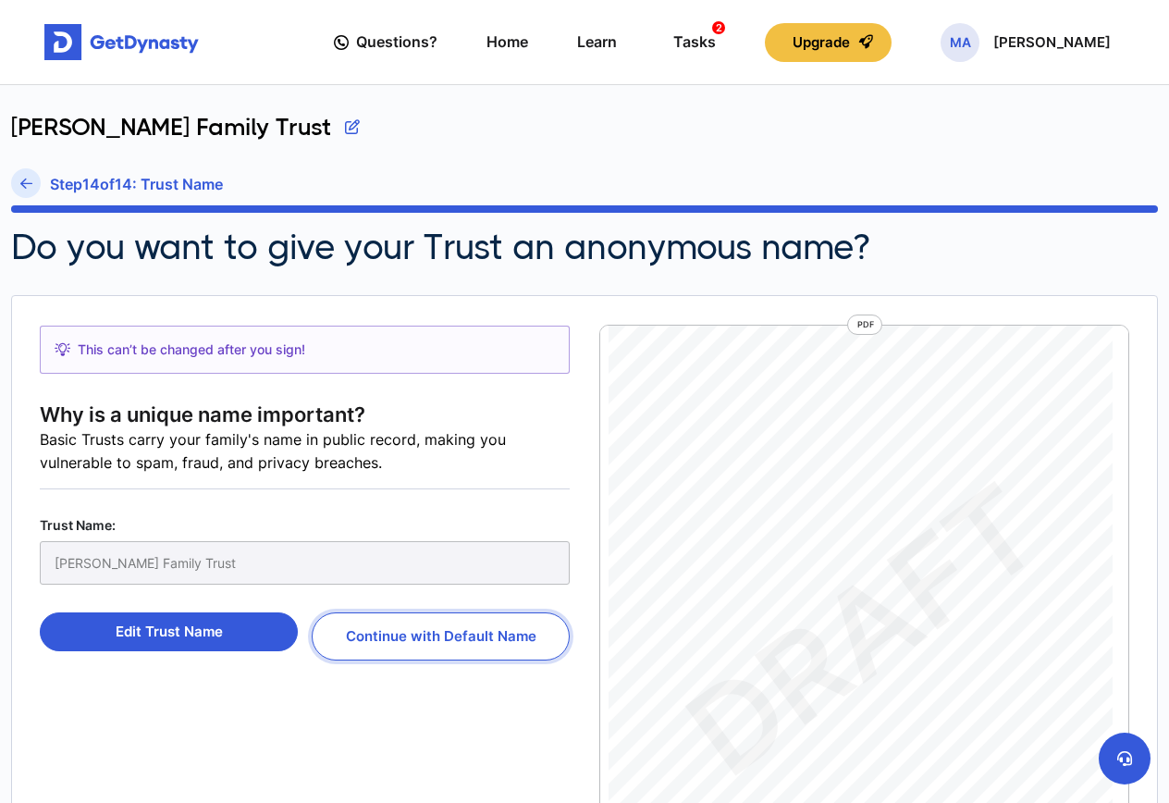
click at [438, 639] on button "Continue with Default Name" at bounding box center [441, 636] width 258 height 48
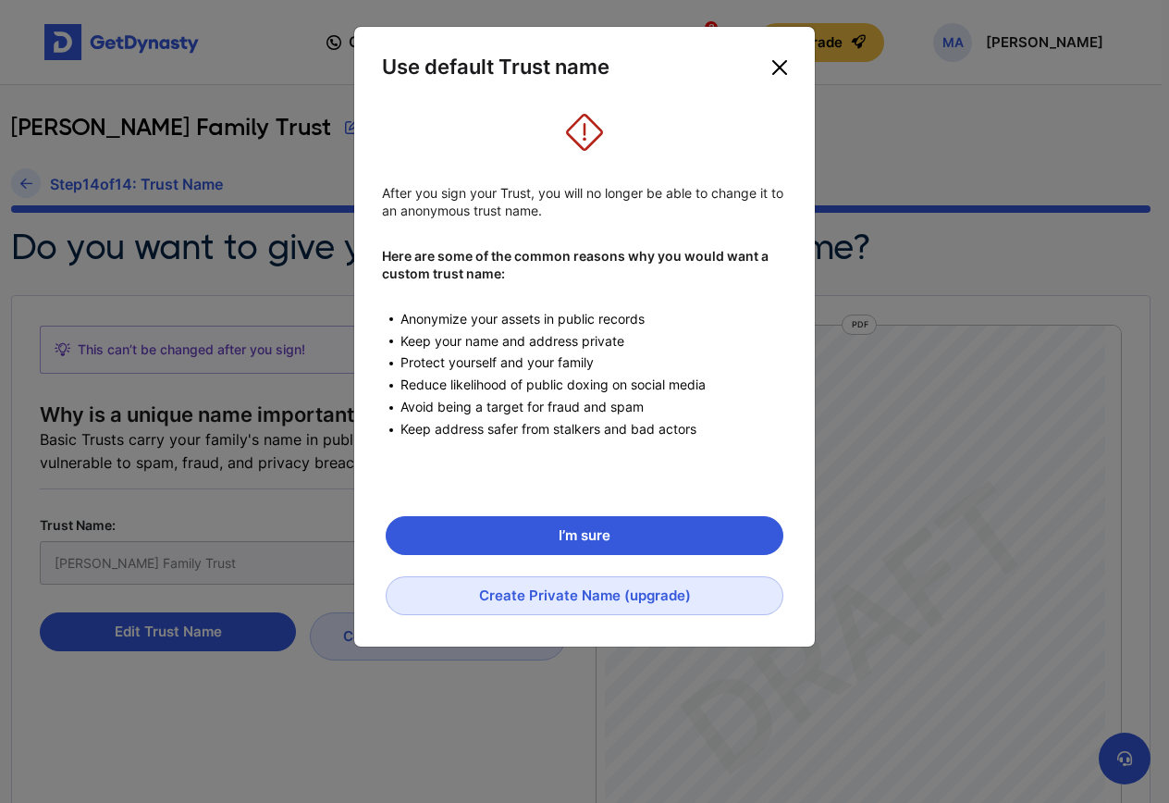
click at [776, 71] on button "Close" at bounding box center [780, 68] width 30 height 30
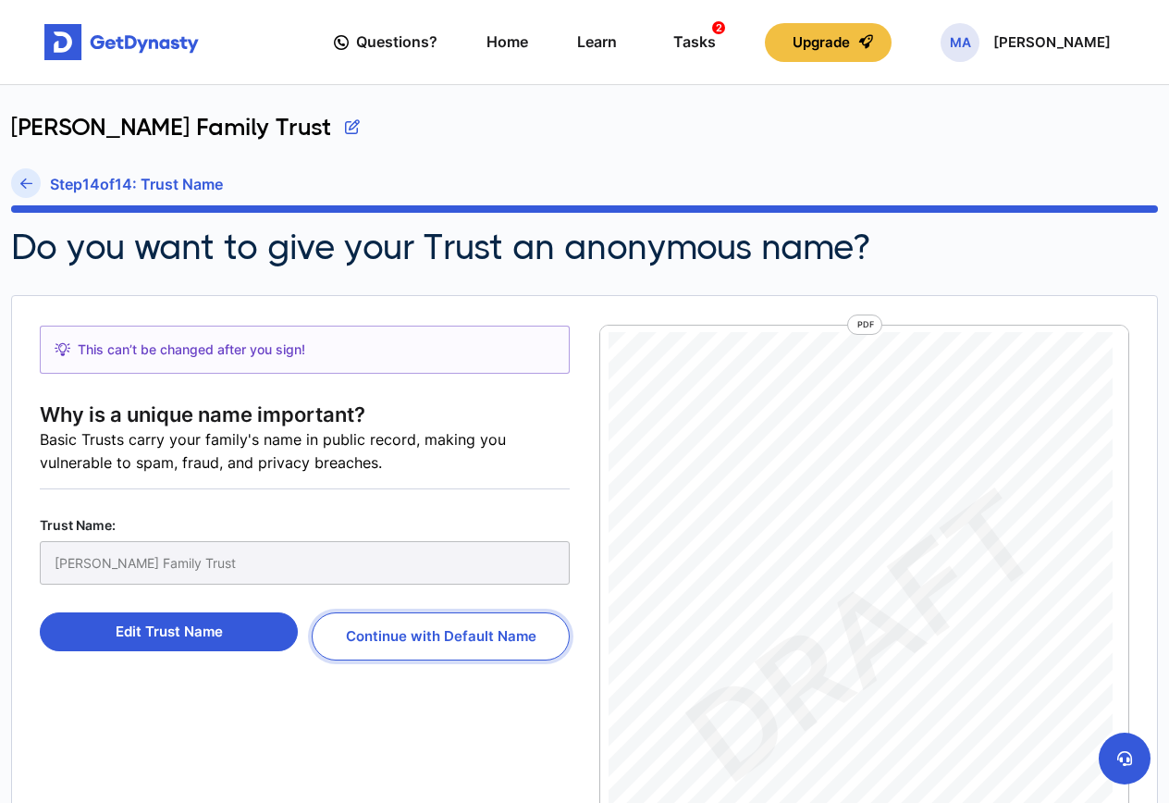
scroll to position [0, 0]
click at [866, 457] on div "Declaration of Trust Trust ID: ce5cf8b804ac3e4c7178af64ae55c95e4035ab5634b50f5d…" at bounding box center [851, 647] width 484 height 626
click at [951, 451] on div "Declaration of Trust Trust ID: ce5cf8b804ac3e4c7178af64ae55c95e4035ab5634b50f5d…" at bounding box center [851, 647] width 484 height 626
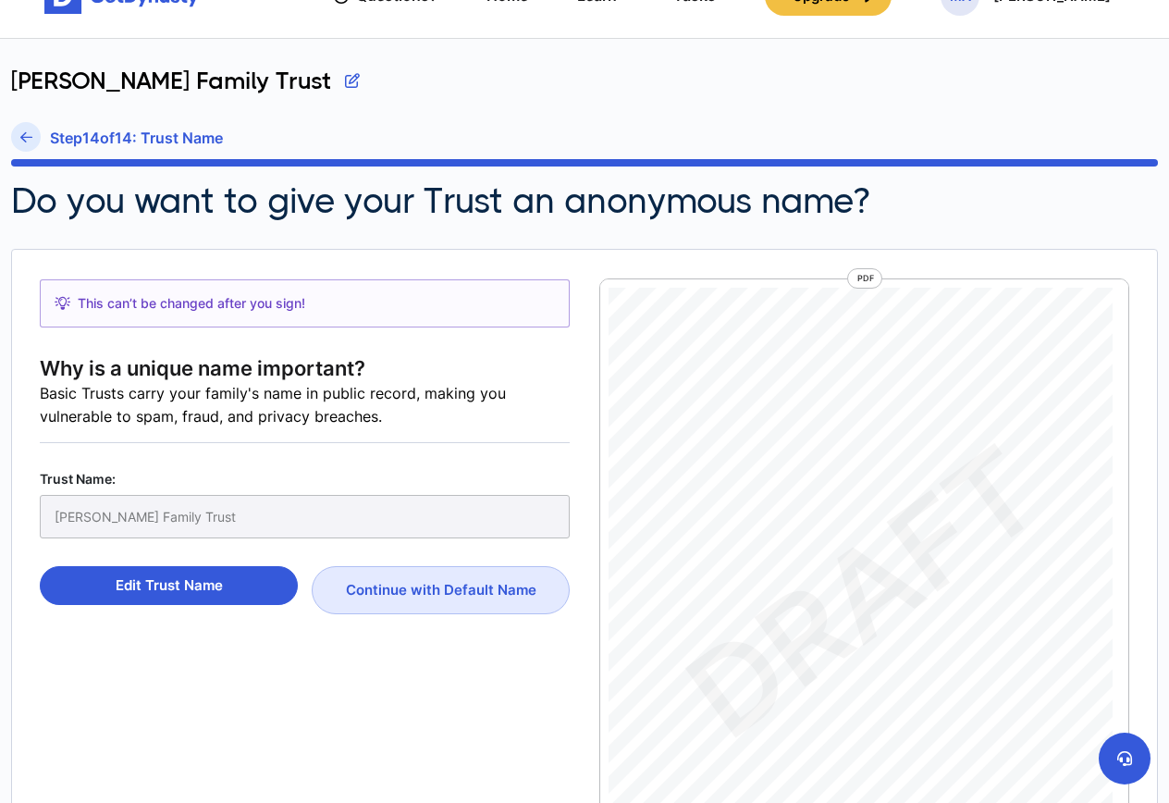
click at [769, 426] on div "Declaration of Trust Trust ID: ce5cf8b804ac3e4c7178af64ae55c95e4035ab5634b50f5d…" at bounding box center [851, 601] width 484 height 626
click at [768, 427] on div "Declaration of Trust Trust ID: ce5cf8b804ac3e4c7178af64ae55c95e4035ab5634b50f5d…" at bounding box center [851, 601] width 484 height 626
copy span "Declaration"
click at [882, 396] on div "Declaration of Trust Trust ID: ce5cf8b804ac3e4c7178af64ae55c95e4035ab5634b50f5d…" at bounding box center [851, 601] width 484 height 626
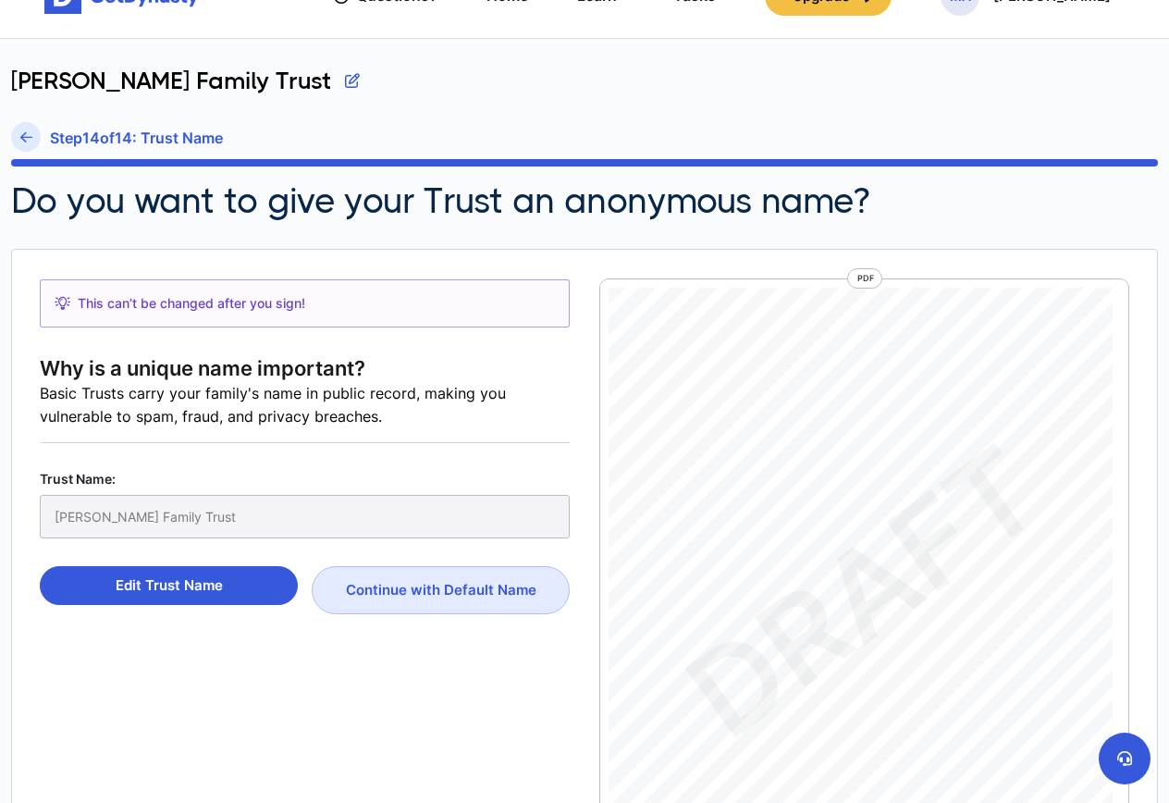
click at [869, 278] on div "PDF" at bounding box center [864, 278] width 35 height 20
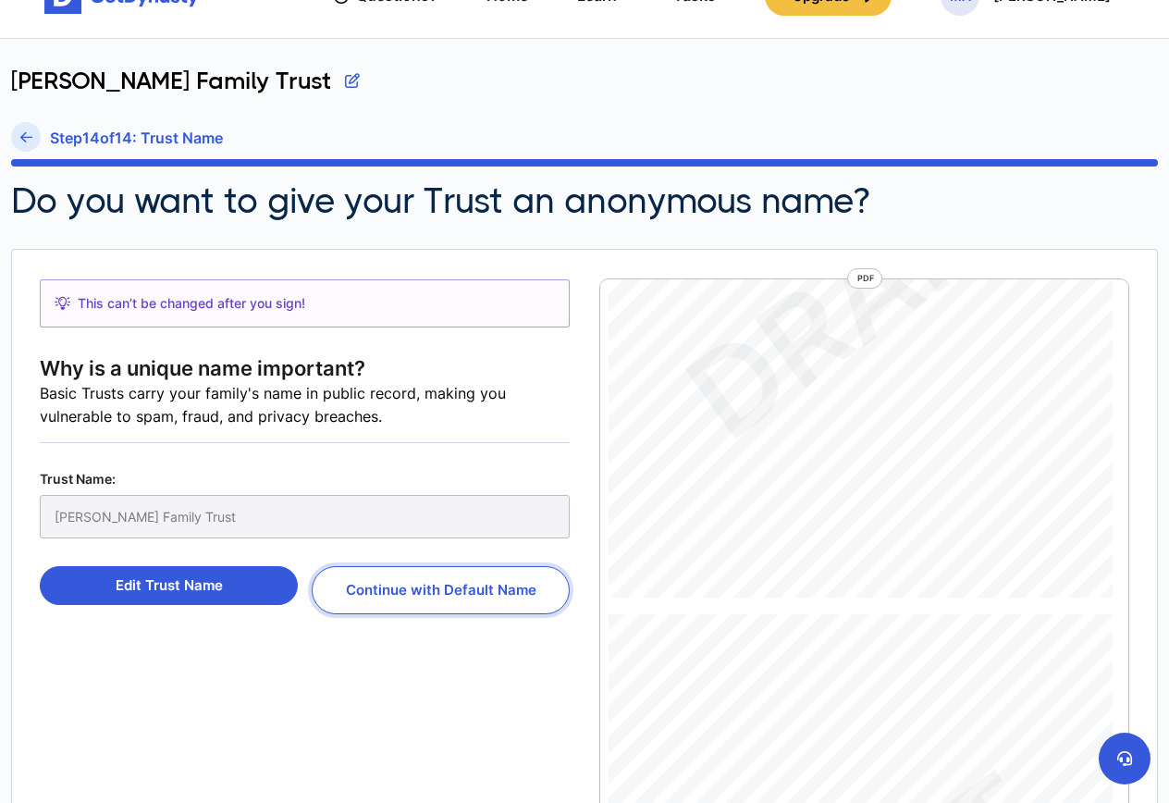
click at [503, 587] on button "Continue with Default Name" at bounding box center [441, 590] width 258 height 48
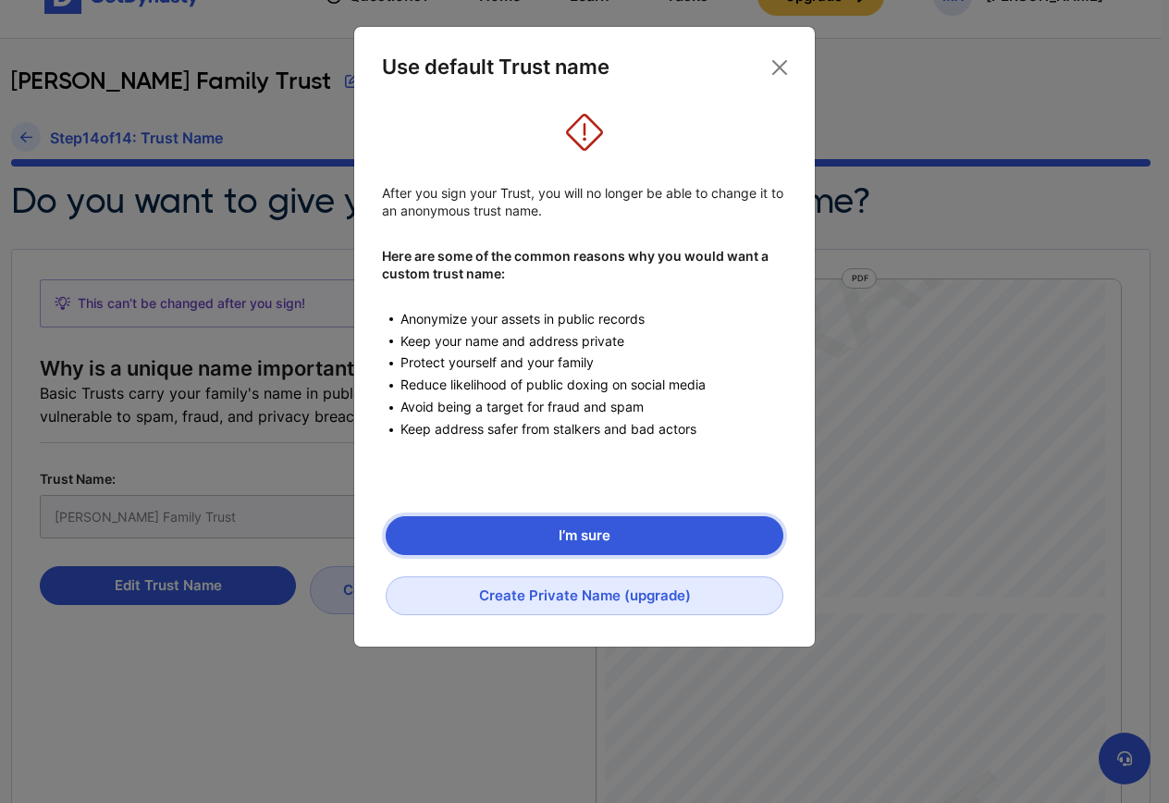
click at [614, 525] on button "I’m sure" at bounding box center [585, 535] width 398 height 39
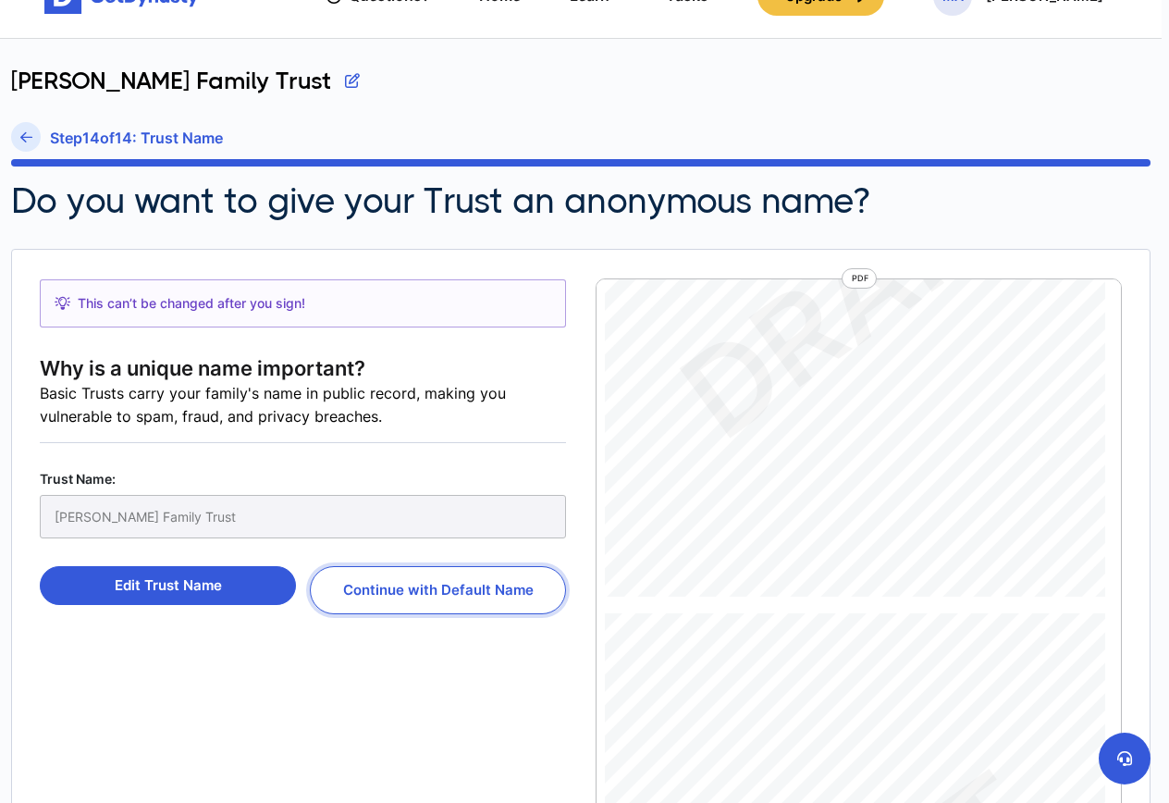
scroll to position [925, 0]
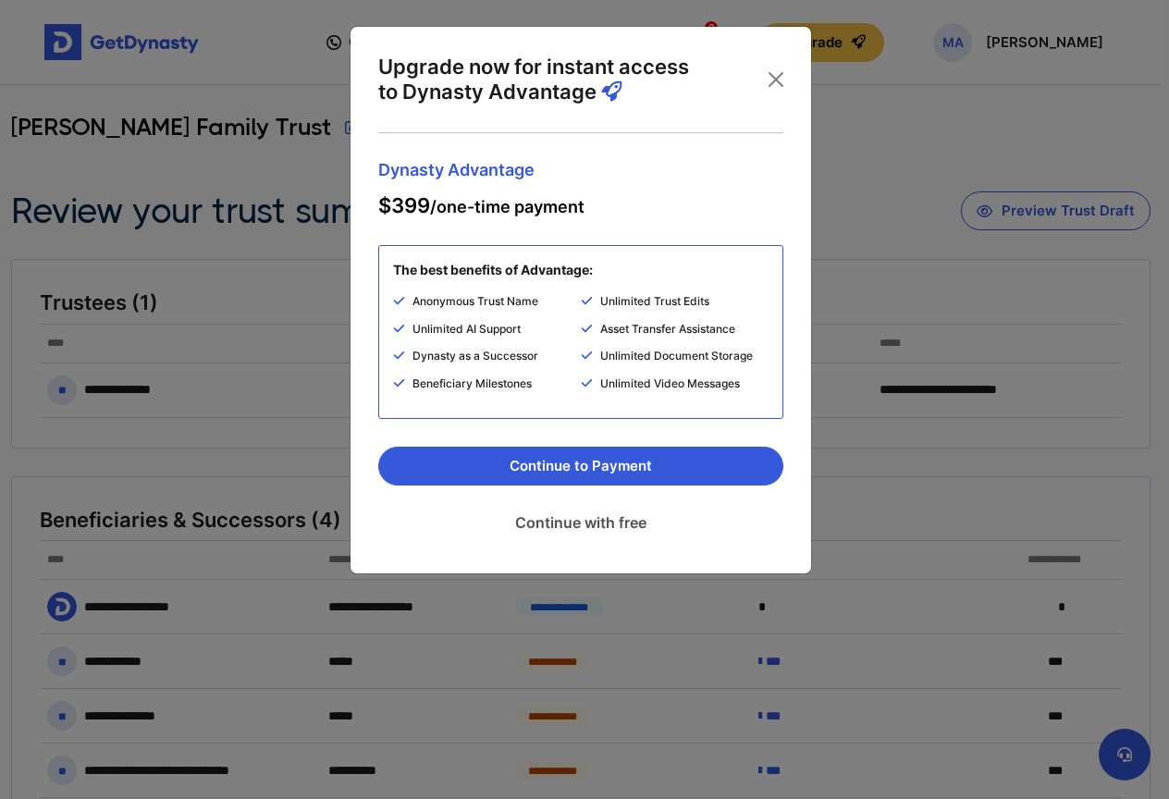
click at [620, 518] on link "Continue with free" at bounding box center [580, 523] width 405 height 46
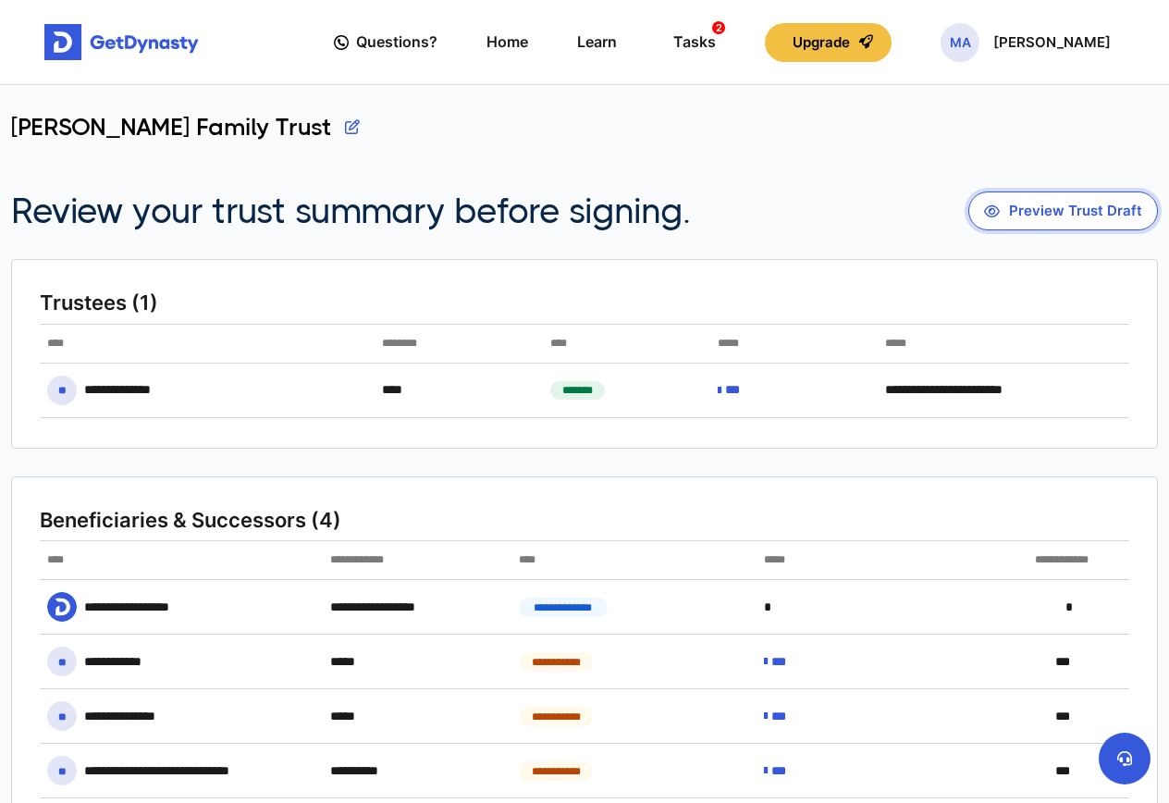
click at [1058, 210] on button "Preview Trust Draft" at bounding box center [1064, 210] width 190 height 39
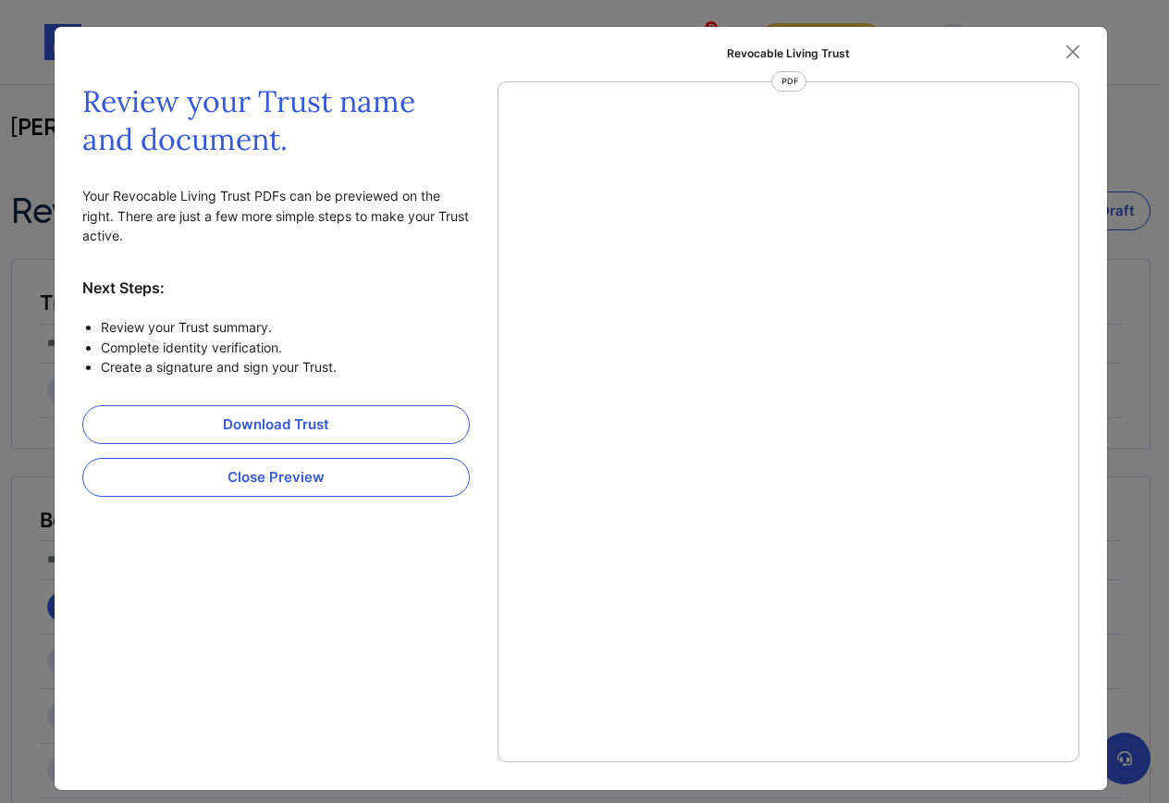
scroll to position [8, 0]
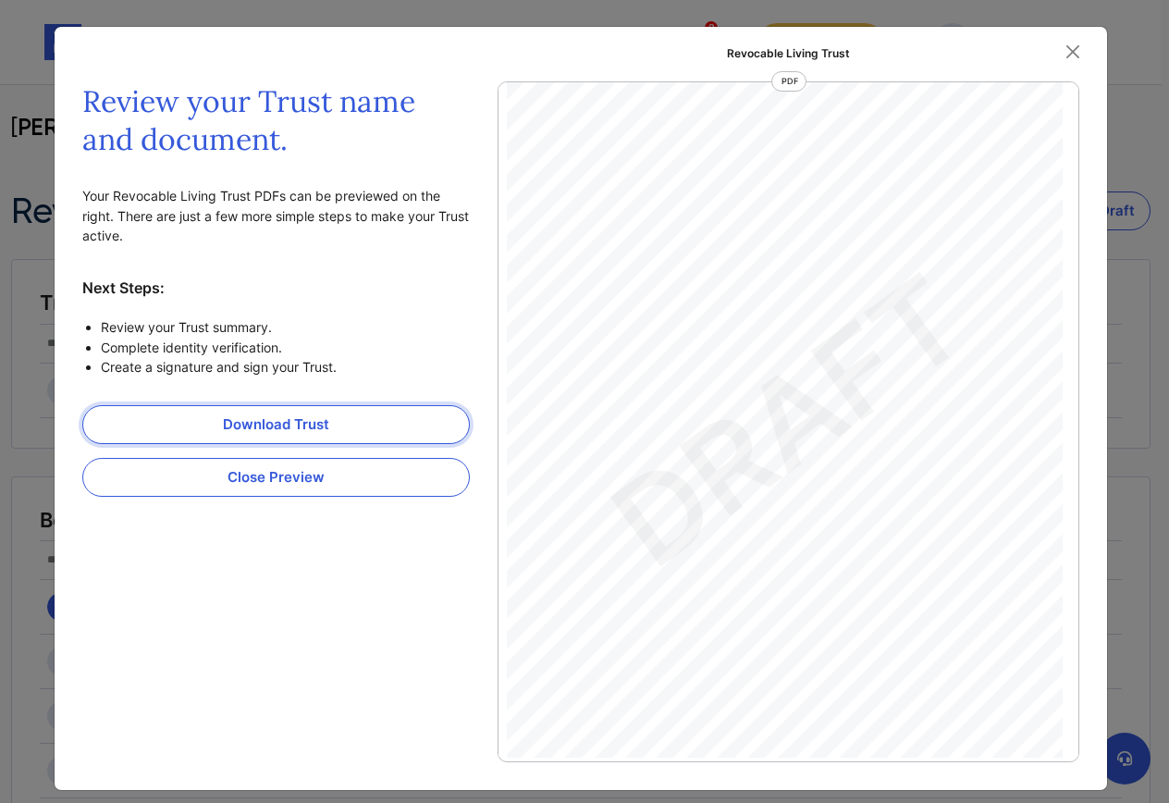
click at [312, 413] on link "Download Trust" at bounding box center [276, 424] width 388 height 39
click at [1078, 43] on button "Close" at bounding box center [1073, 52] width 28 height 28
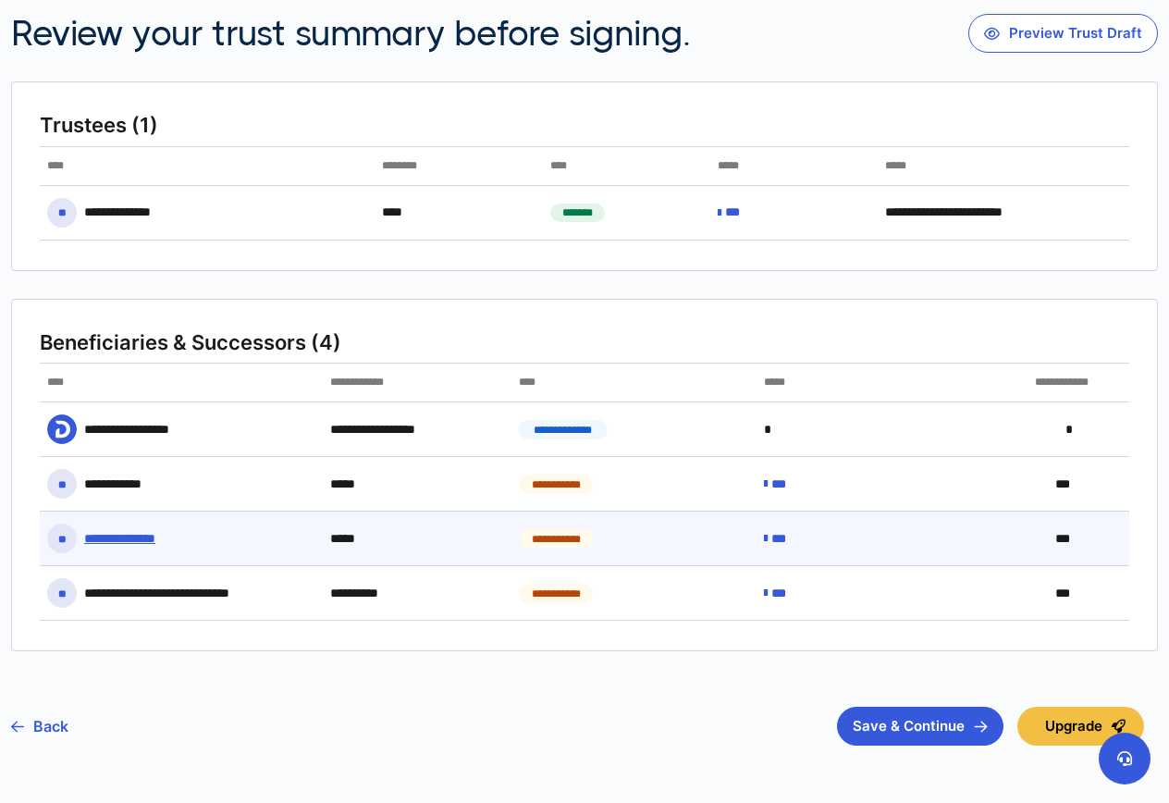
scroll to position [238, 0]
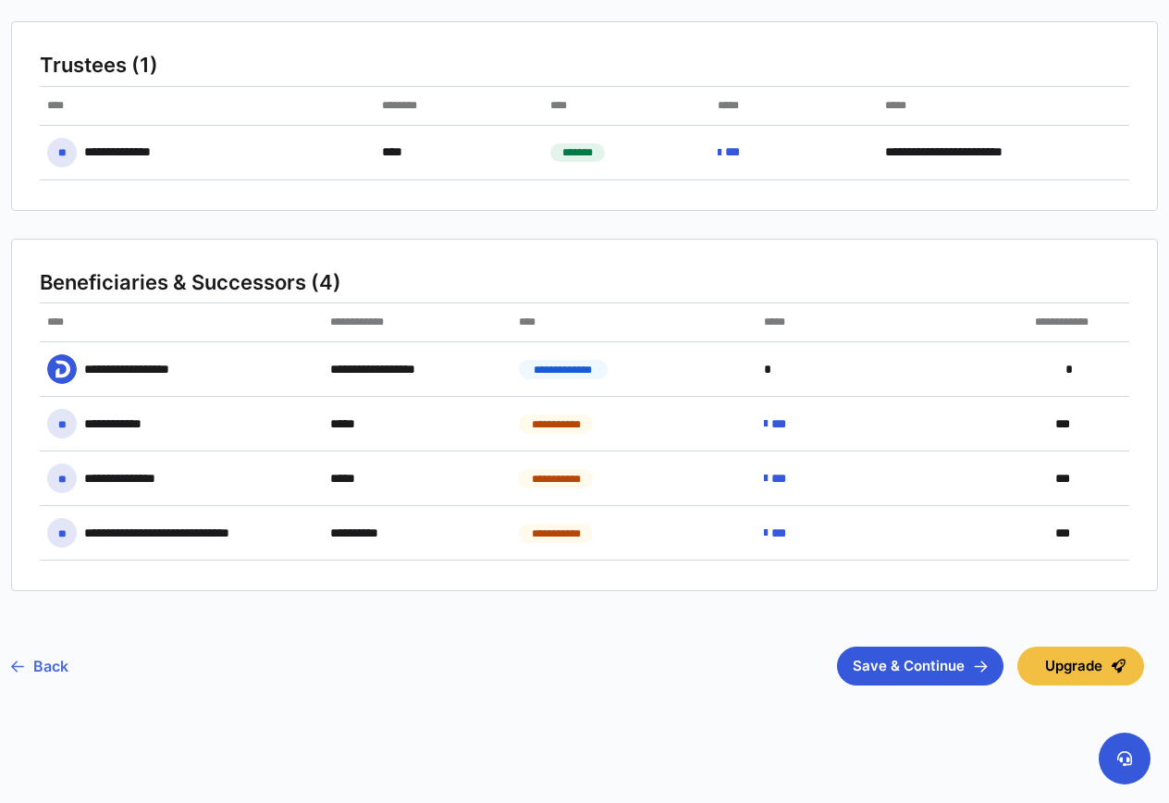
click at [44, 663] on link "Back" at bounding box center [39, 666] width 57 height 46
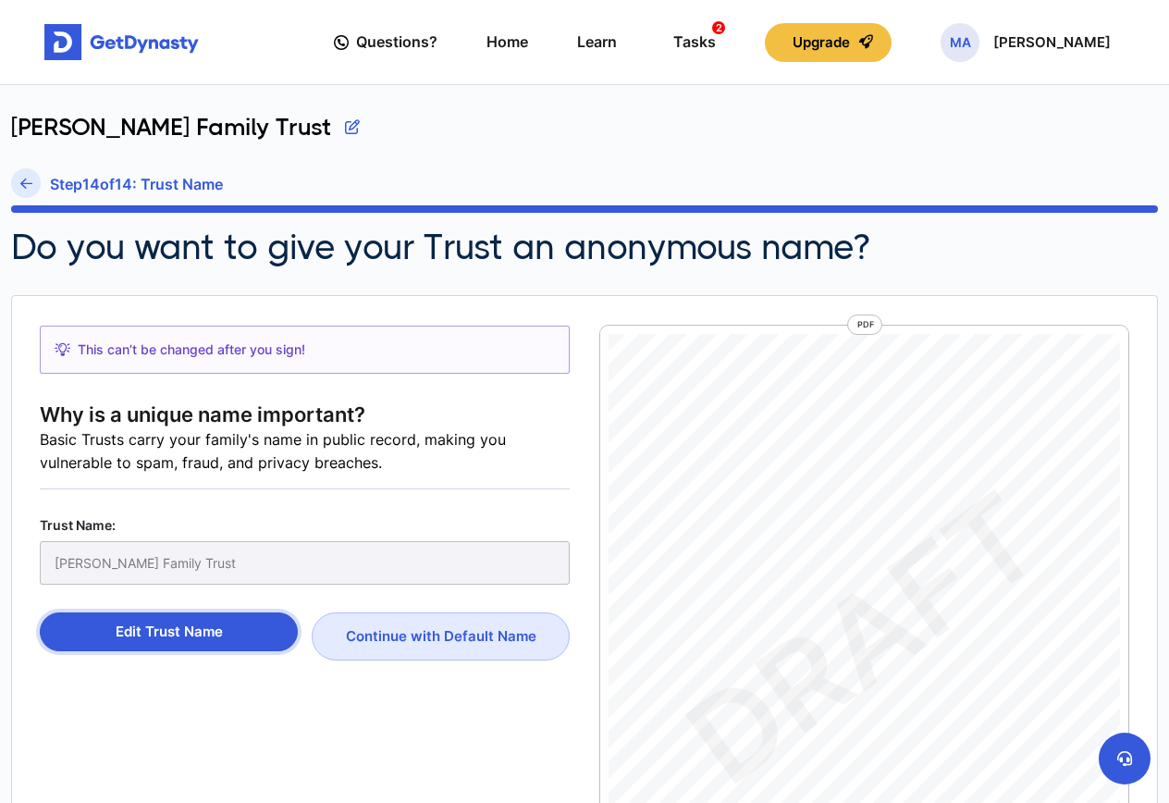
scroll to position [8, 0]
click at [24, 178] on icon at bounding box center [26, 184] width 12 height 14
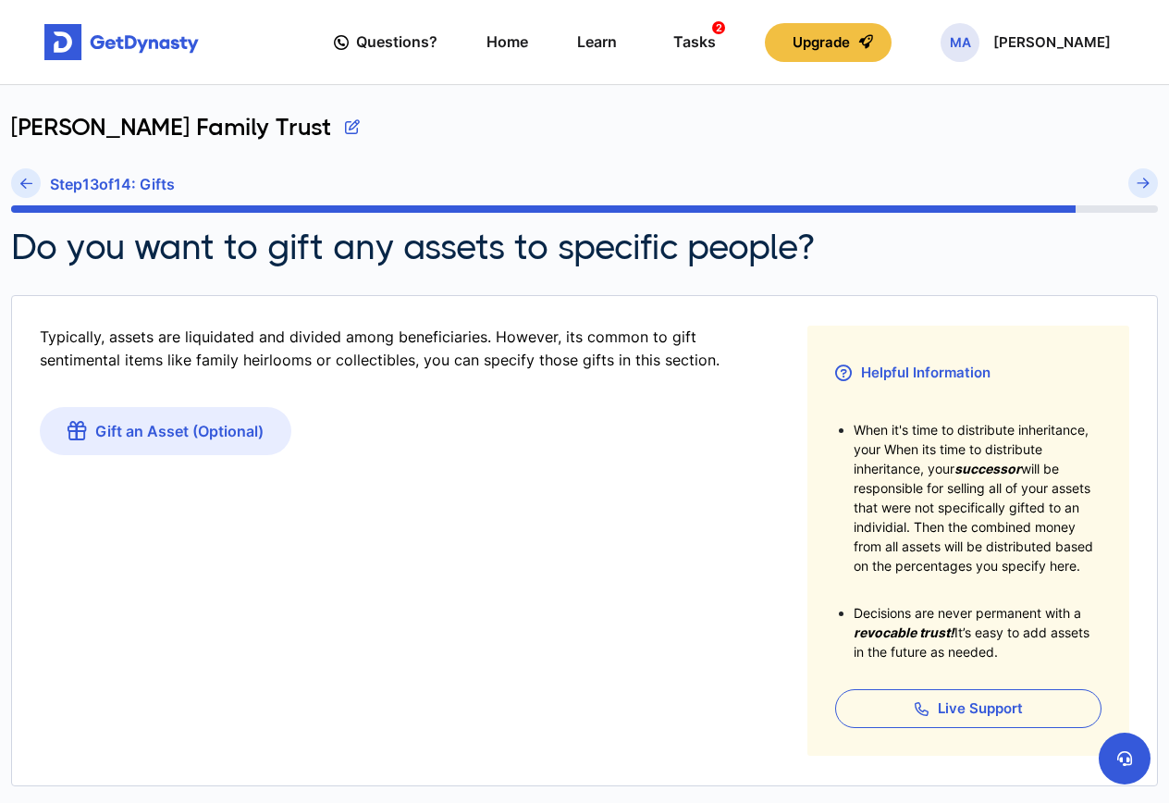
click at [24, 179] on icon at bounding box center [26, 184] width 12 height 14
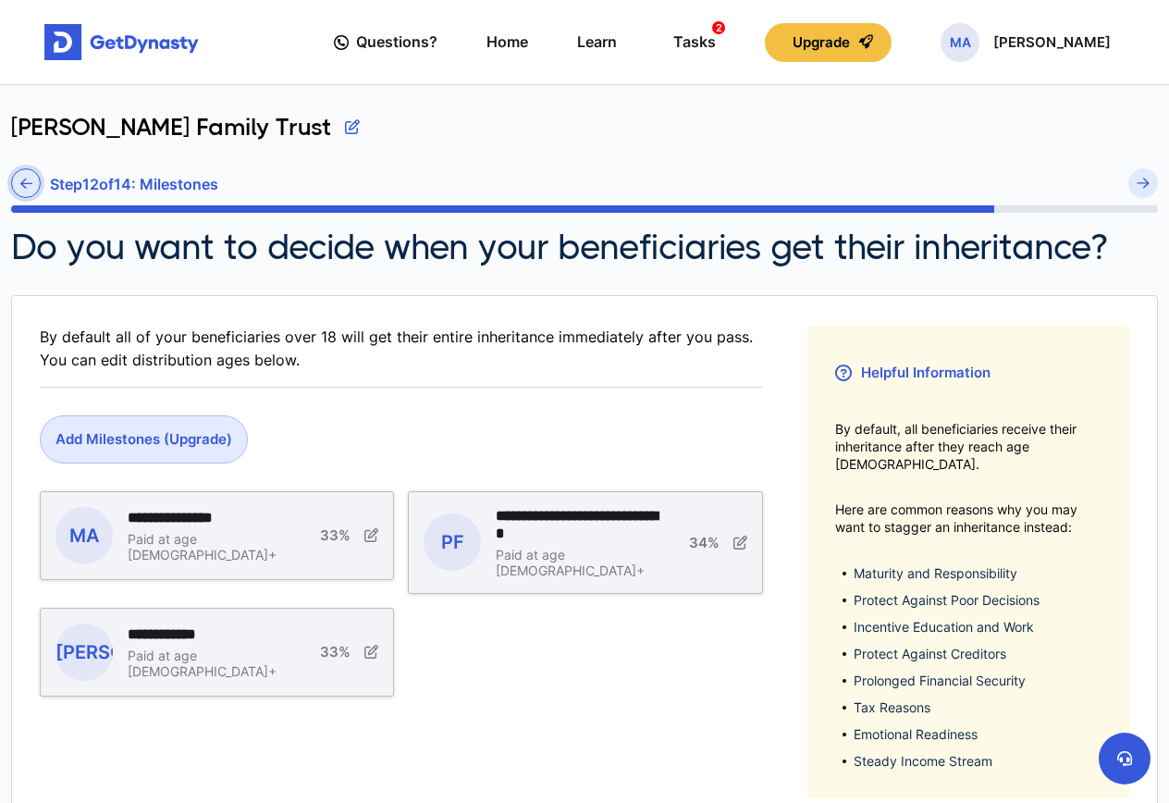
click at [23, 179] on icon at bounding box center [26, 184] width 12 height 14
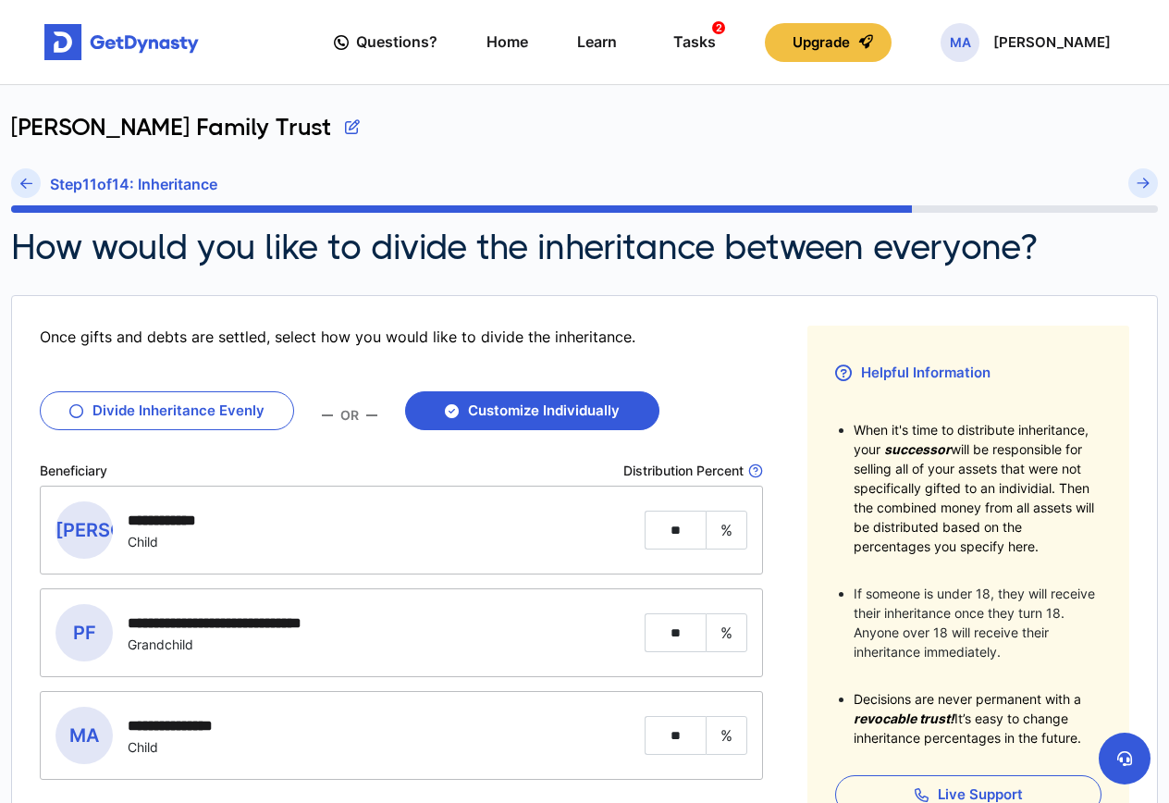
click at [23, 179] on icon at bounding box center [26, 184] width 12 height 14
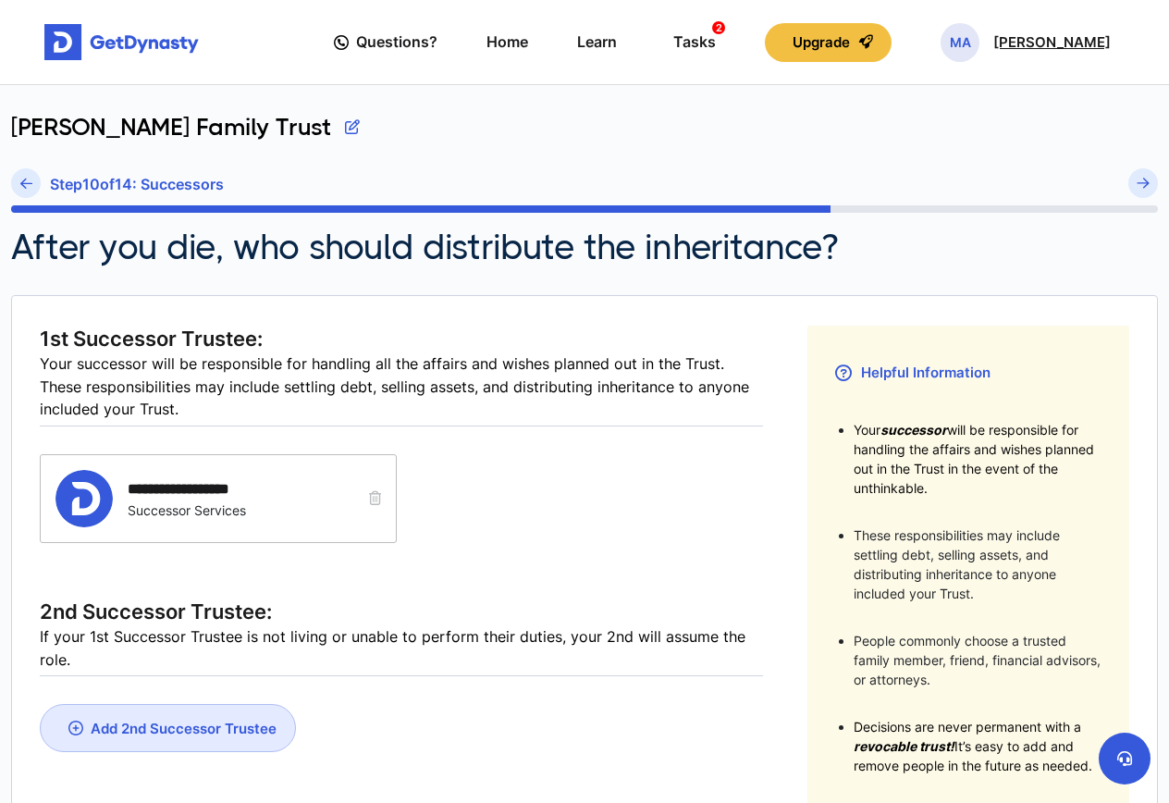
click at [980, 53] on span "MA" at bounding box center [960, 42] width 39 height 39
click at [994, 104] on link "Profile" at bounding box center [962, 106] width 146 height 49
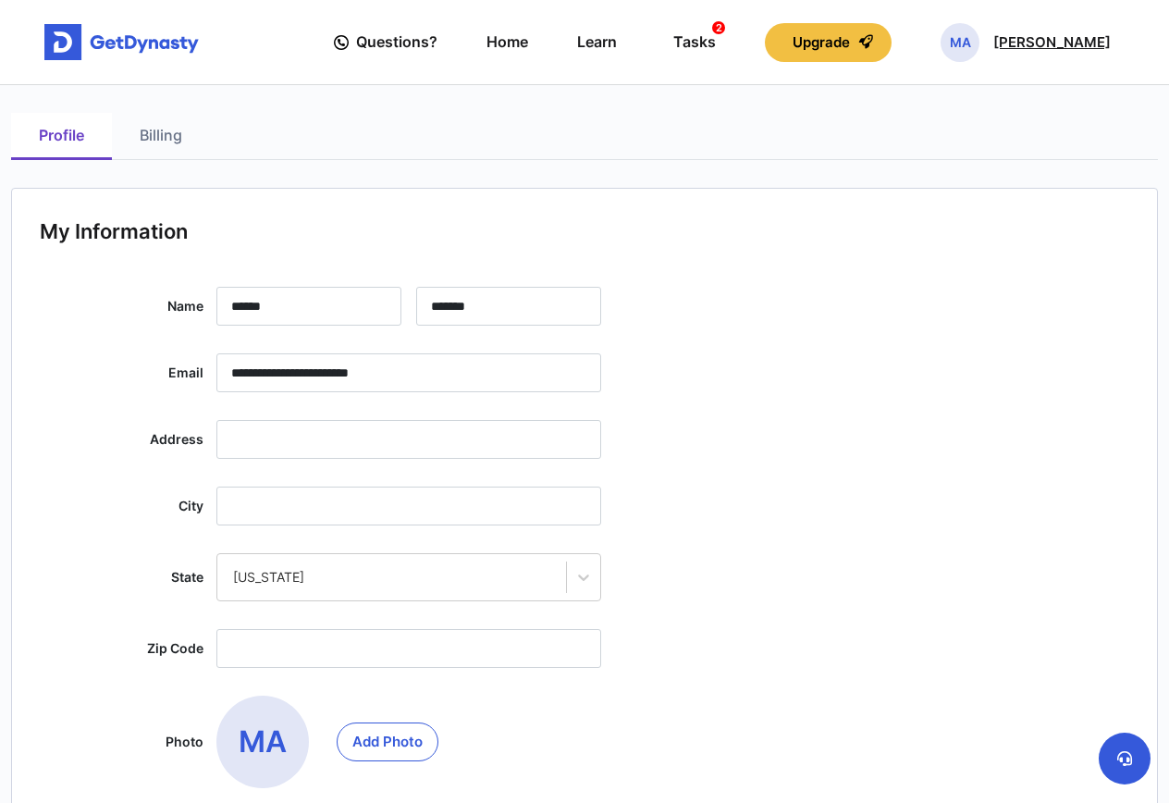
click at [979, 40] on span "MA" at bounding box center [960, 42] width 39 height 39
click at [987, 200] on link "Logout" at bounding box center [962, 205] width 146 height 49
